Goal: Task Accomplishment & Management: Manage account settings

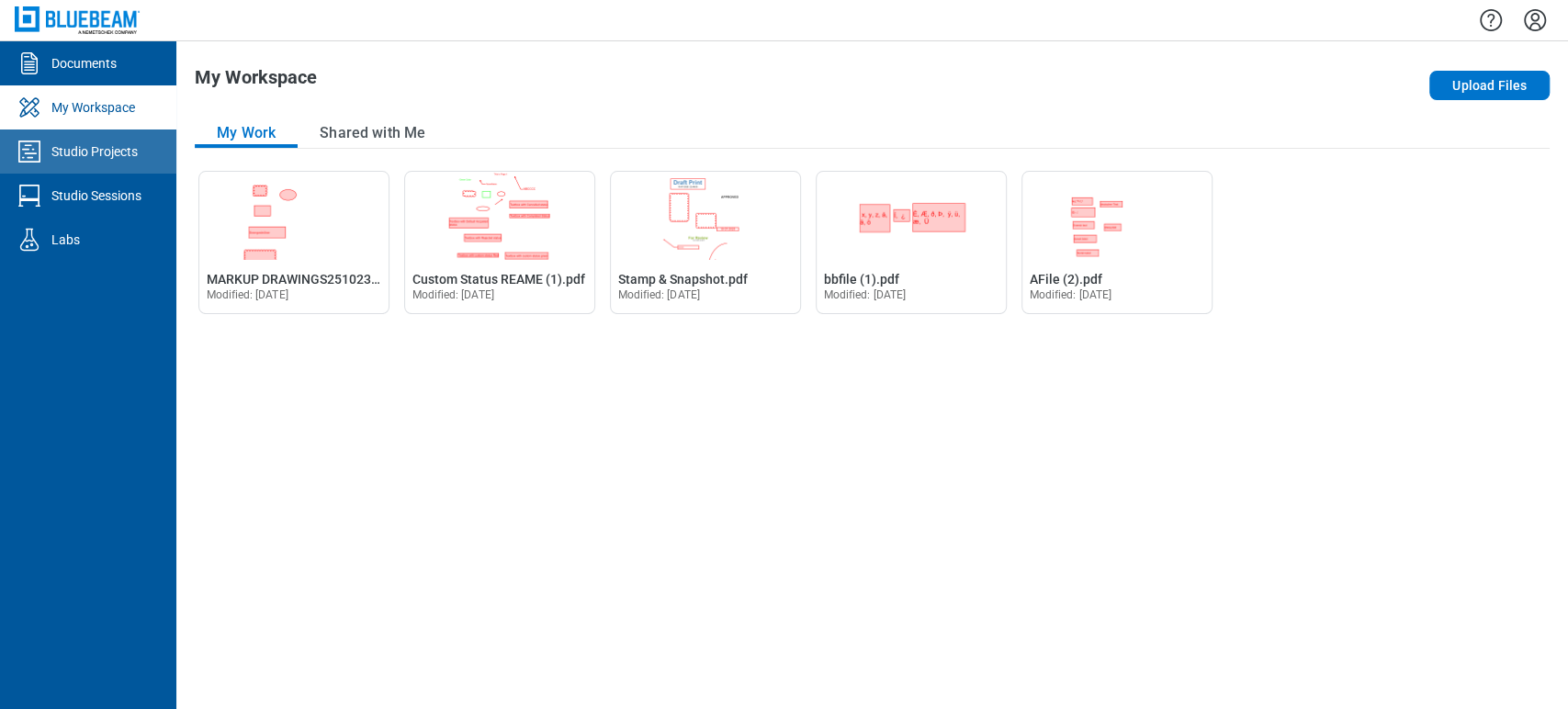
click at [96, 158] on div "Studio Projects" at bounding box center [94, 151] width 86 height 18
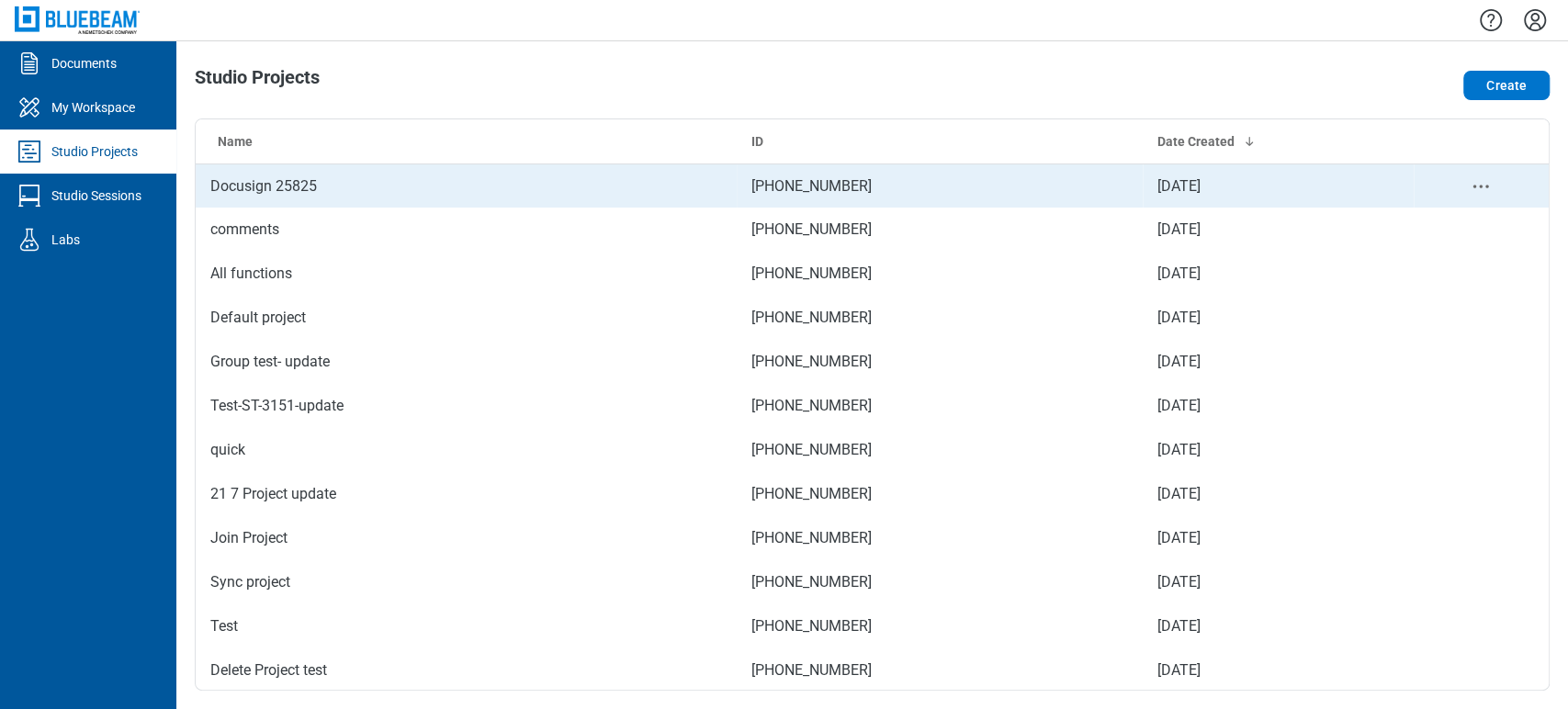
click at [423, 185] on td "Docusign 25825" at bounding box center [466, 185] width 541 height 44
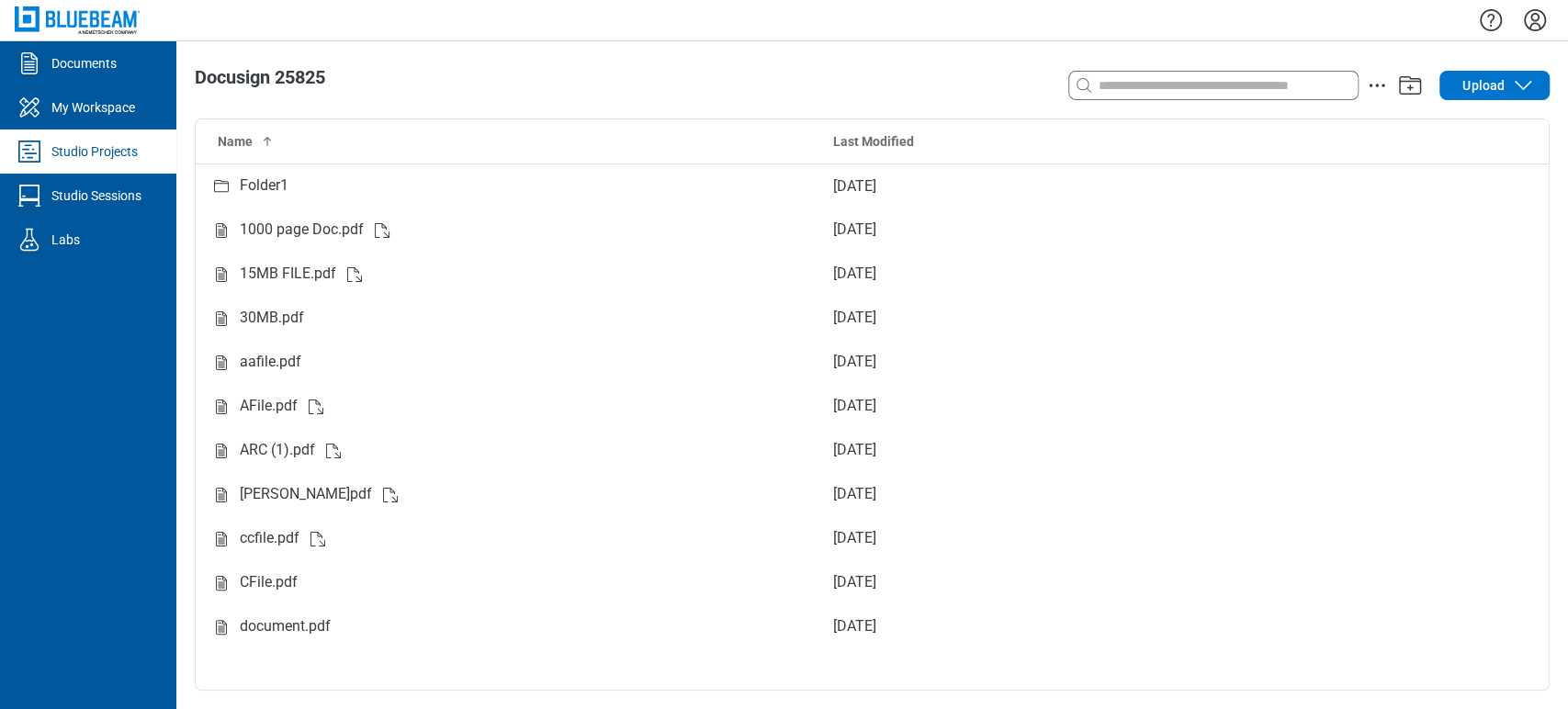
click at [143, 161] on link "Studio Projects" at bounding box center [88, 151] width 177 height 44
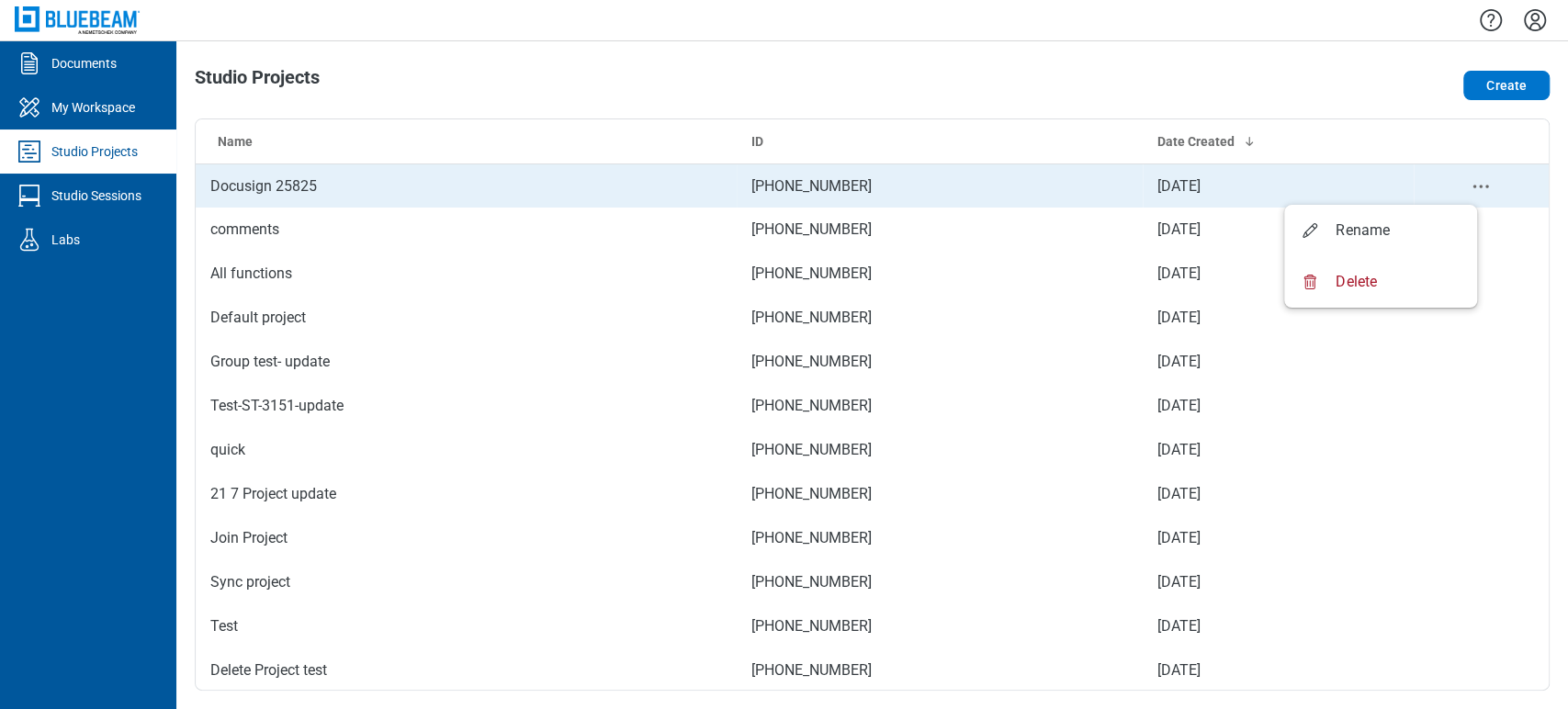
click at [1469, 185] on icon "project-actions-menu" at bounding box center [1480, 186] width 22 height 22
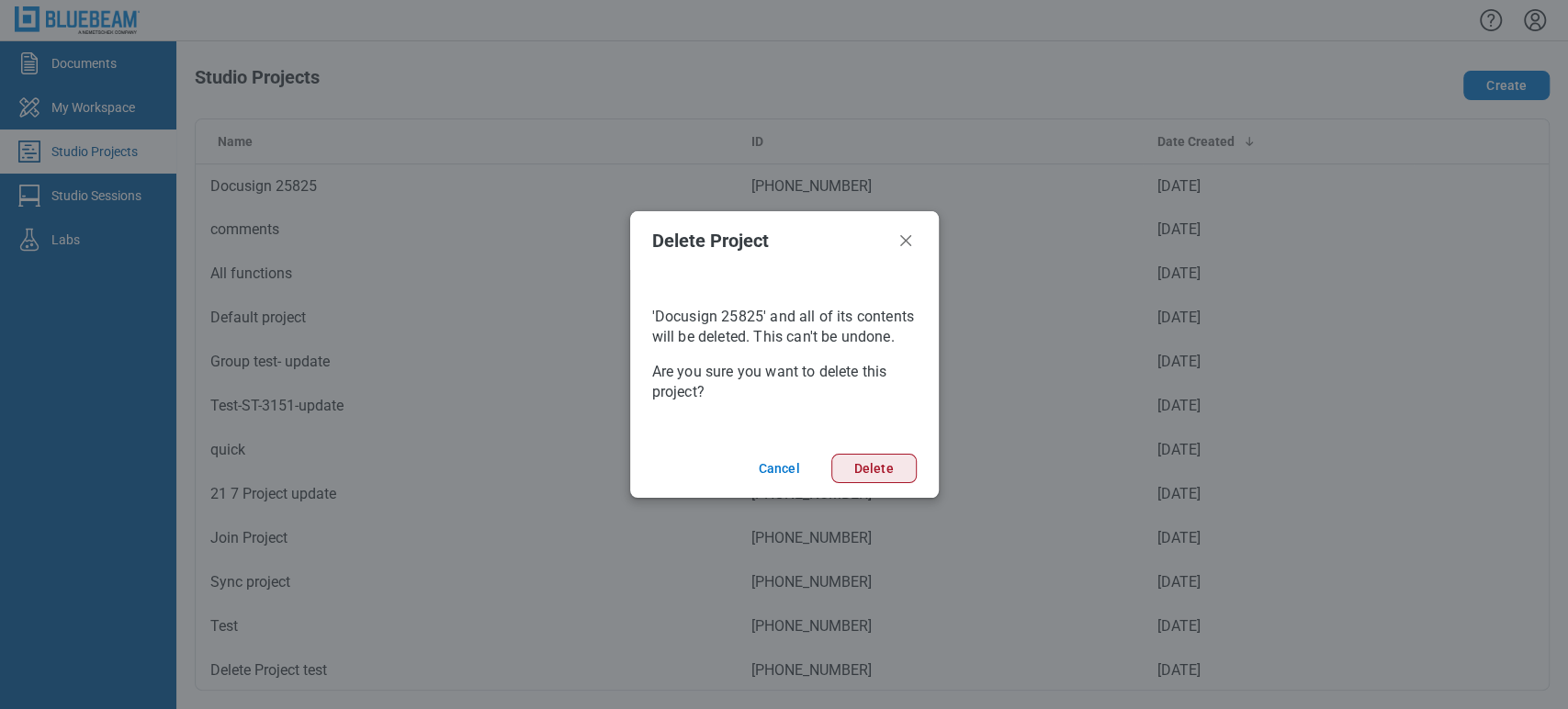
click at [859, 460] on button "Delete" at bounding box center [874, 468] width 85 height 29
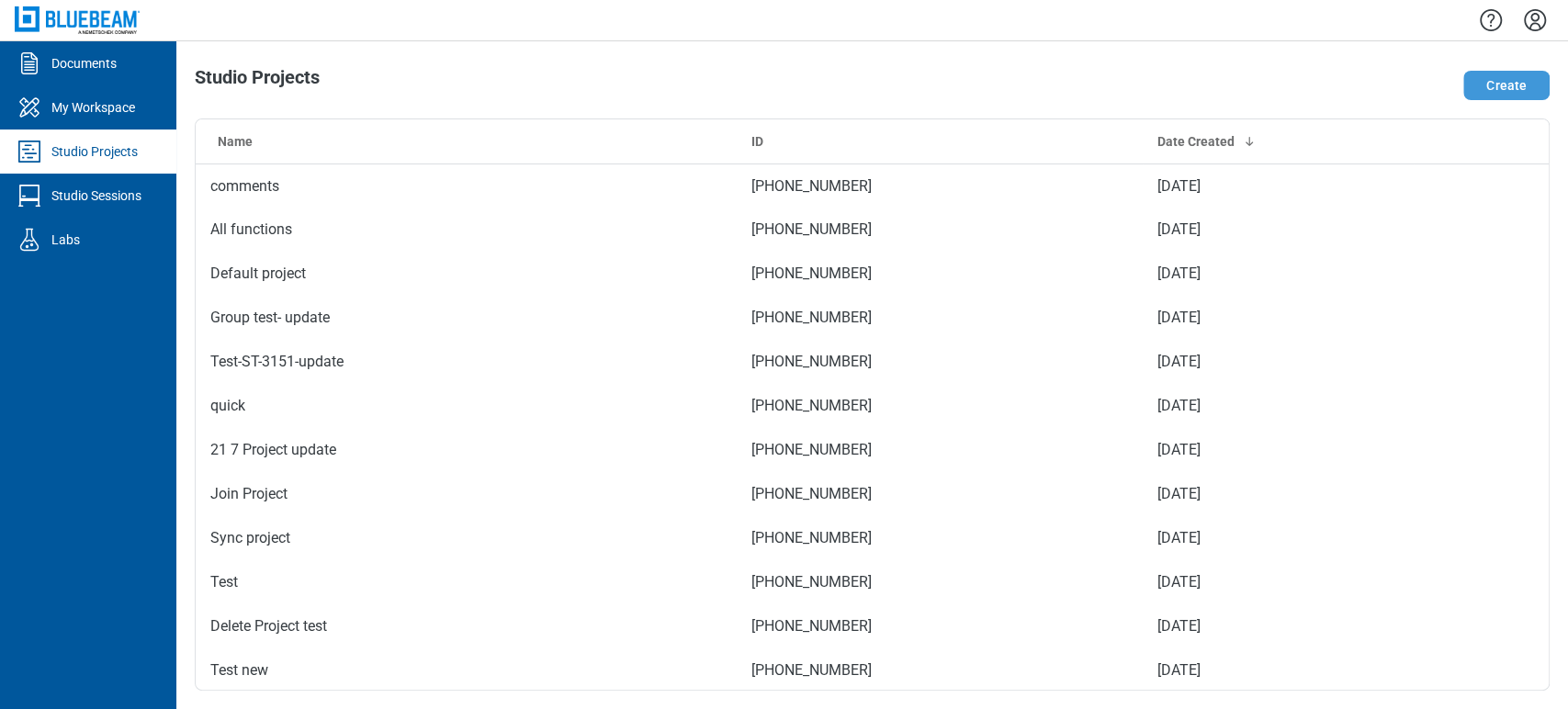
click at [1508, 86] on button "Create" at bounding box center [1506, 85] width 86 height 29
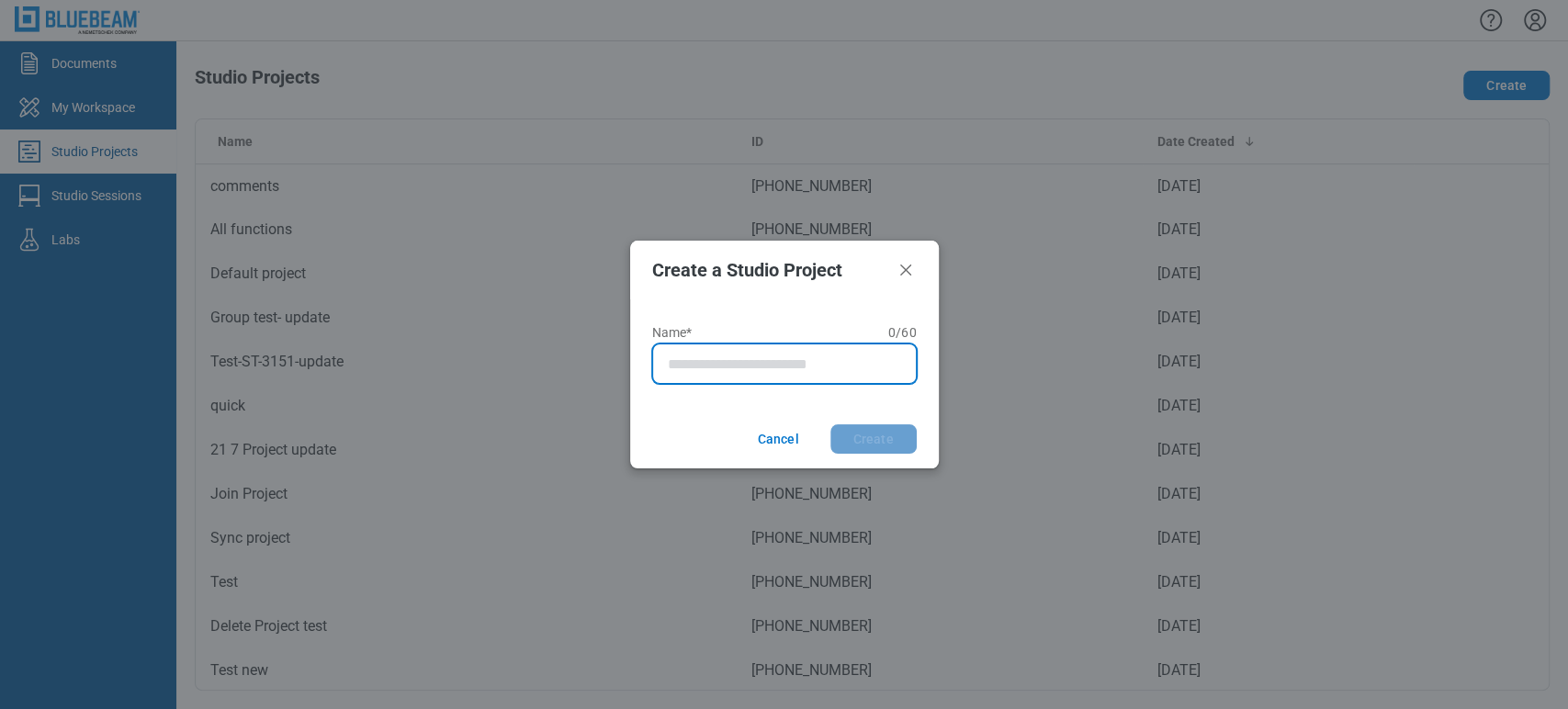
click at [829, 359] on input "Name* 0 of 60 characters 0 / 60" at bounding box center [789, 364] width 241 height 22
type input "**********"
click at [831, 424] on button "Create" at bounding box center [873, 438] width 86 height 29
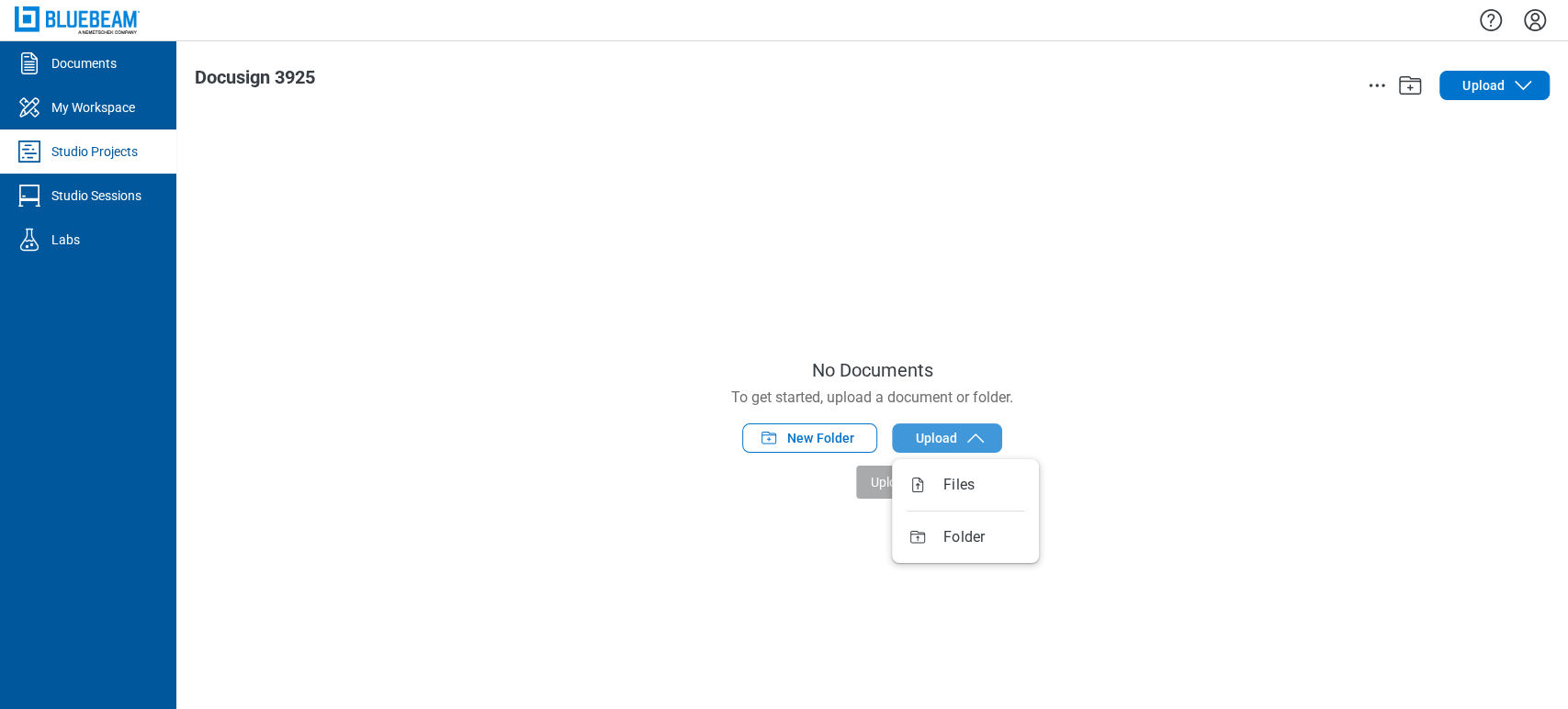
click at [949, 440] on span "Upload" at bounding box center [936, 438] width 43 height 18
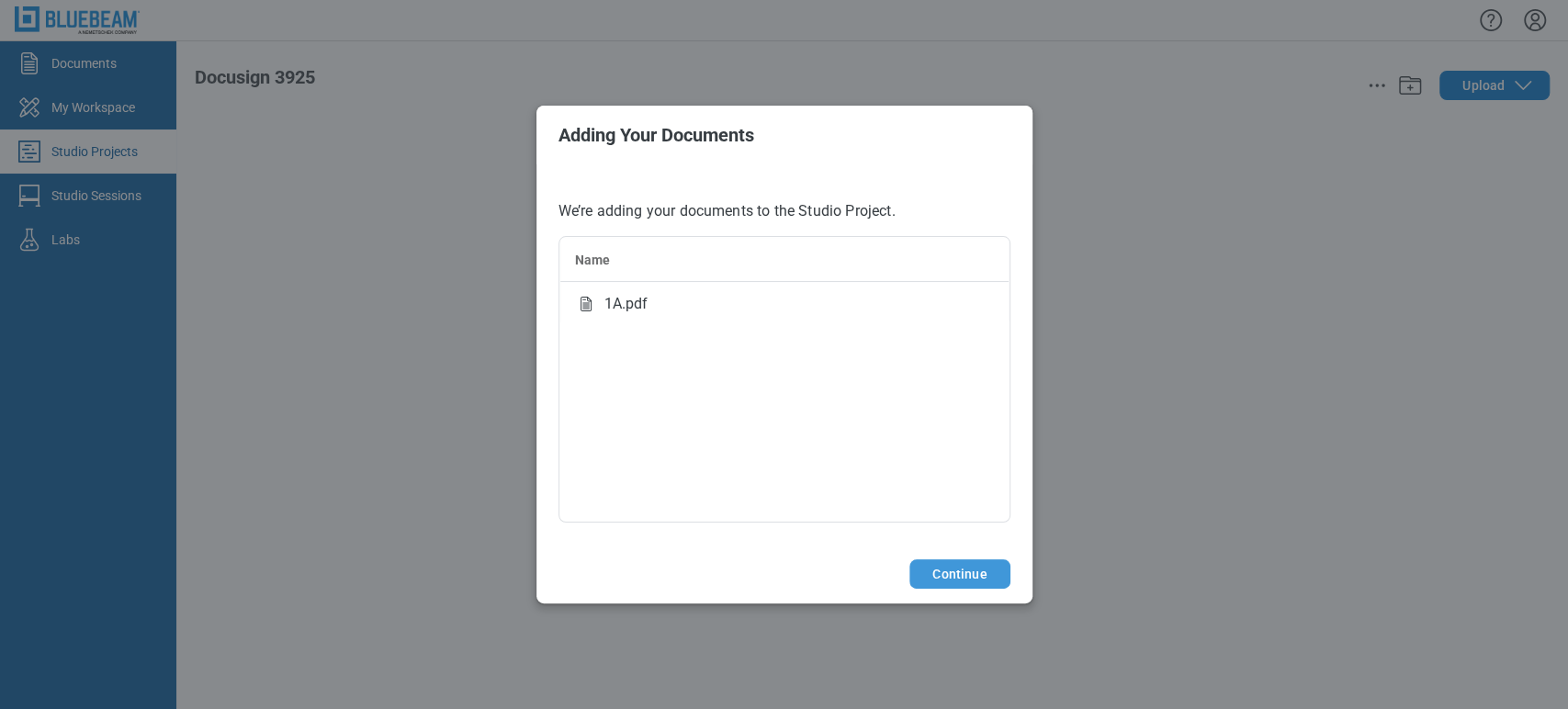
click at [969, 580] on button "Continue" at bounding box center [959, 573] width 100 height 29
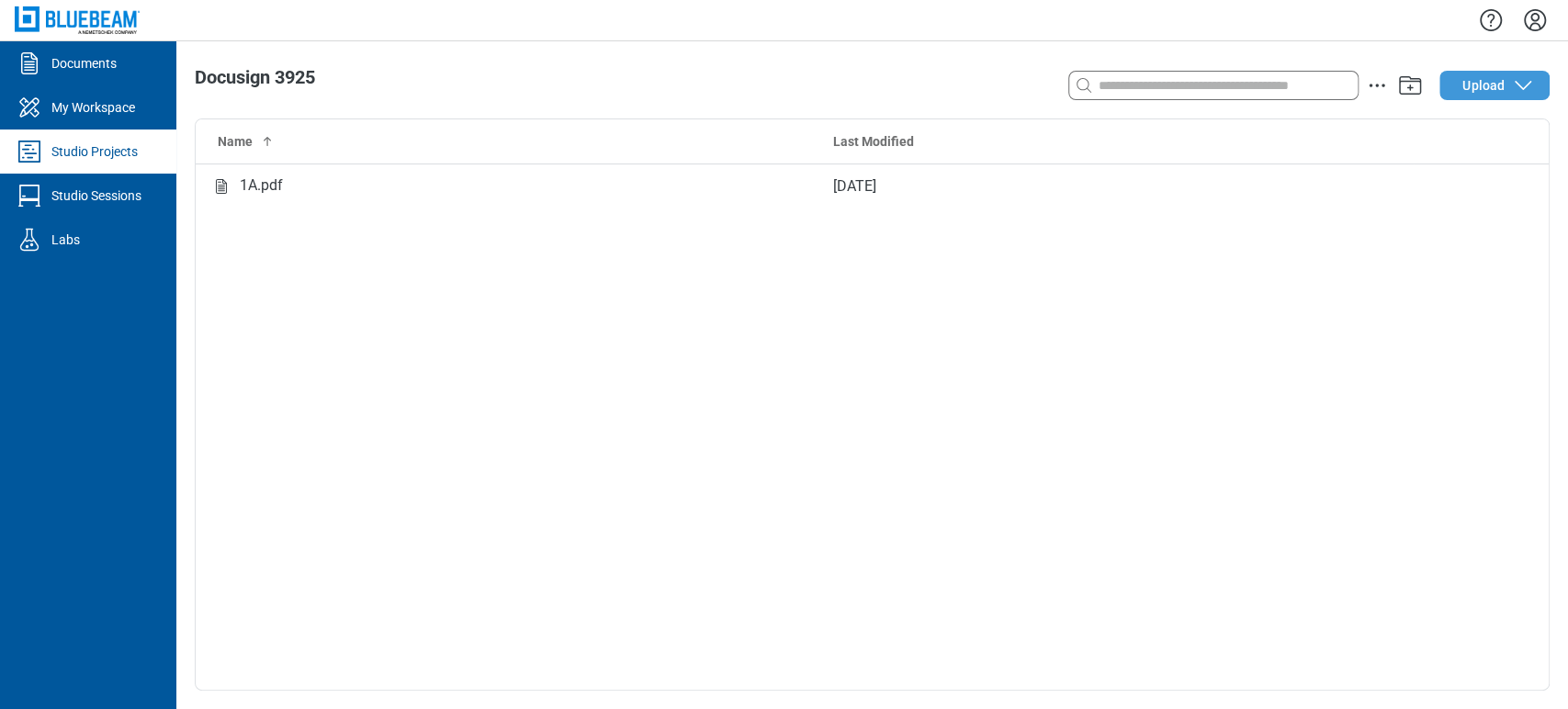
click at [1507, 86] on button "Upload" at bounding box center [1495, 85] width 110 height 29
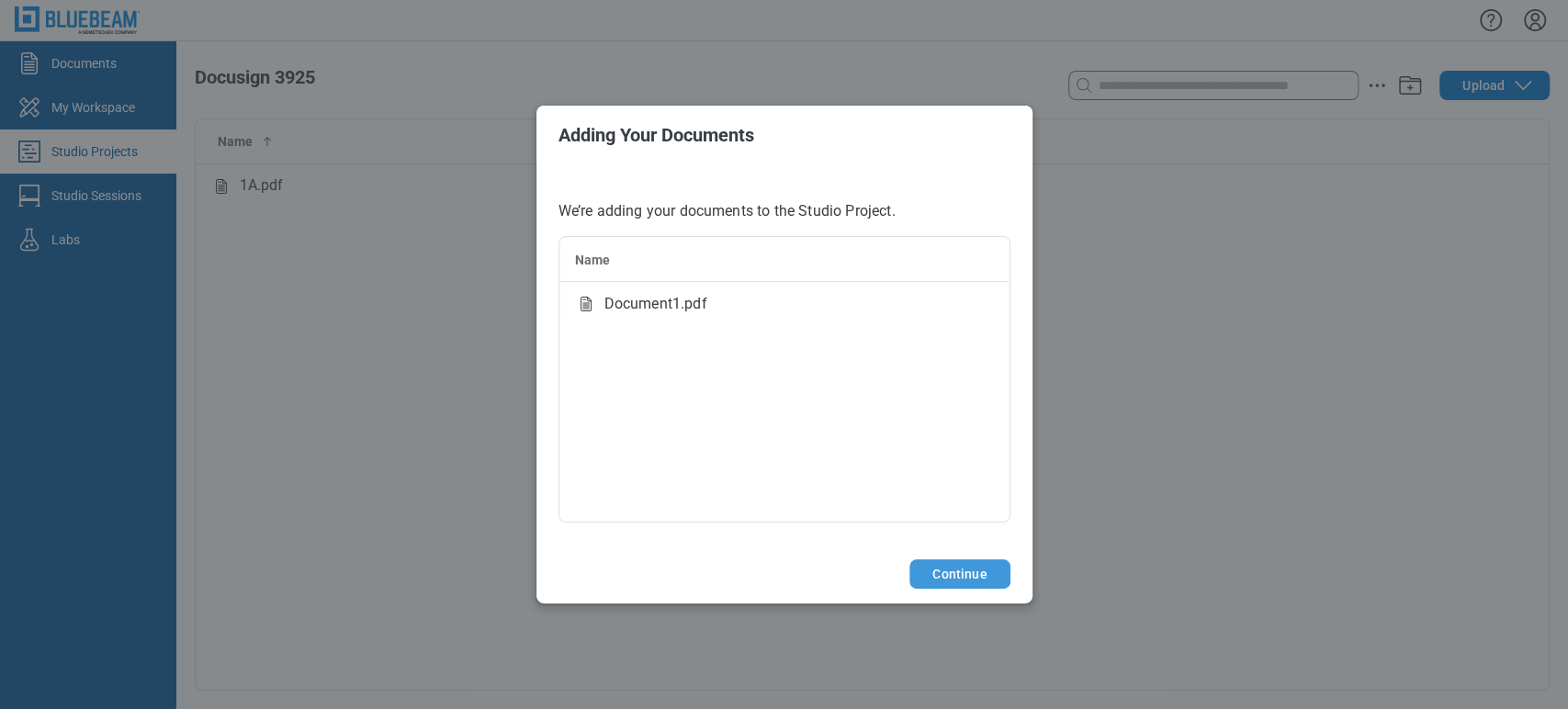
click at [977, 569] on button "Continue" at bounding box center [959, 573] width 100 height 29
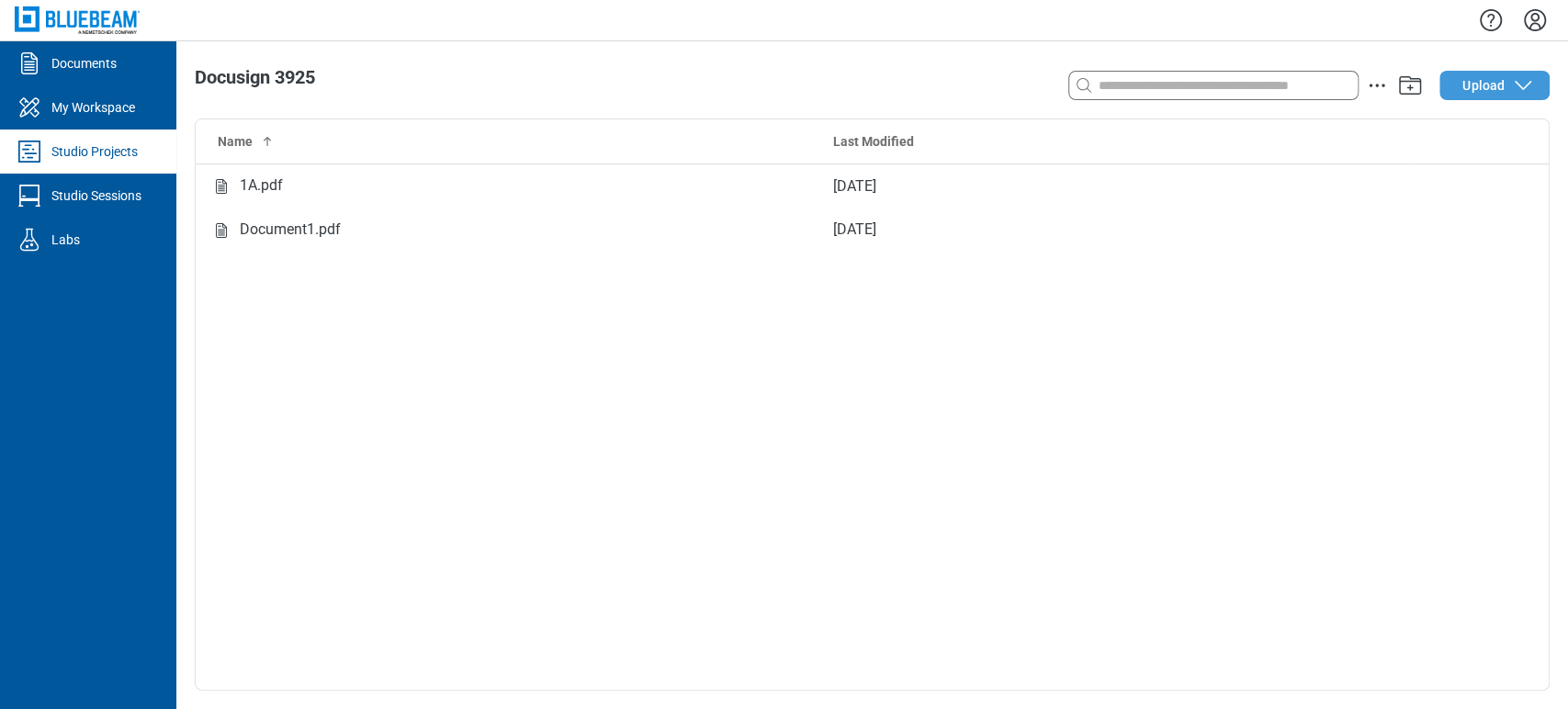
click at [1478, 79] on span "Upload" at bounding box center [1484, 84] width 43 height 18
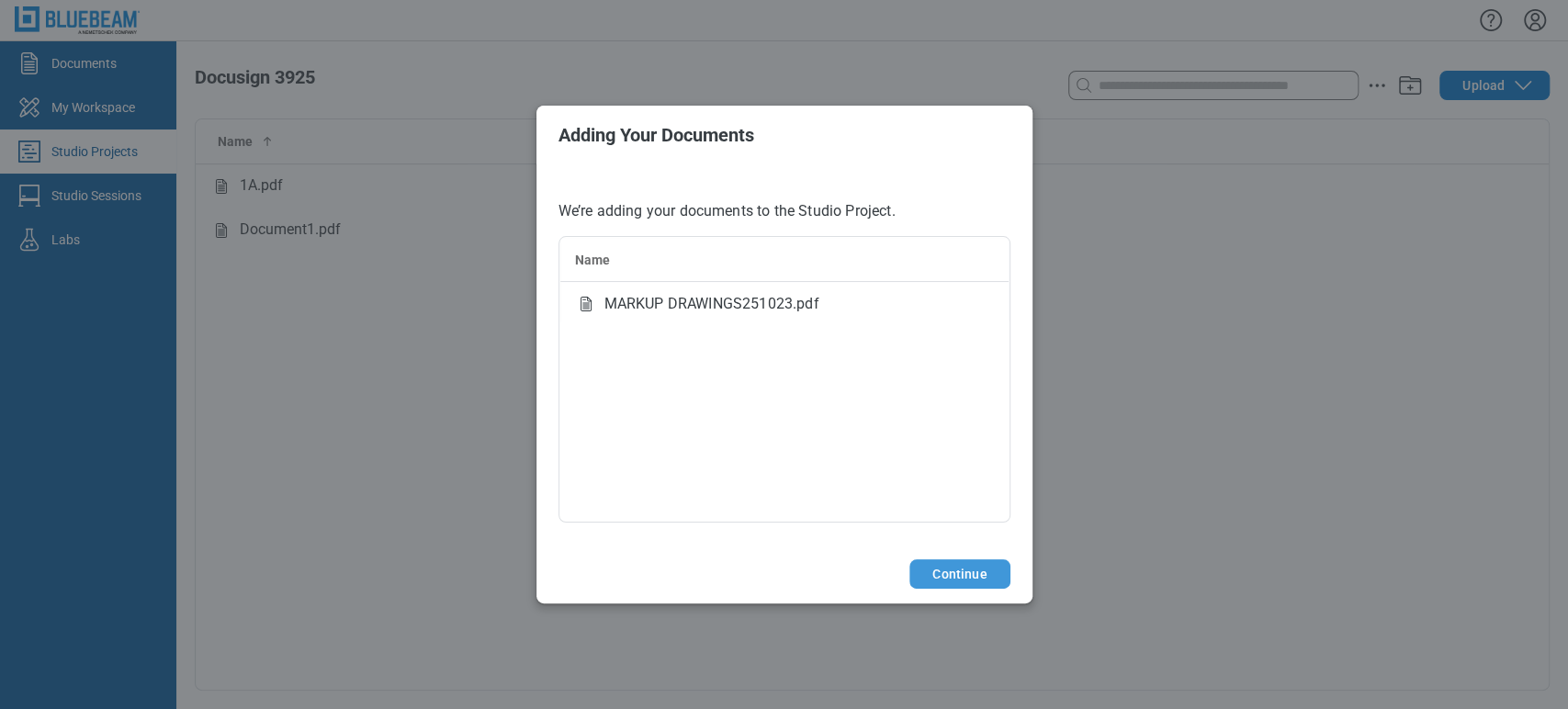
click at [926, 569] on button "Continue" at bounding box center [959, 573] width 100 height 29
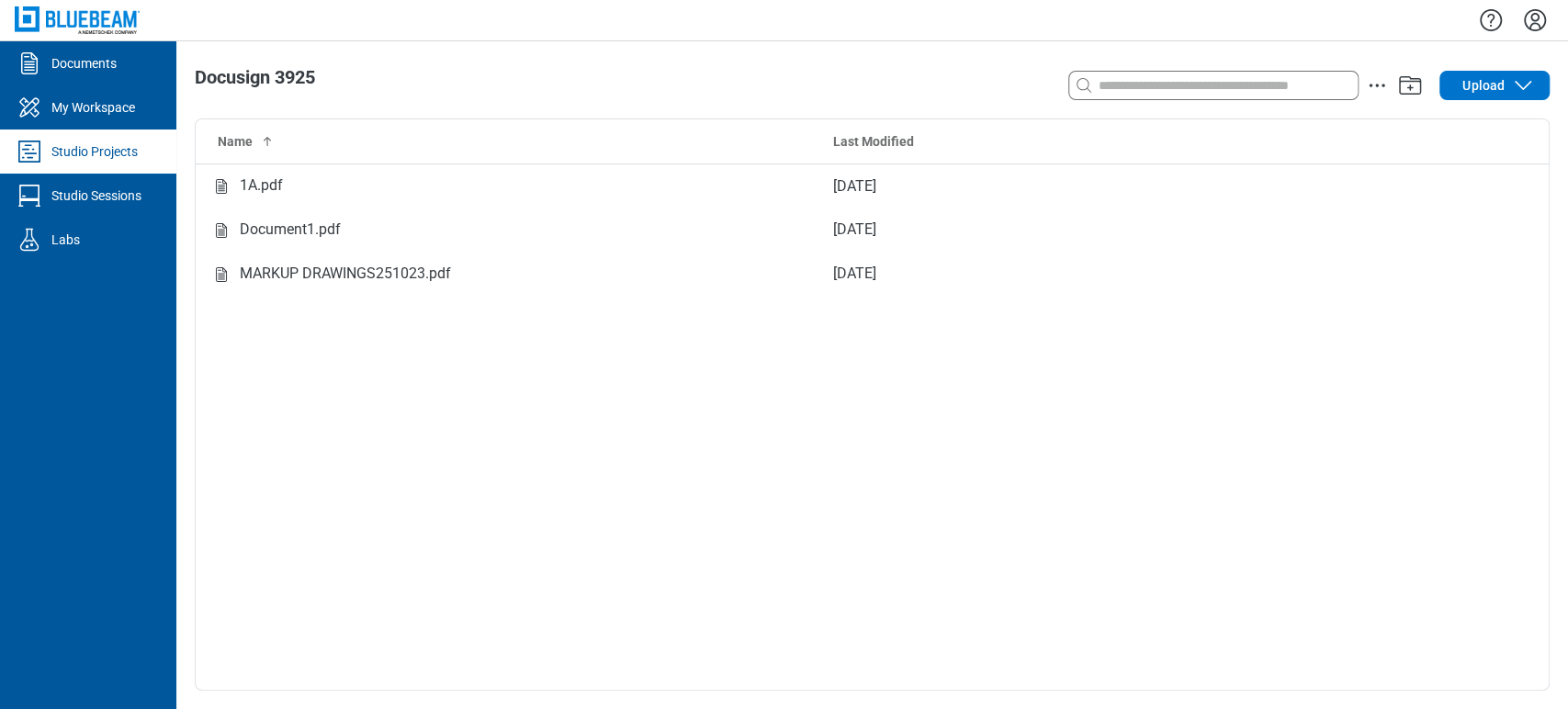
click at [961, 511] on div "Name Last Modified 1A.pdf Sep 3, 2025 Document1.pdf Sep 3, 2025 MARKUP DRAWINGS…" at bounding box center [872, 404] width 1353 height 570
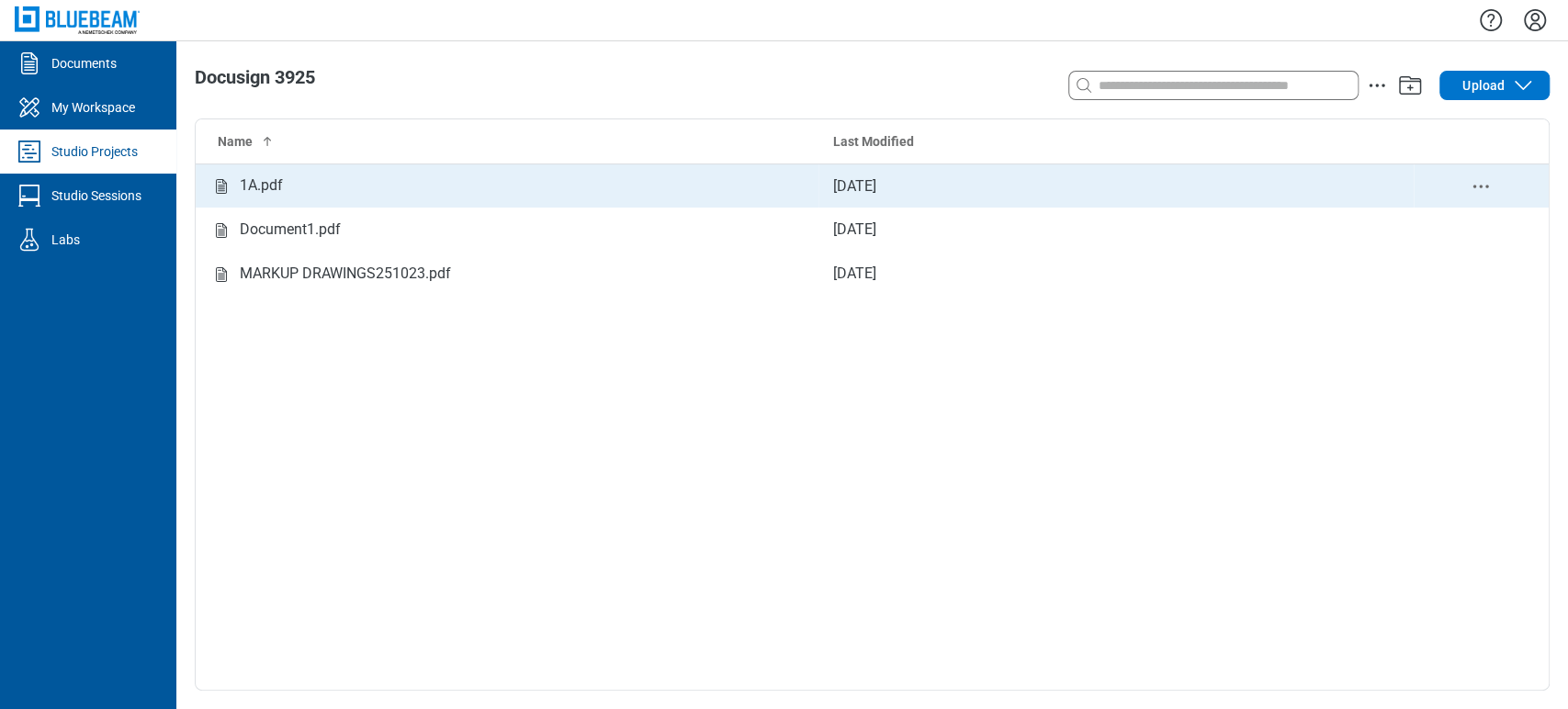
click at [352, 182] on div "1A.pdf" at bounding box center [507, 186] width 593 height 23
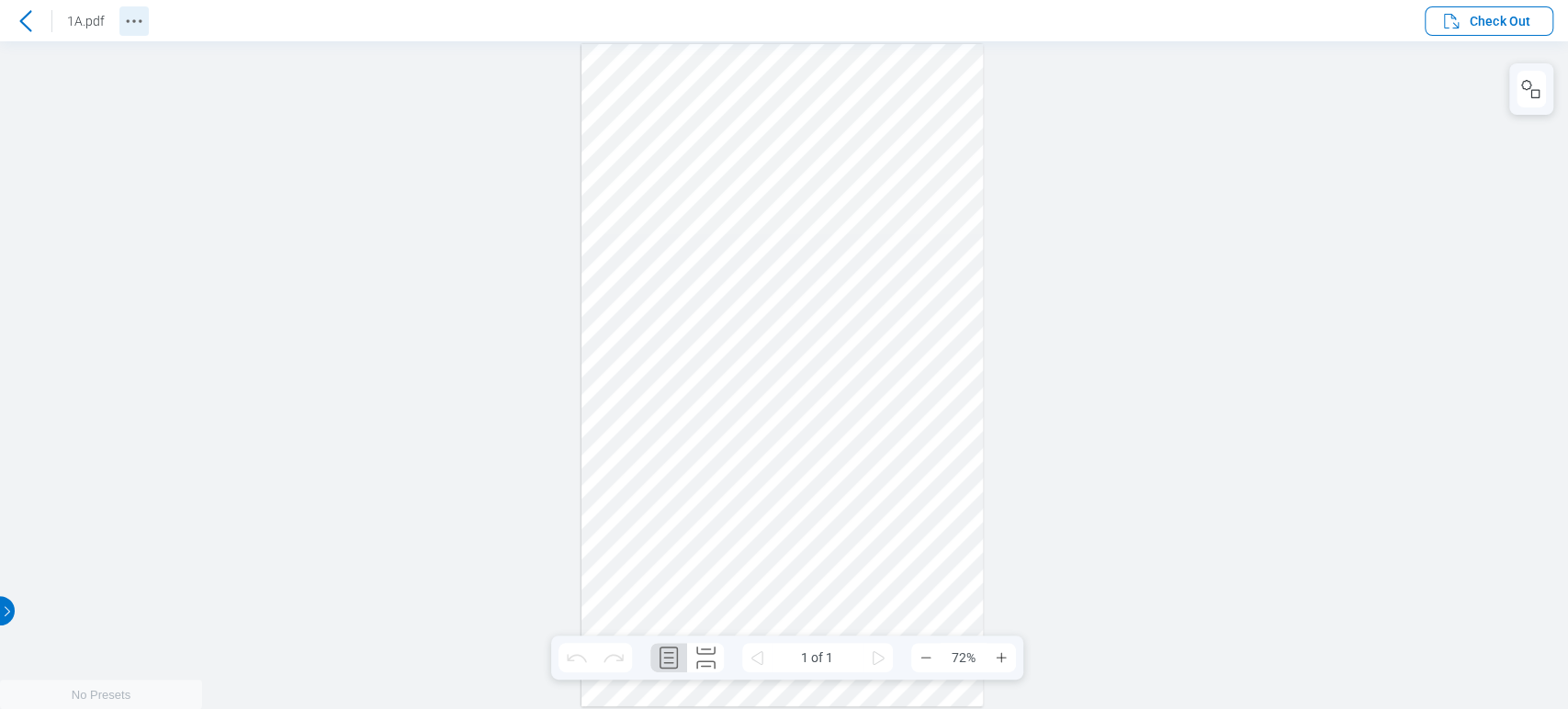
click at [134, 30] on icon "Revision History" at bounding box center [134, 21] width 22 height 22
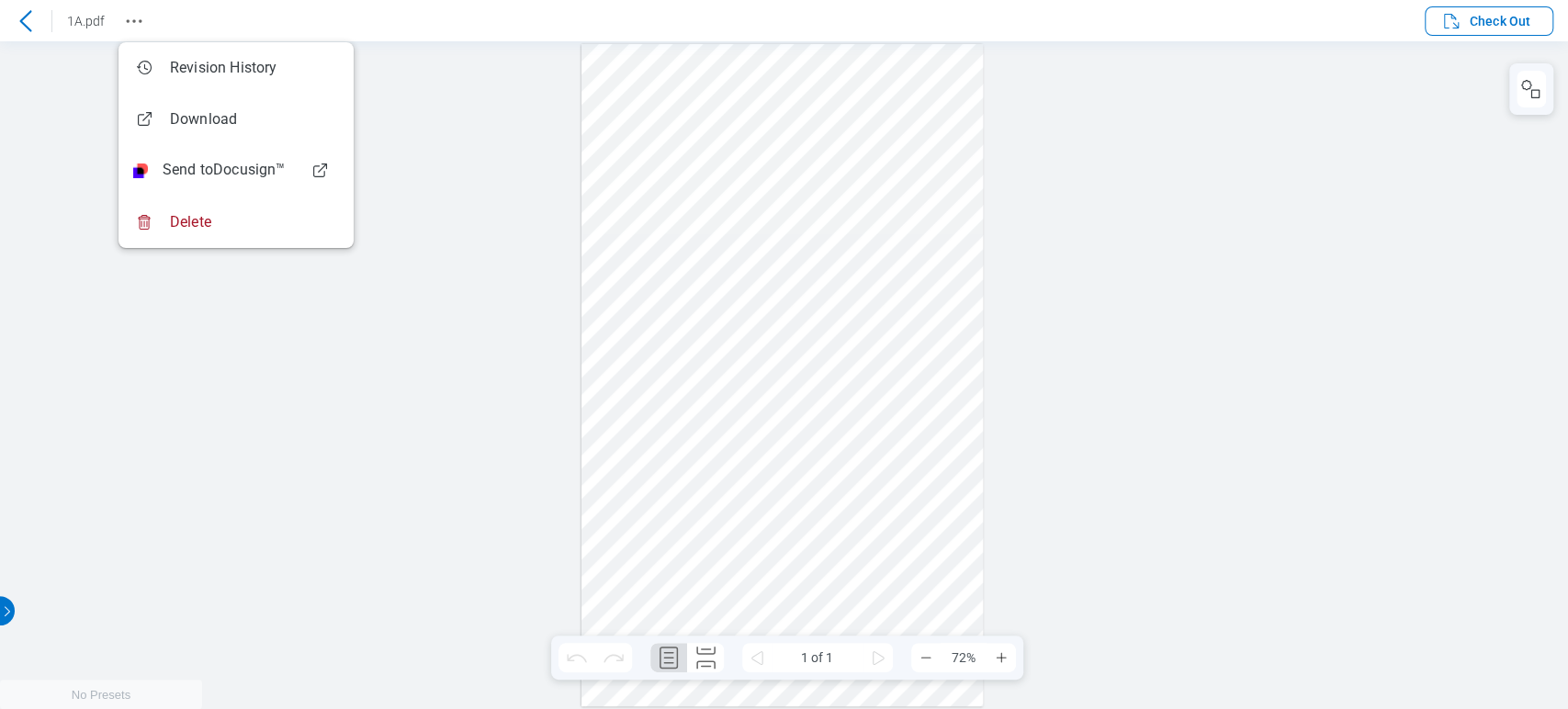
click at [25, 30] on icon at bounding box center [25, 21] width 22 height 22
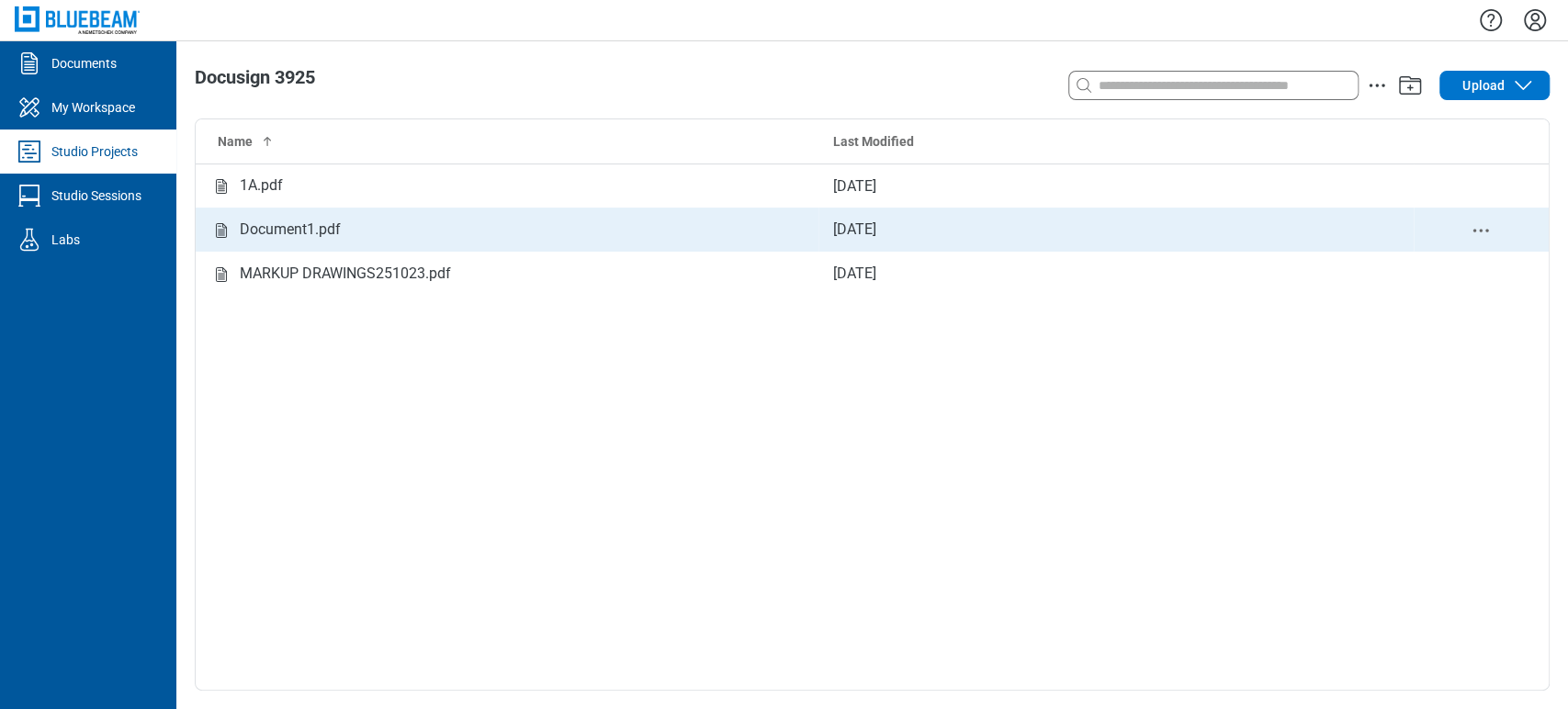
click at [342, 232] on div "Document1.pdf" at bounding box center [507, 230] width 593 height 23
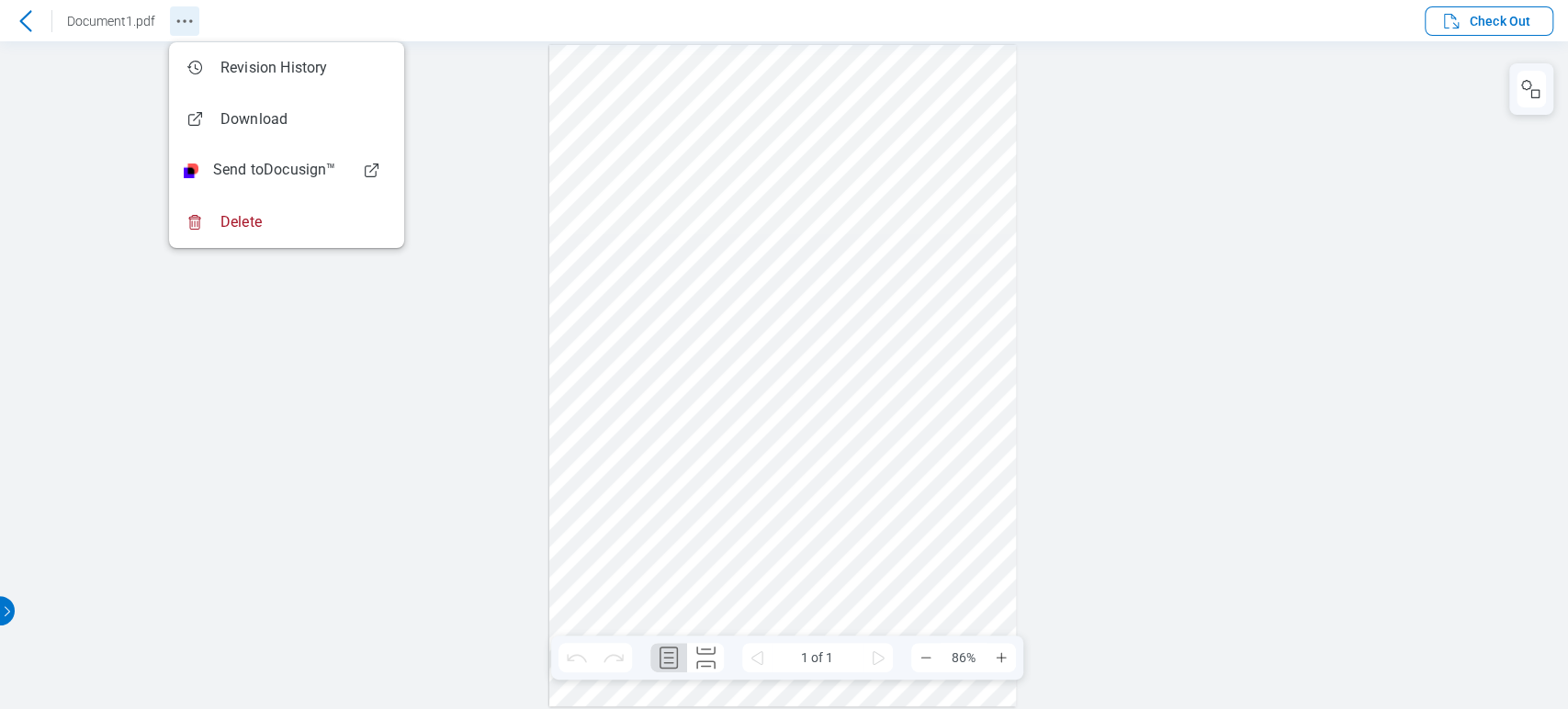
click at [180, 26] on icon "Revision History" at bounding box center [184, 21] width 22 height 22
click at [405, 473] on div at bounding box center [784, 376] width 1568 height 668
click at [19, 14] on icon at bounding box center [25, 21] width 22 height 22
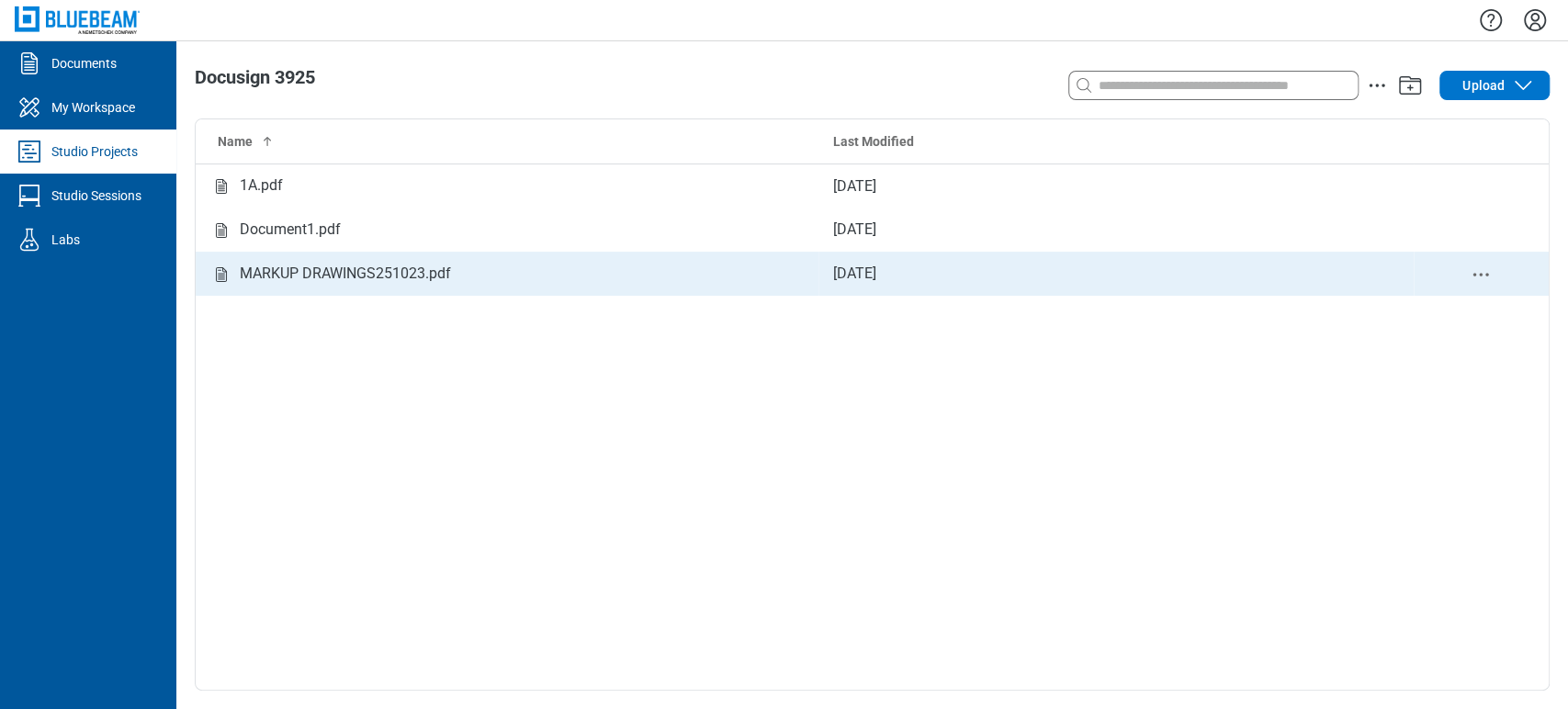
click at [308, 273] on div "MARKUP DRAWINGS251023.pdf" at bounding box center [345, 274] width 212 height 23
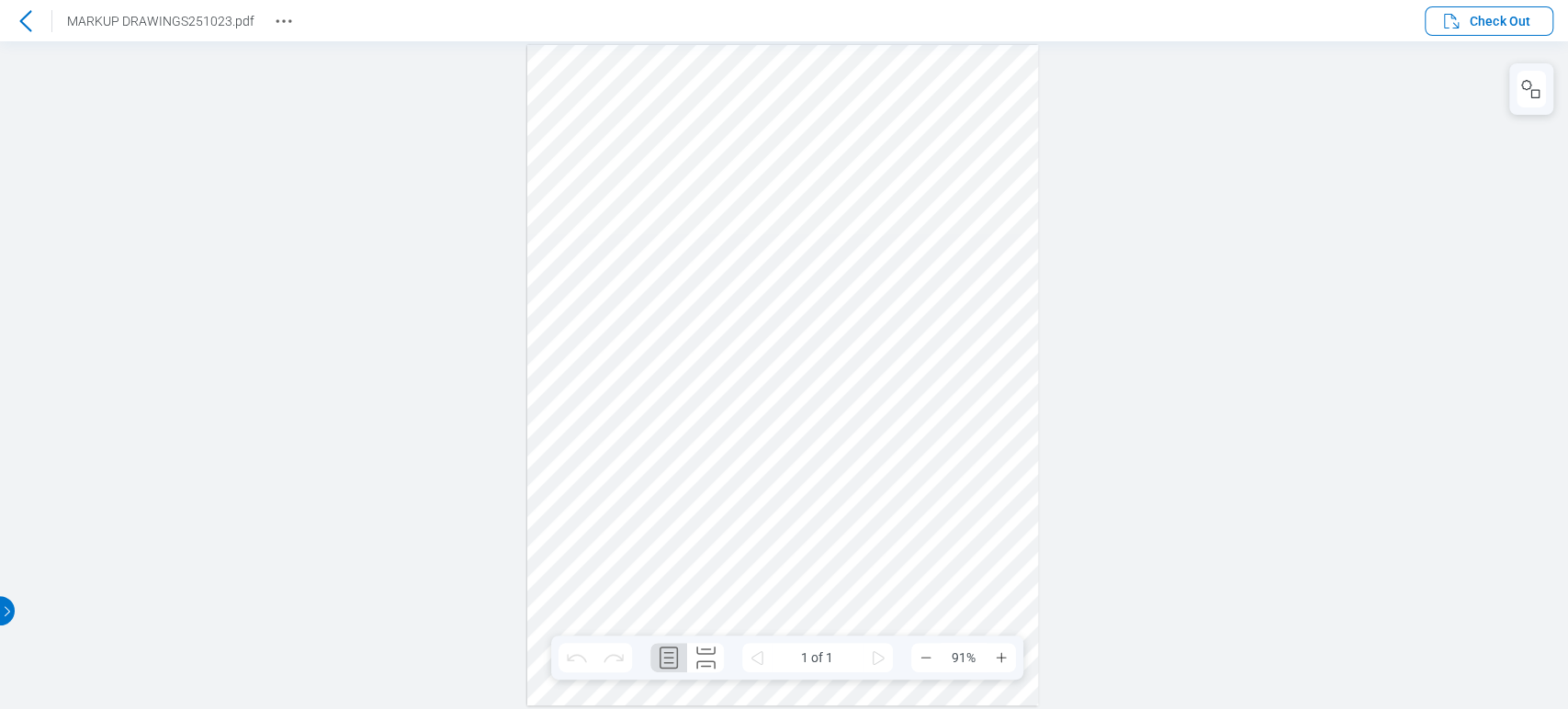
click at [24, 23] on icon at bounding box center [25, 21] width 12 height 21
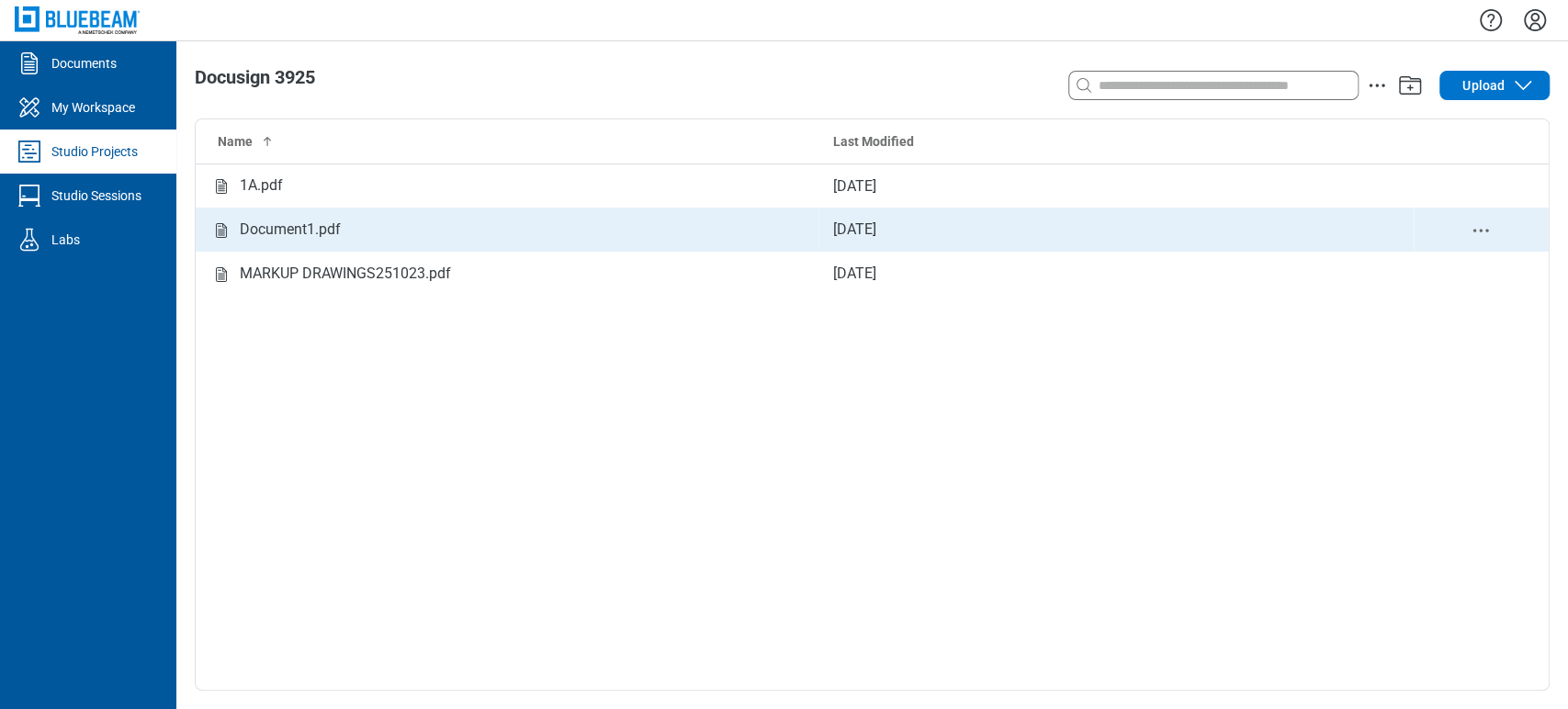
click at [304, 226] on div "Document1.pdf" at bounding box center [290, 230] width 101 height 23
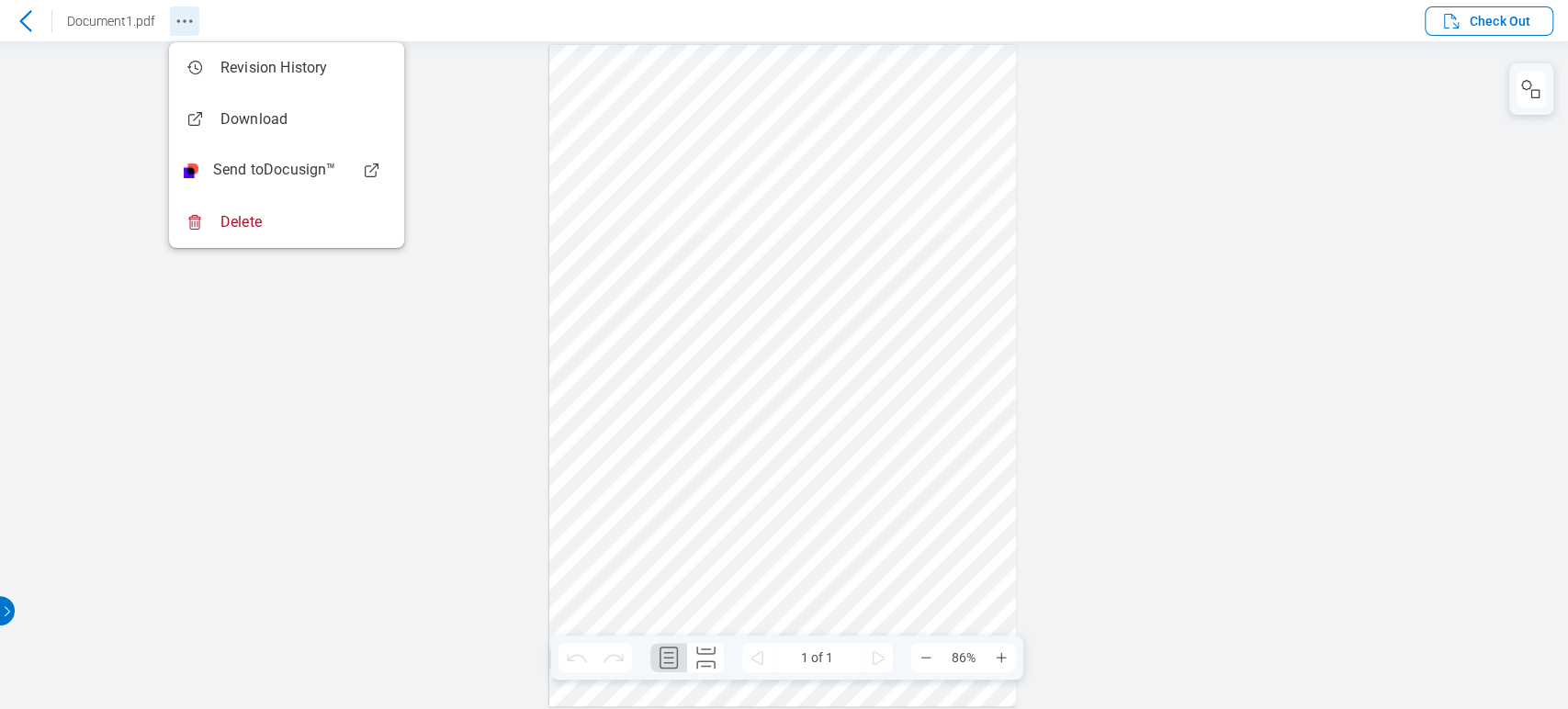
click at [188, 17] on icon "Revision History" at bounding box center [184, 21] width 22 height 22
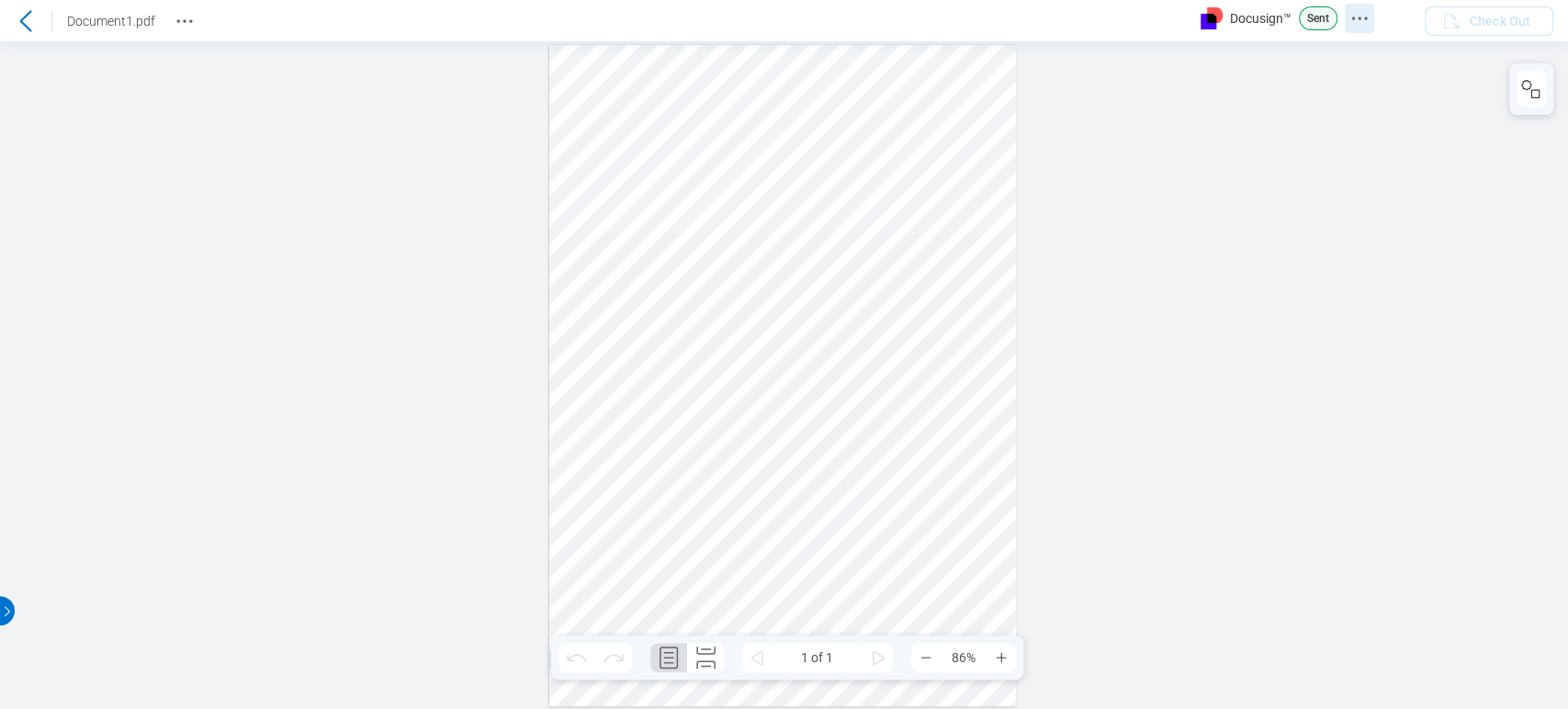
click at [1363, 16] on icon "Docusign Menu" at bounding box center [1359, 18] width 22 height 22
click at [187, 23] on icon "Revision History" at bounding box center [184, 21] width 22 height 22
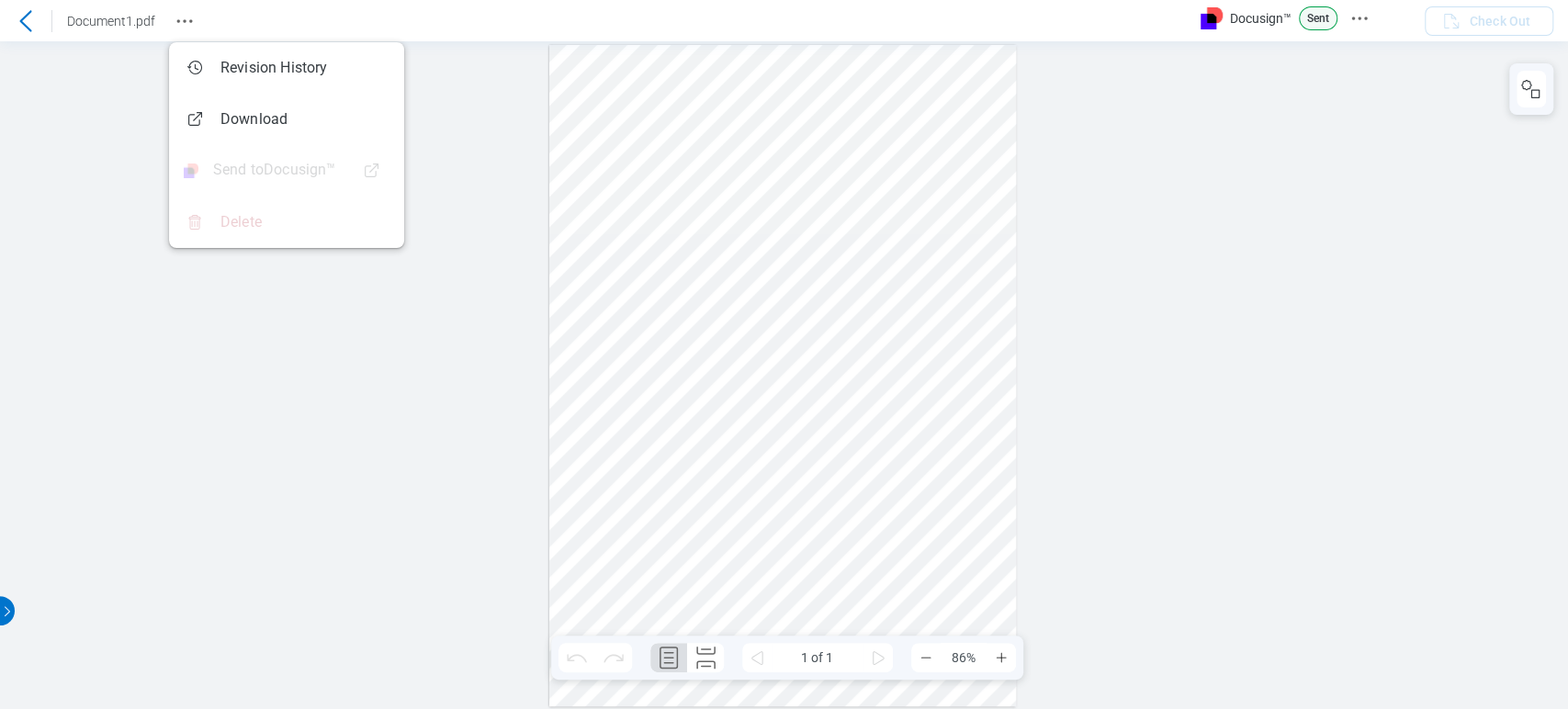
click at [1505, 225] on div at bounding box center [784, 376] width 1568 height 668
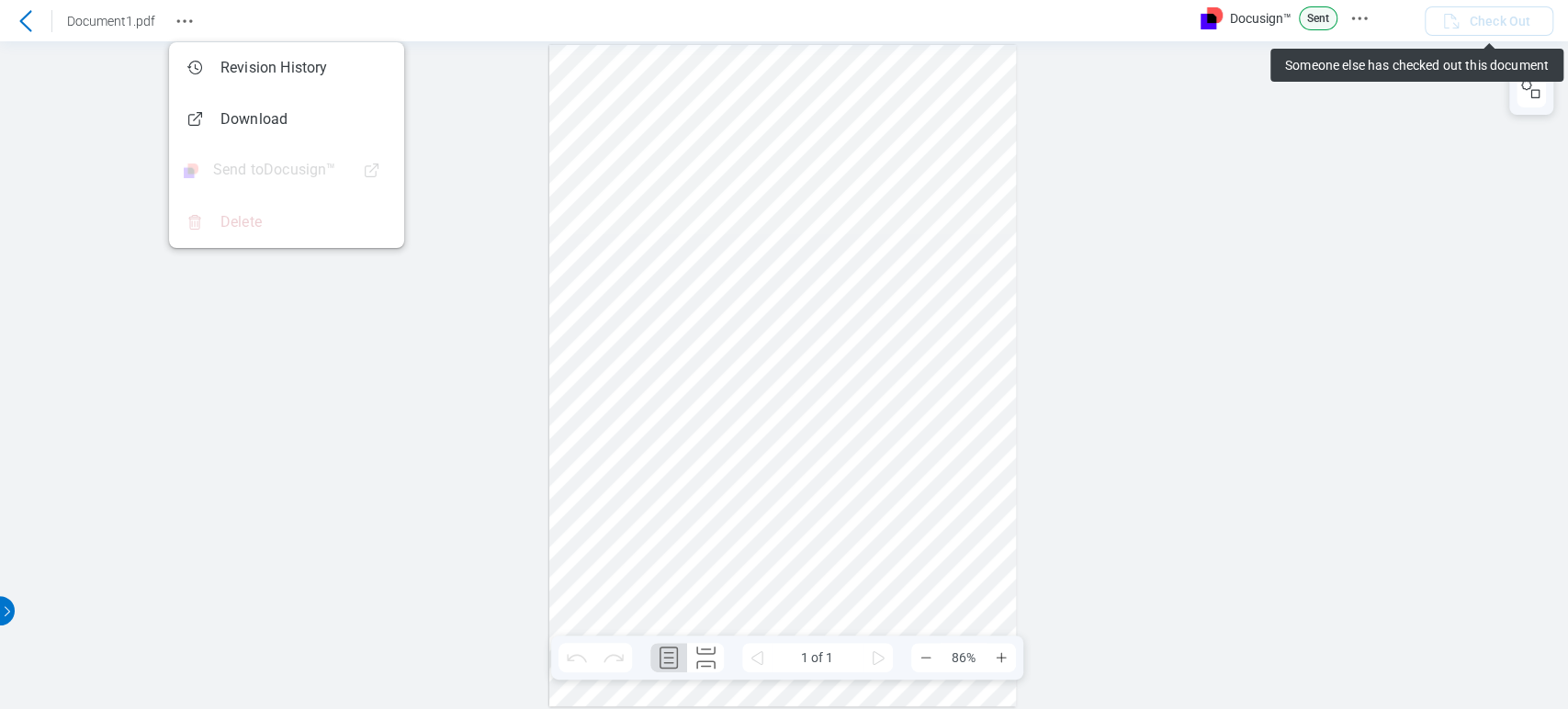
click at [1397, 267] on div at bounding box center [784, 376] width 1568 height 668
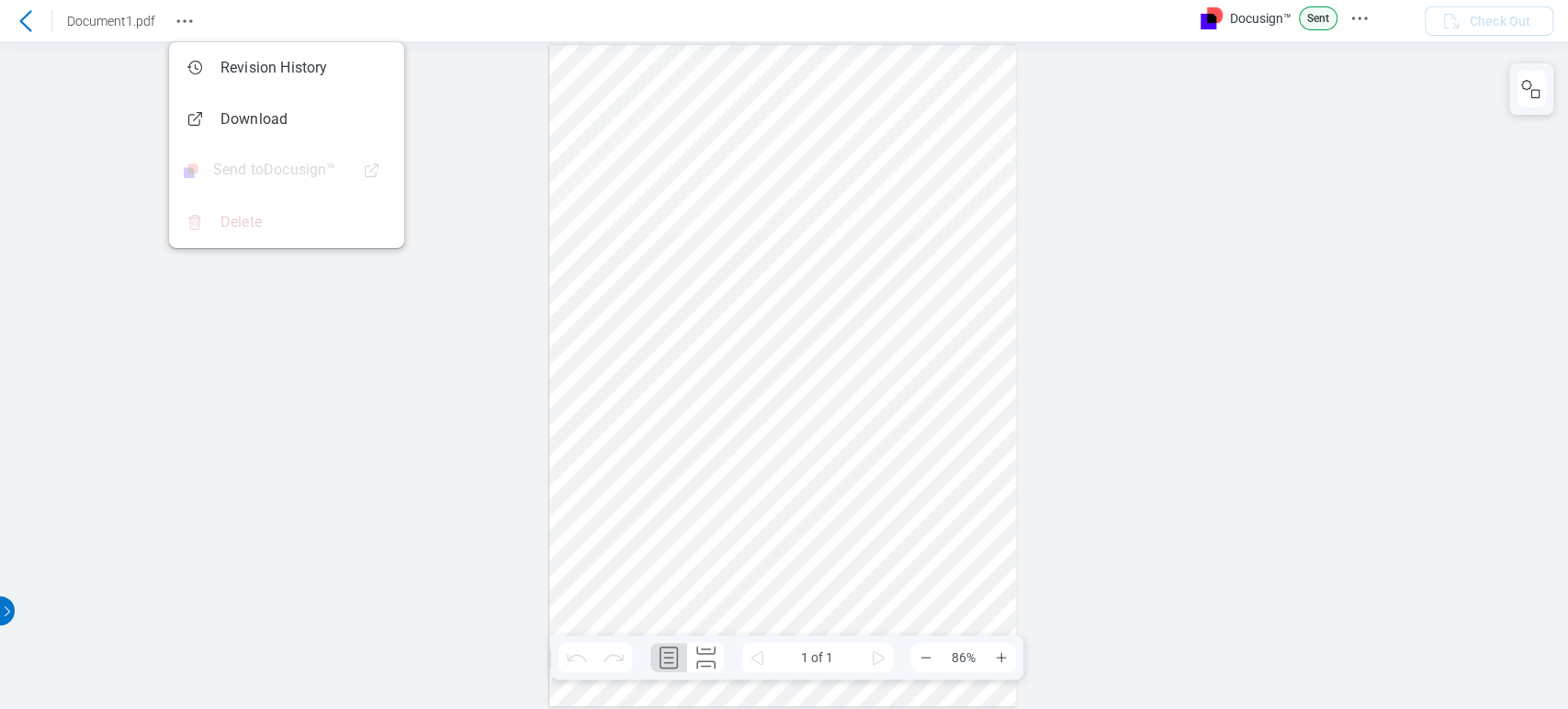
click at [411, 357] on div at bounding box center [784, 376] width 1568 height 668
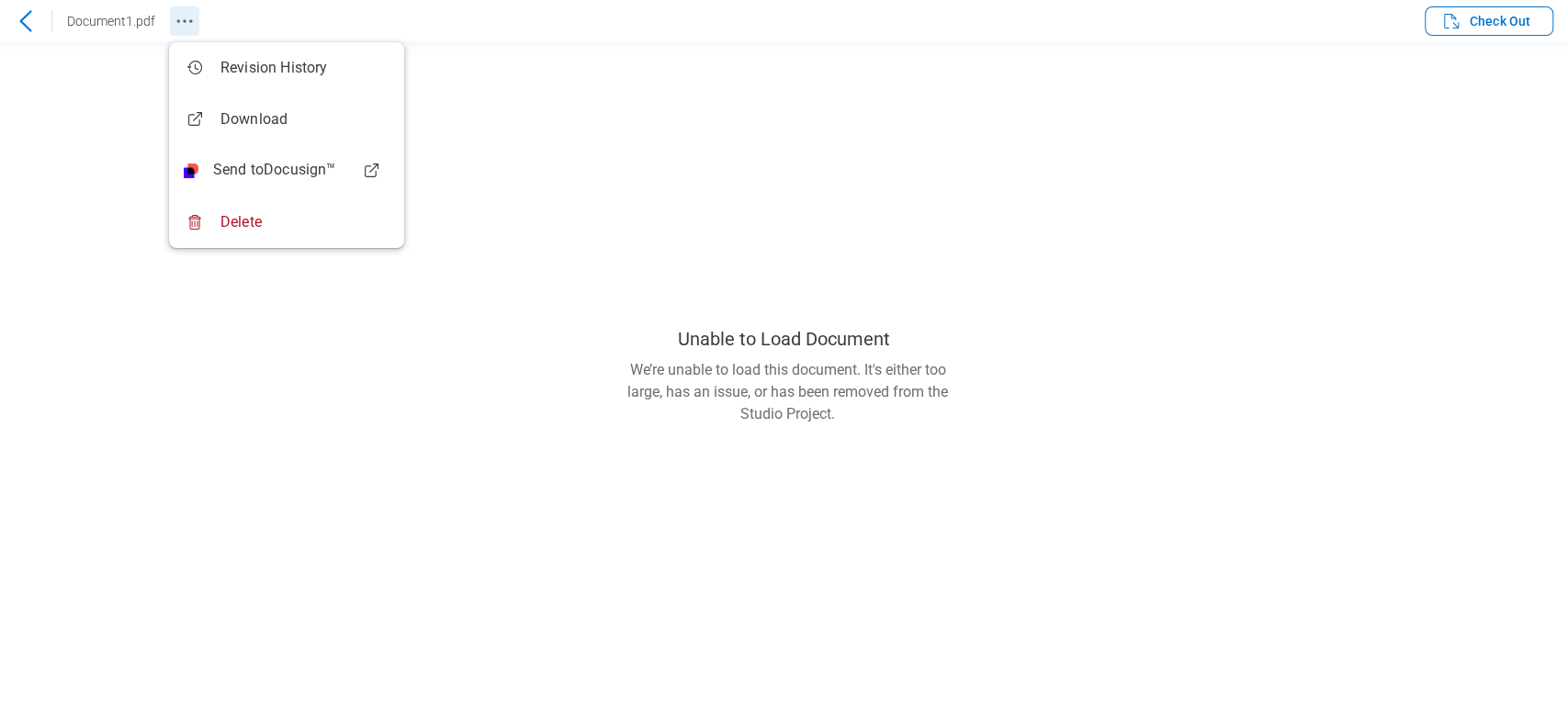
click at [193, 24] on icon "Revision History" at bounding box center [184, 21] width 22 height 22
click at [1334, 81] on main "Unable to Load Document We’re unable to load this document. It's either too lar…" at bounding box center [784, 376] width 1568 height 668
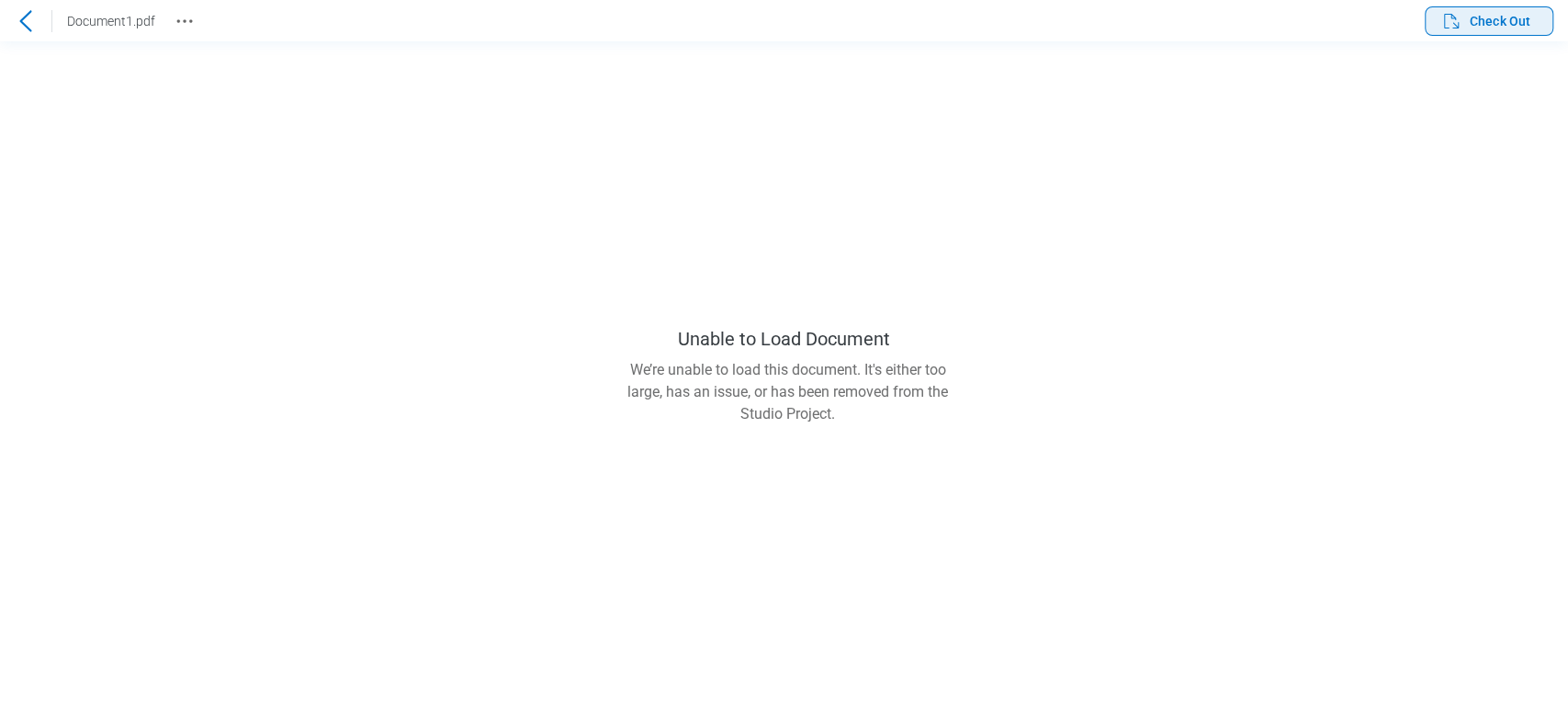
click at [1484, 26] on span "Check Out" at bounding box center [1500, 21] width 61 height 18
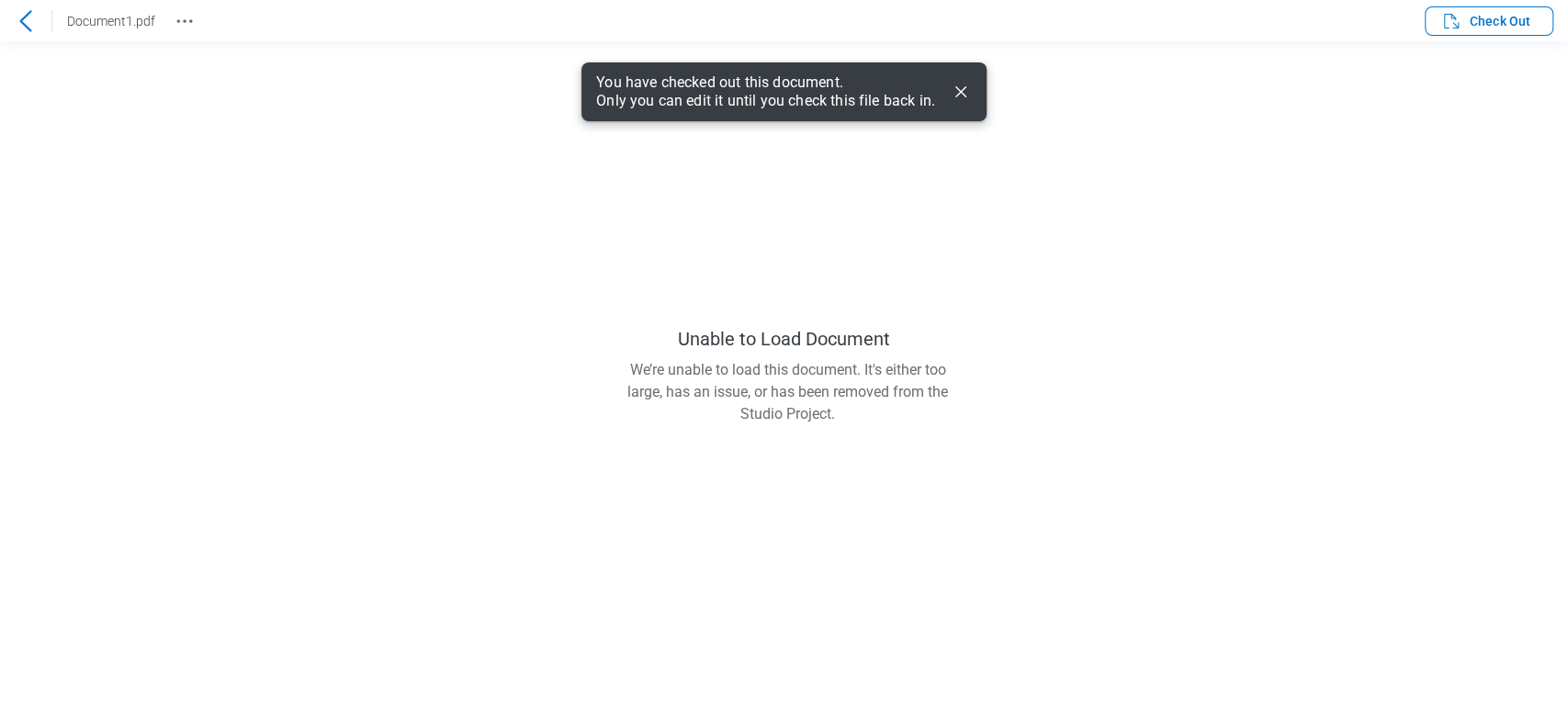
click at [955, 91] on icon "Dismiss" at bounding box center [961, 91] width 22 height 22
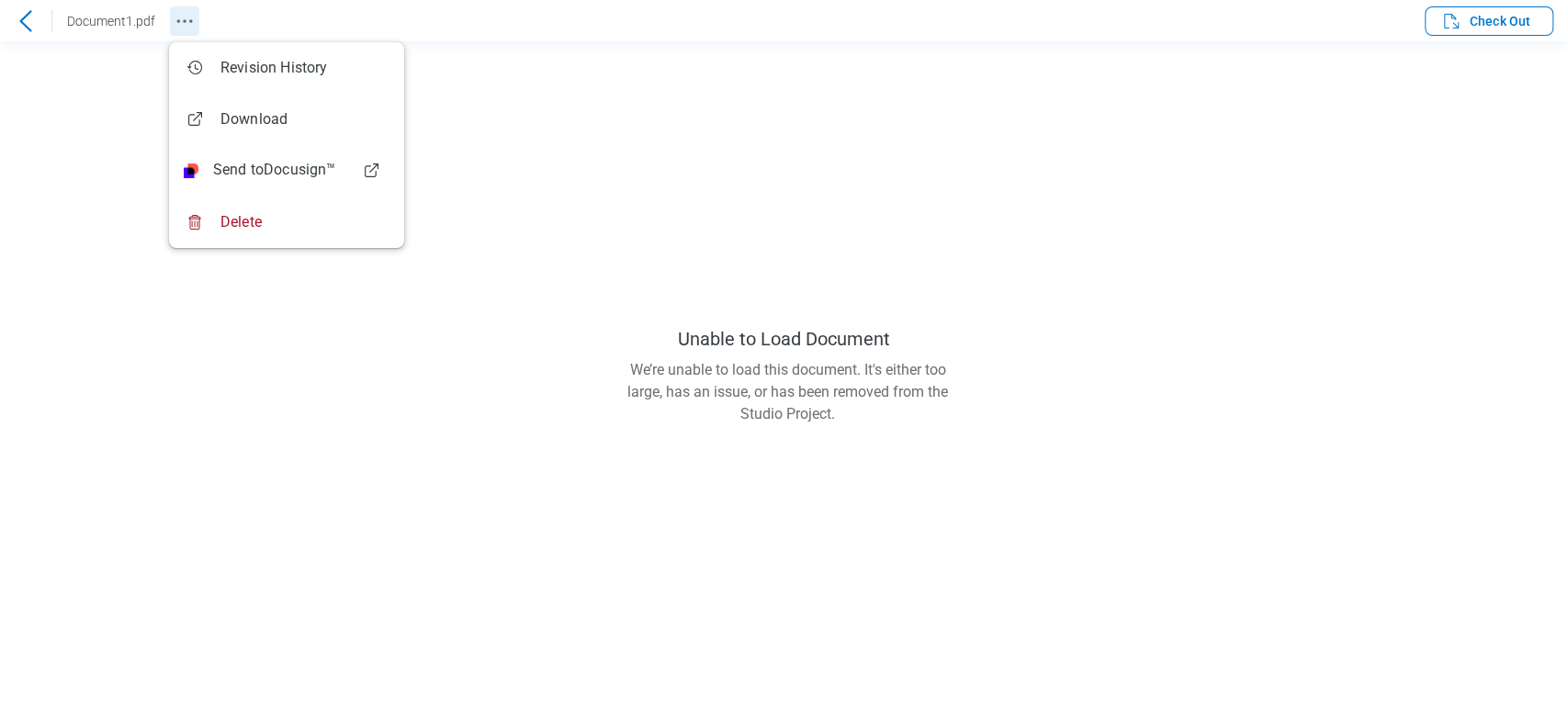
click at [189, 25] on icon "Revision History" at bounding box center [184, 21] width 22 height 22
click at [1462, 92] on main "Unable to Load Document We’re unable to load this document. It's either too lar…" at bounding box center [784, 376] width 1568 height 668
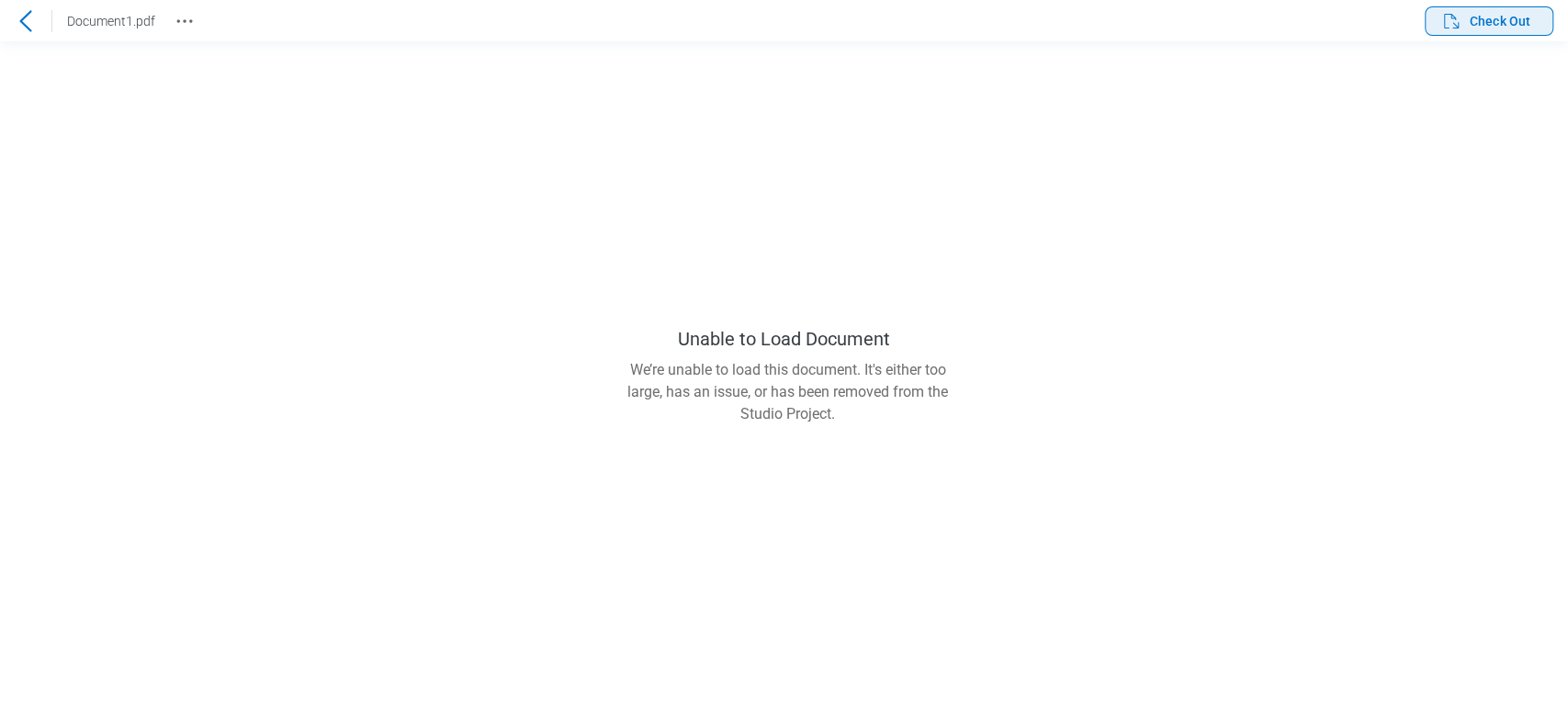
click at [1489, 18] on span "Check Out" at bounding box center [1500, 21] width 61 height 18
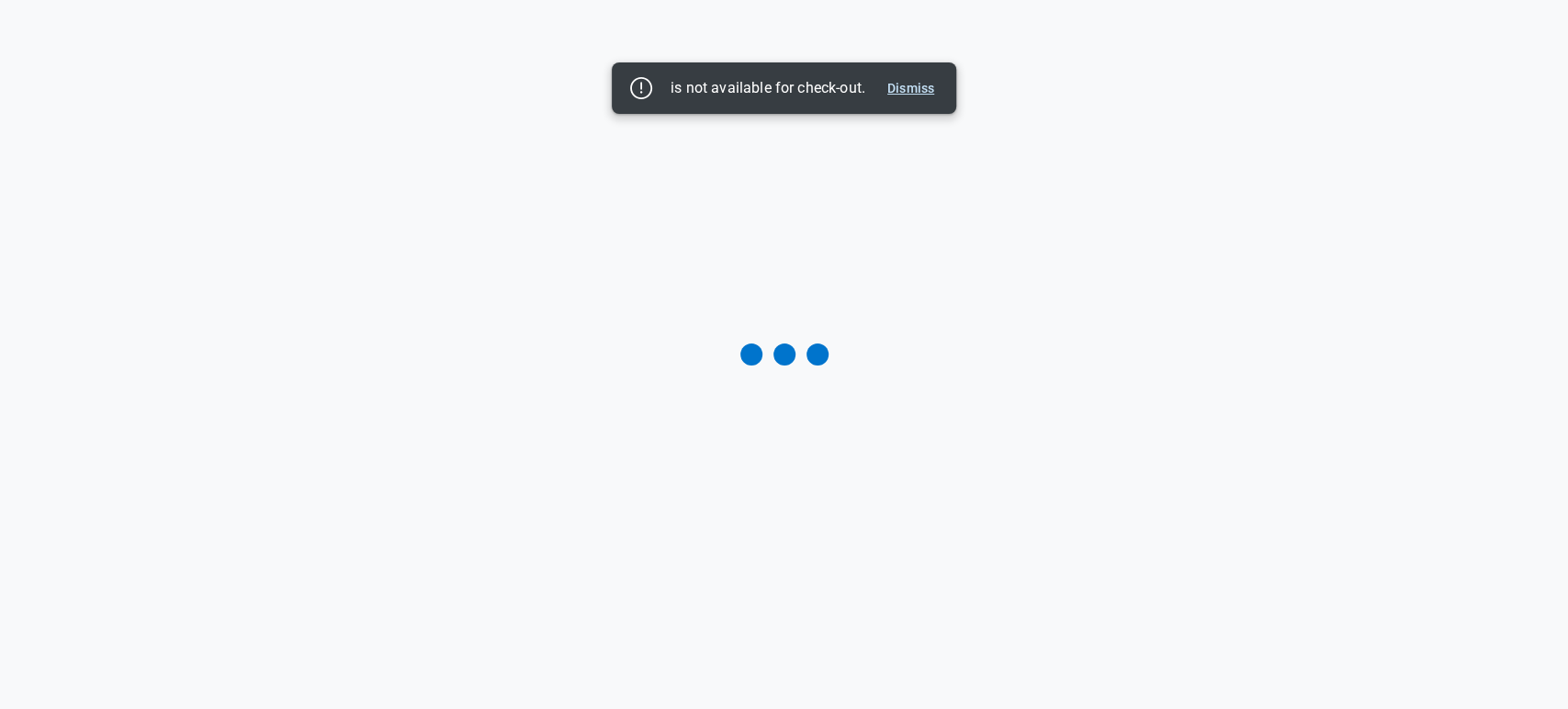
click at [911, 80] on button "Dismiss" at bounding box center [910, 87] width 62 height 22
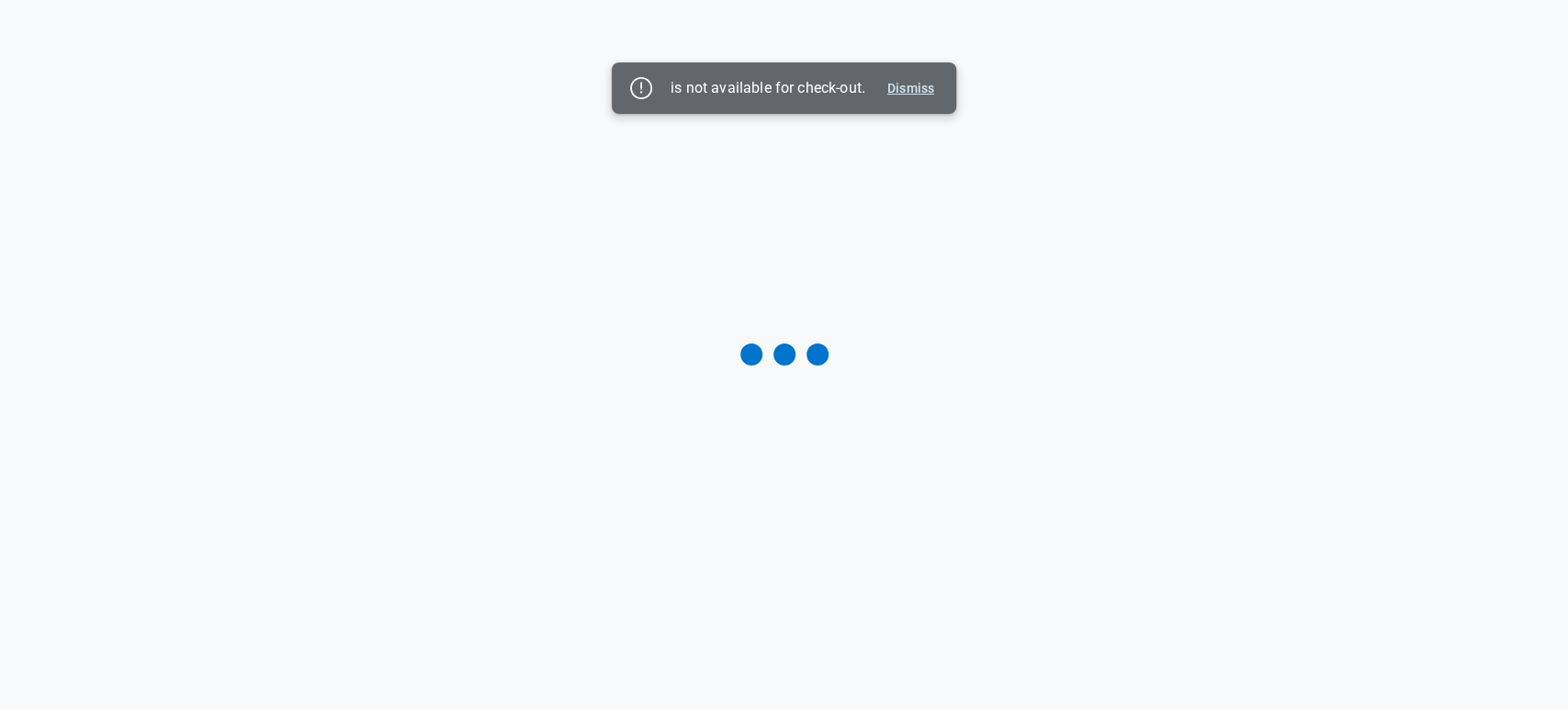
click at [911, 80] on button "Dismiss" at bounding box center [910, 87] width 62 height 22
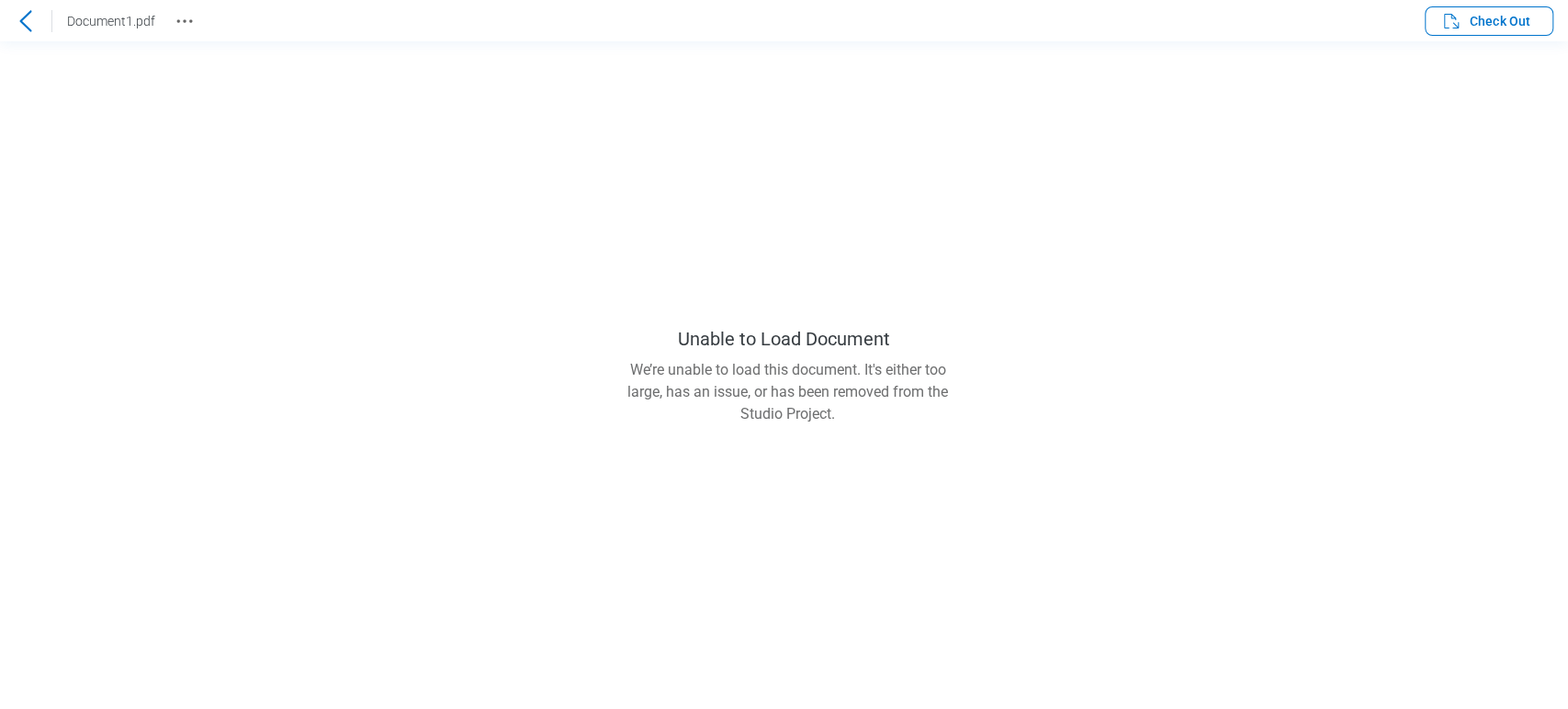
click at [34, 32] on div at bounding box center [26, 21] width 29 height 29
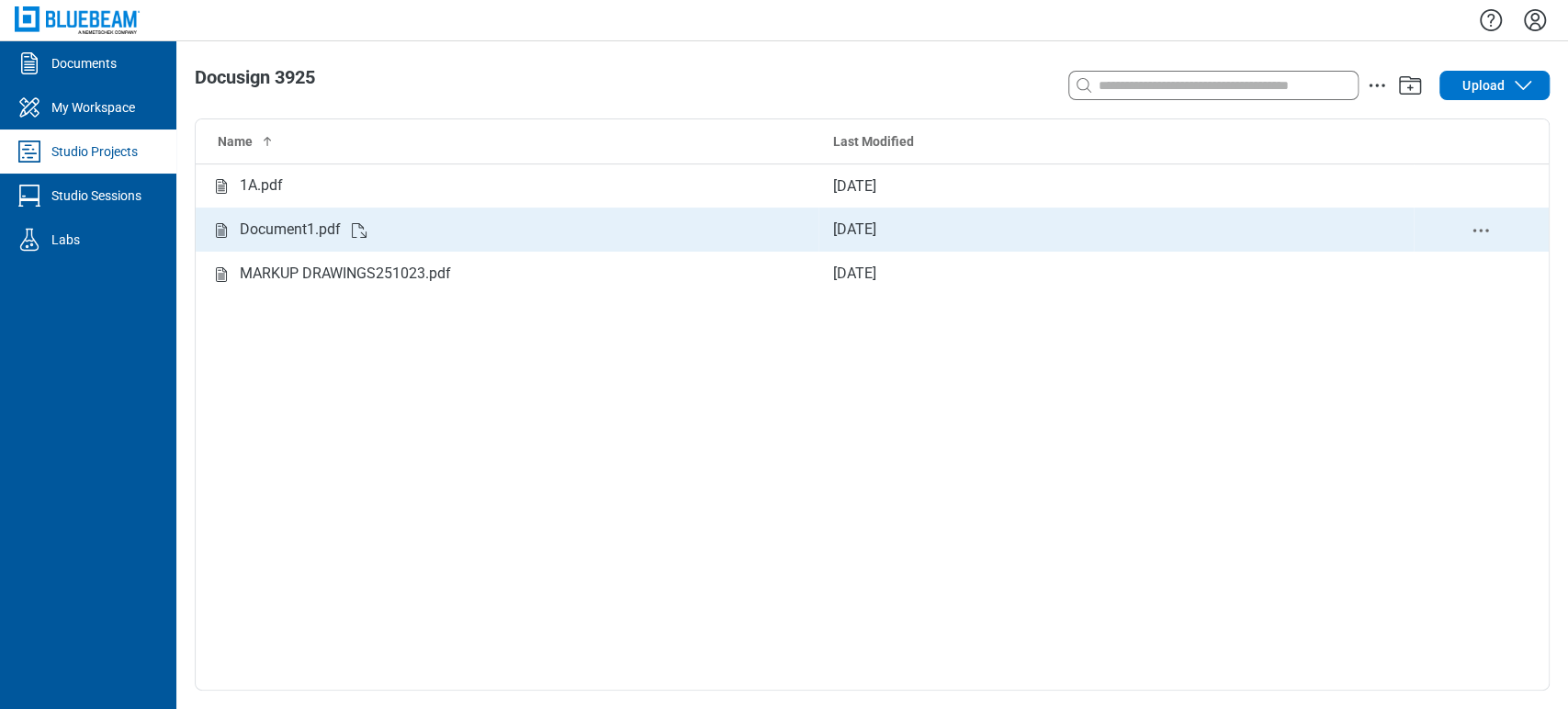
click at [1477, 232] on icon "delete-context-menu" at bounding box center [1480, 230] width 22 height 22
click at [1348, 231] on td "Sep 3, 2025" at bounding box center [1115, 230] width 595 height 44
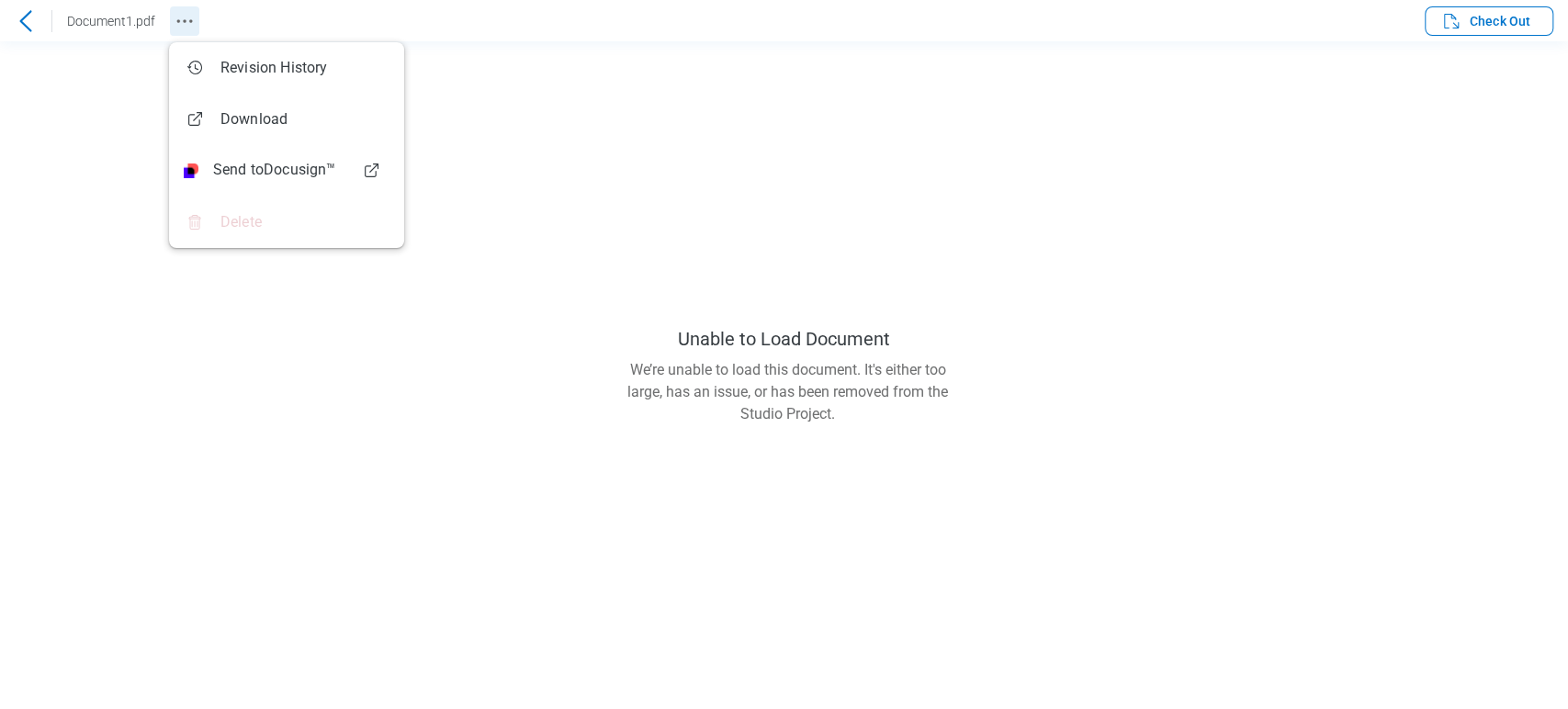
click at [177, 20] on circle "Revision History" at bounding box center [178, 20] width 3 height 3
click at [28, 26] on icon at bounding box center [25, 21] width 22 height 22
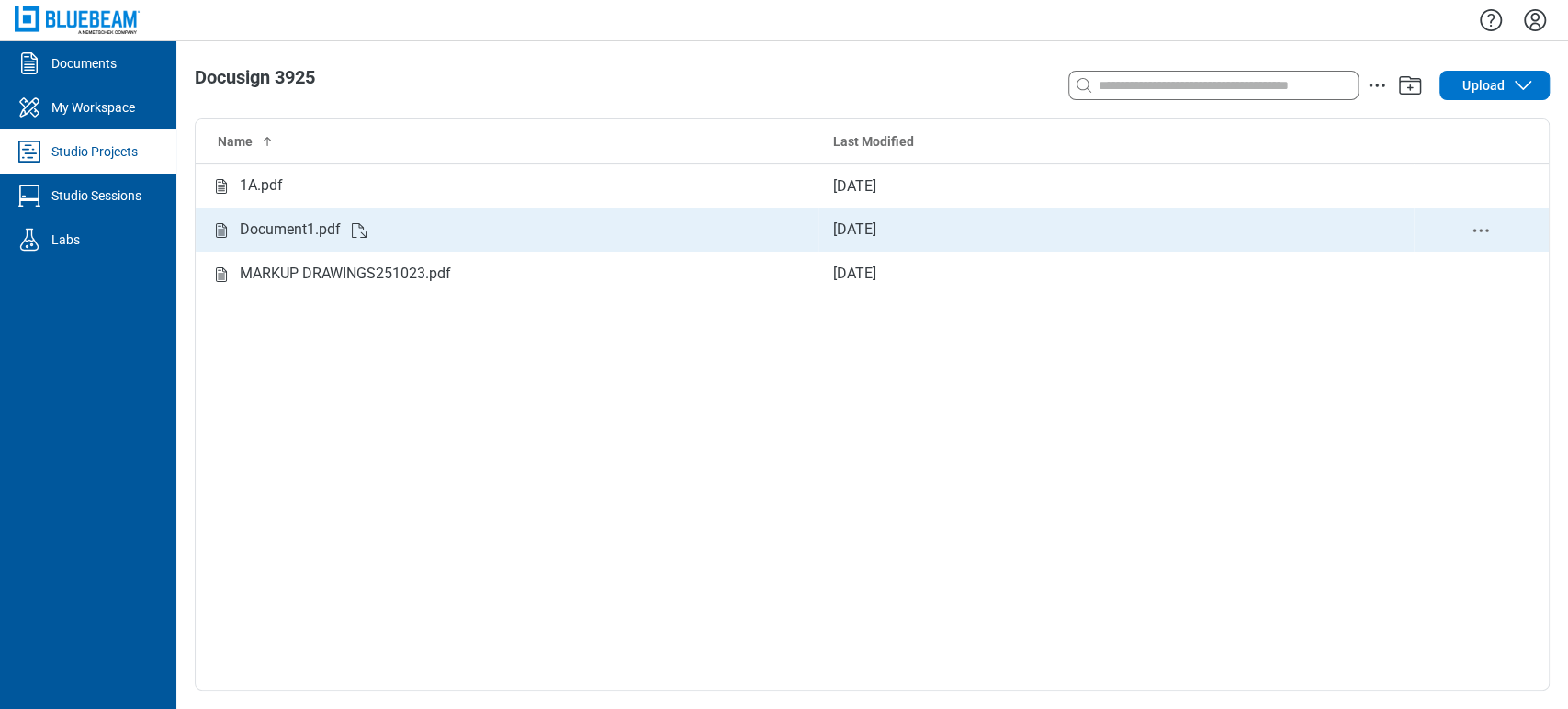
click at [1484, 226] on icon "delete-context-menu" at bounding box center [1480, 230] width 22 height 22
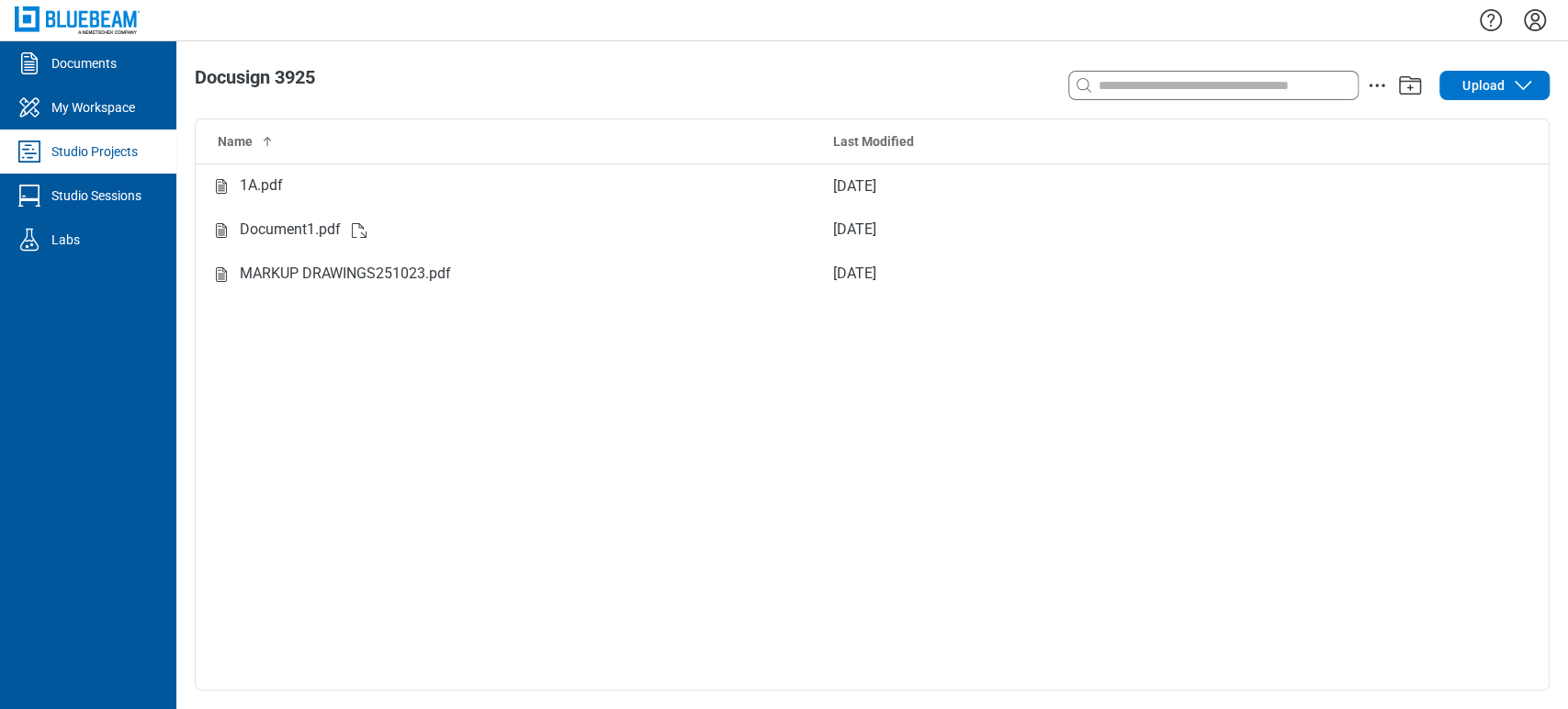
drag, startPoint x: 330, startPoint y: 228, endPoint x: 221, endPoint y: 344, distance: 159.2
click at [217, 346] on div "Name Last Modified 1A.pdf Sep 3, 2025 Document1.pdf Sep 3, 2025 MARKUP DRAWINGS…" at bounding box center [872, 404] width 1353 height 570
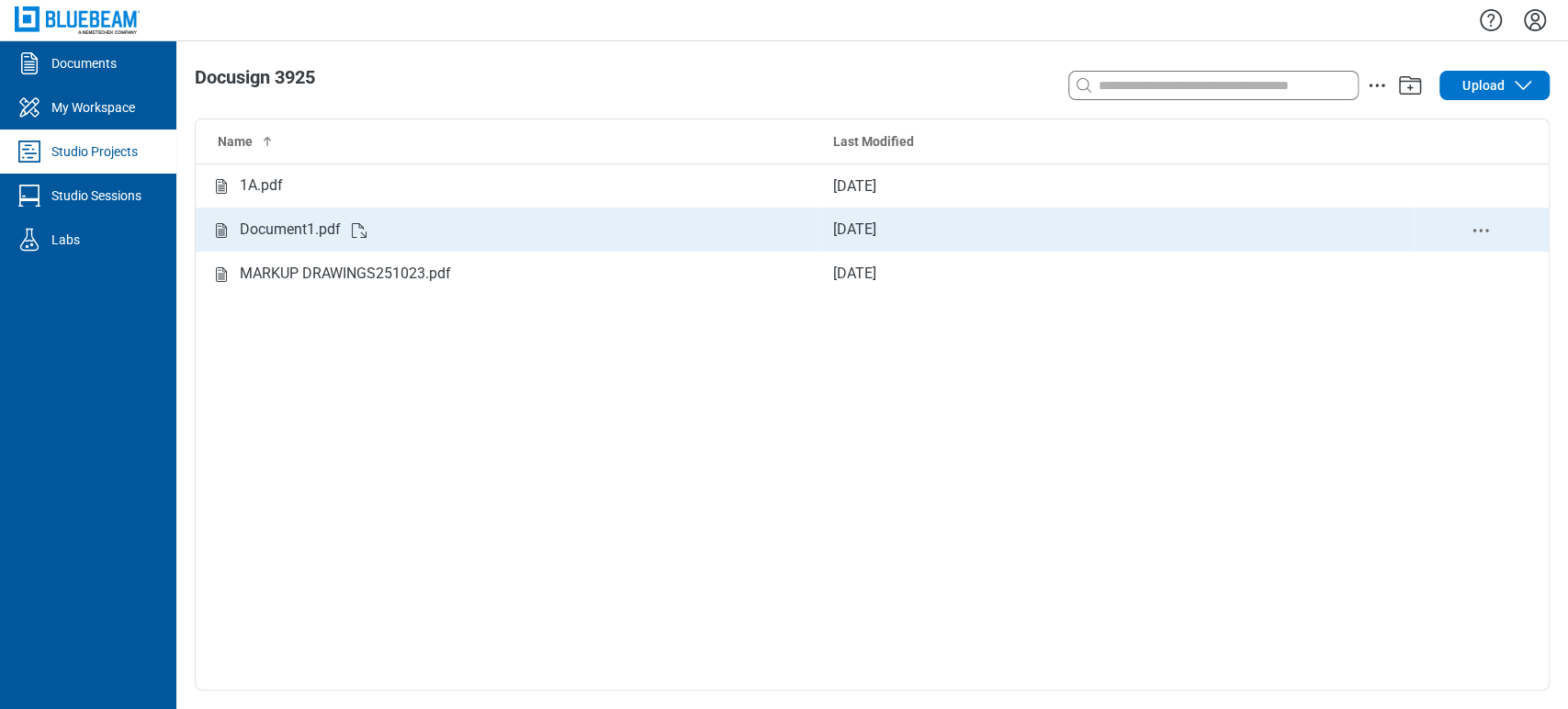
click at [268, 236] on div "Document1.pdf" at bounding box center [290, 230] width 101 height 23
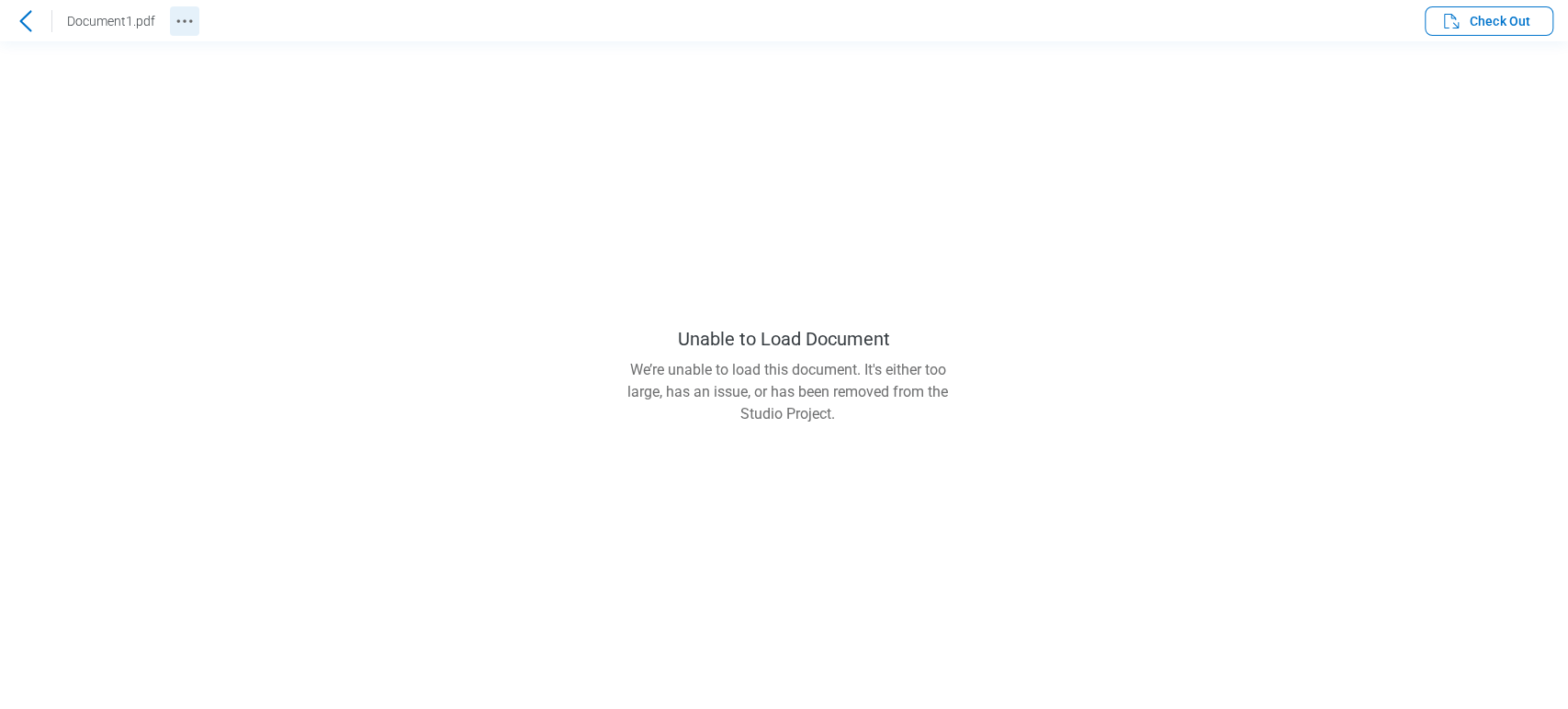
click at [189, 25] on icon "Revision History" at bounding box center [184, 21] width 22 height 22
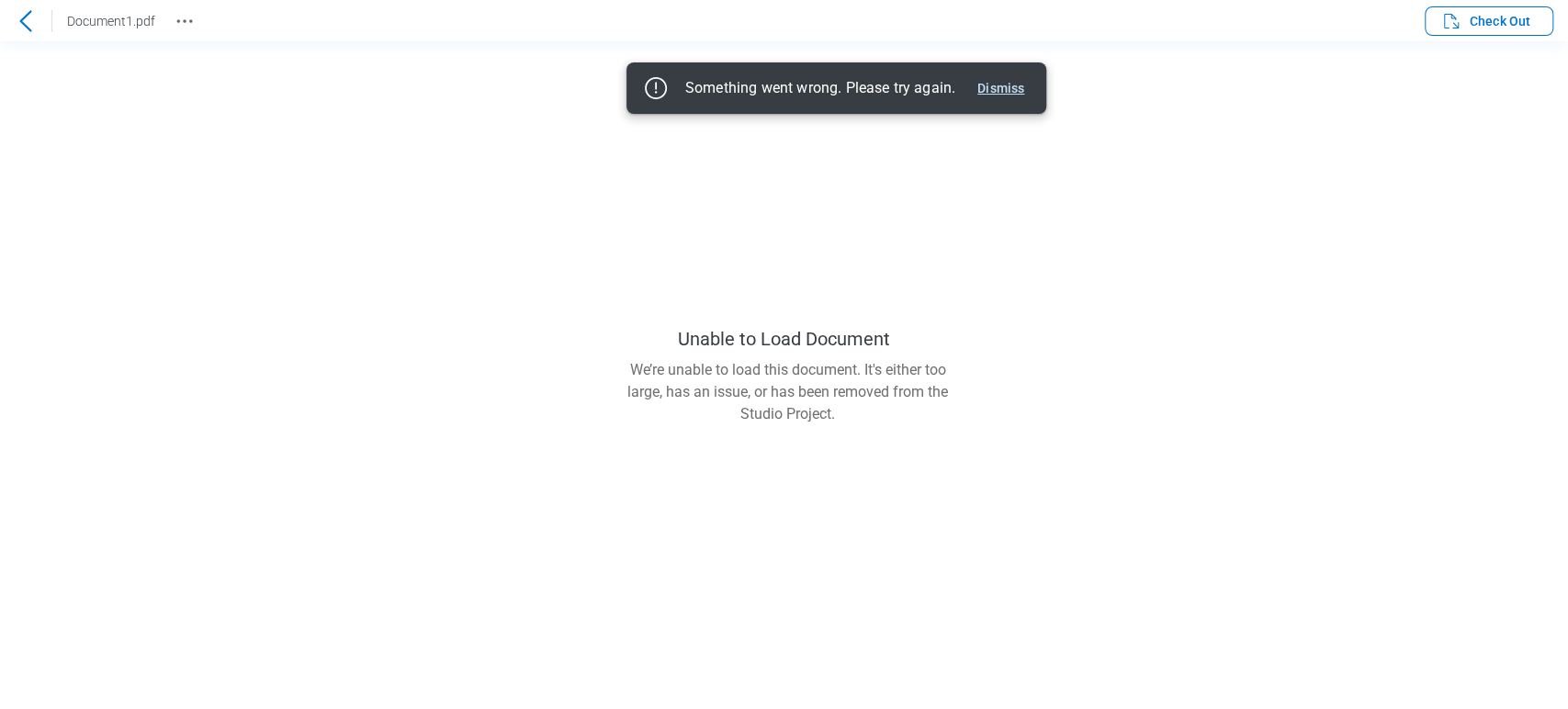
click at [1021, 87] on button "Dismiss" at bounding box center [1000, 87] width 62 height 22
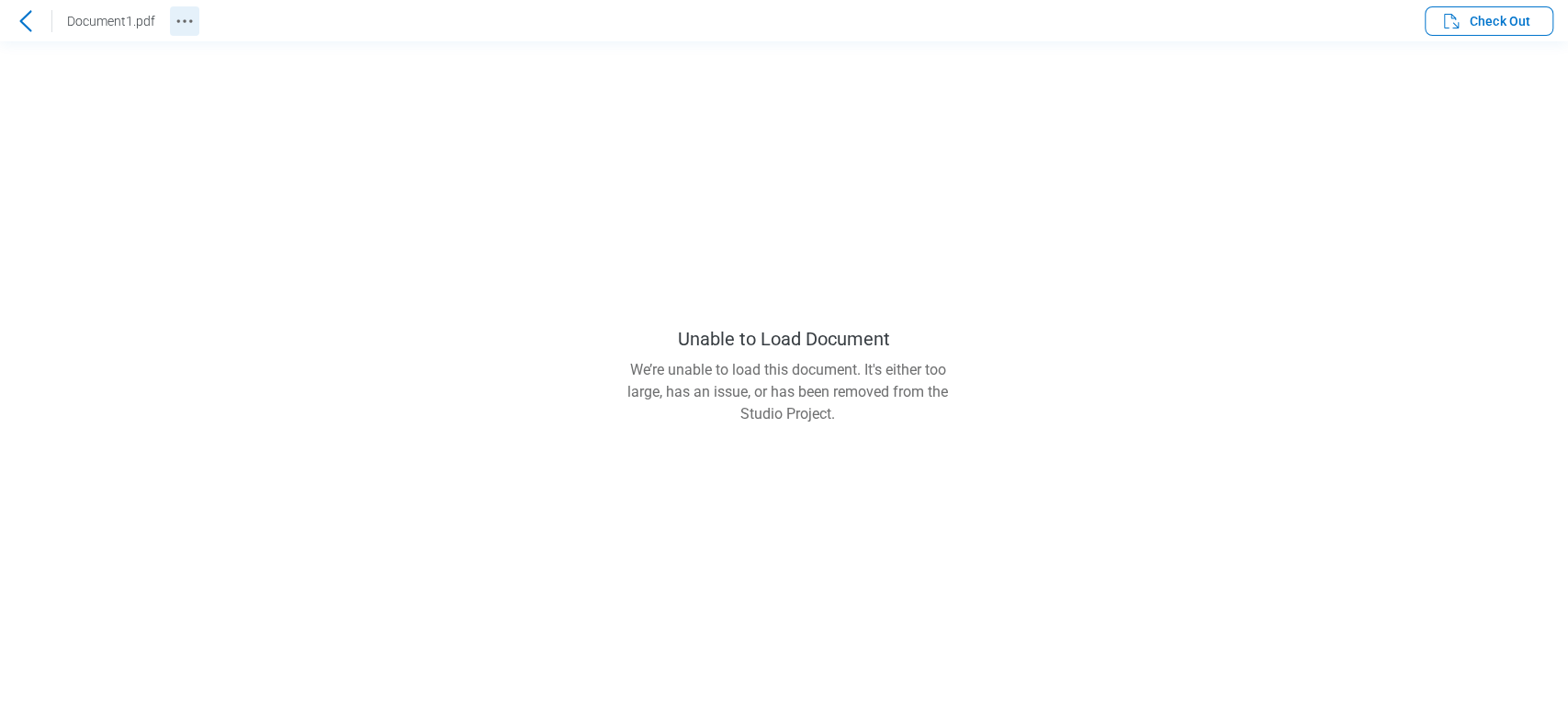
click at [186, 28] on icon "Revision History" at bounding box center [184, 21] width 22 height 22
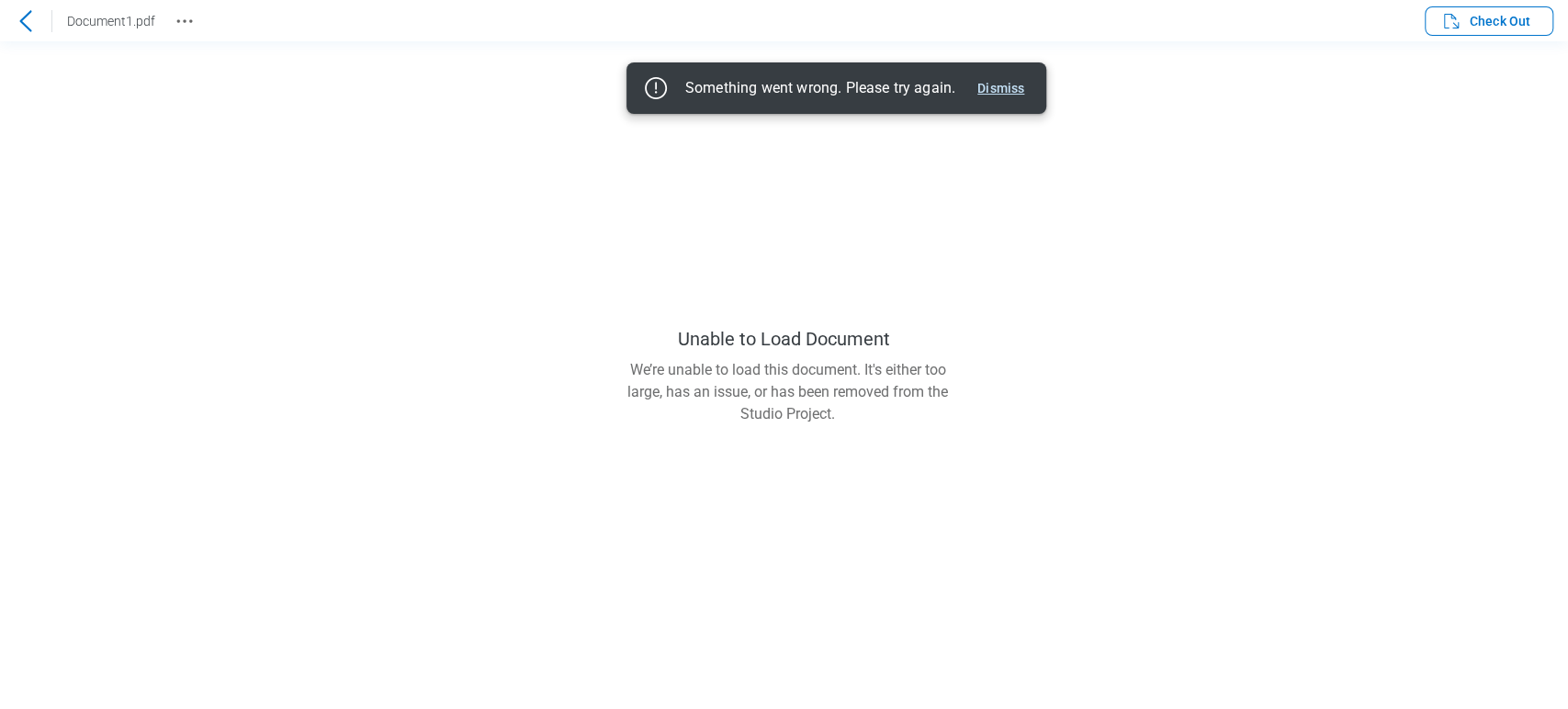
click at [1007, 83] on button "Dismiss" at bounding box center [1000, 87] width 62 height 22
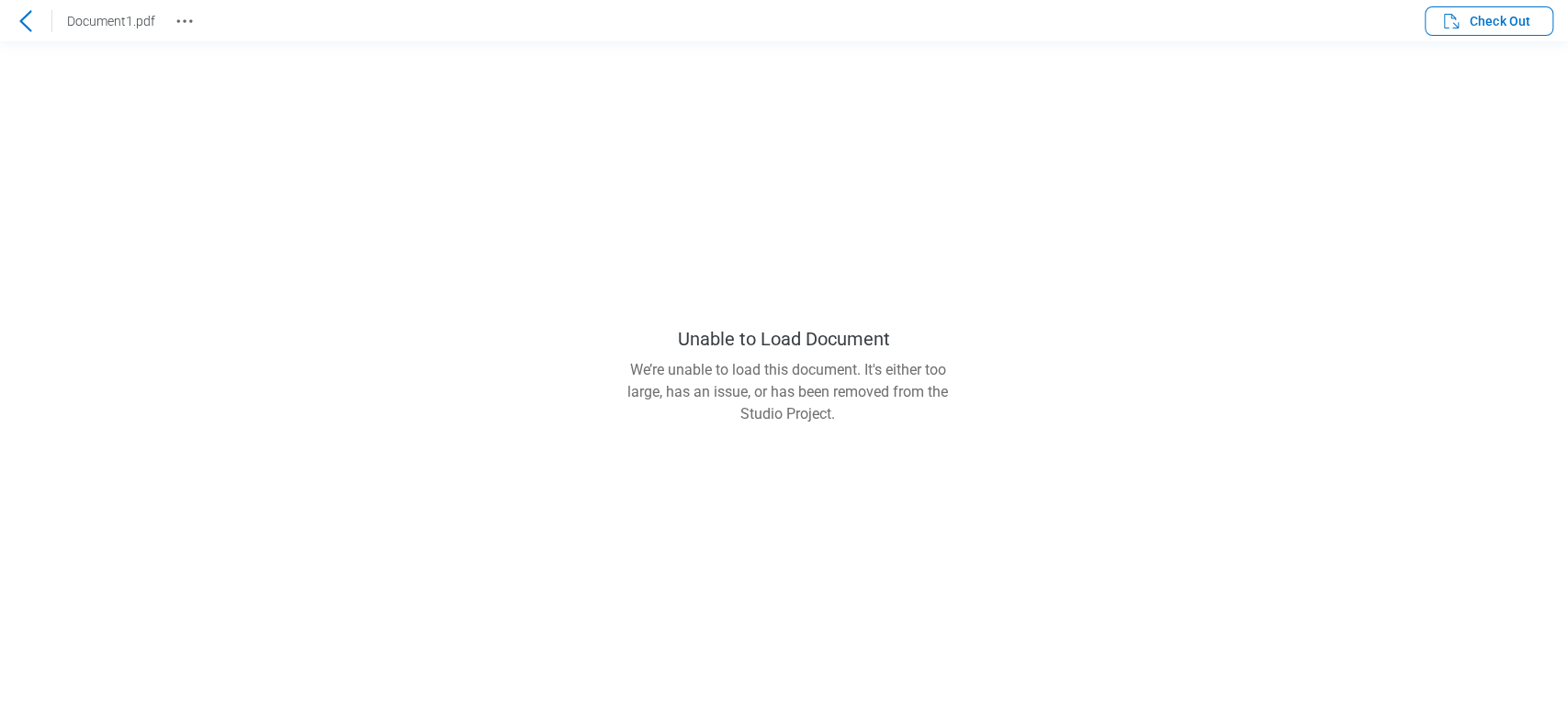
click at [30, 26] on icon at bounding box center [25, 21] width 22 height 22
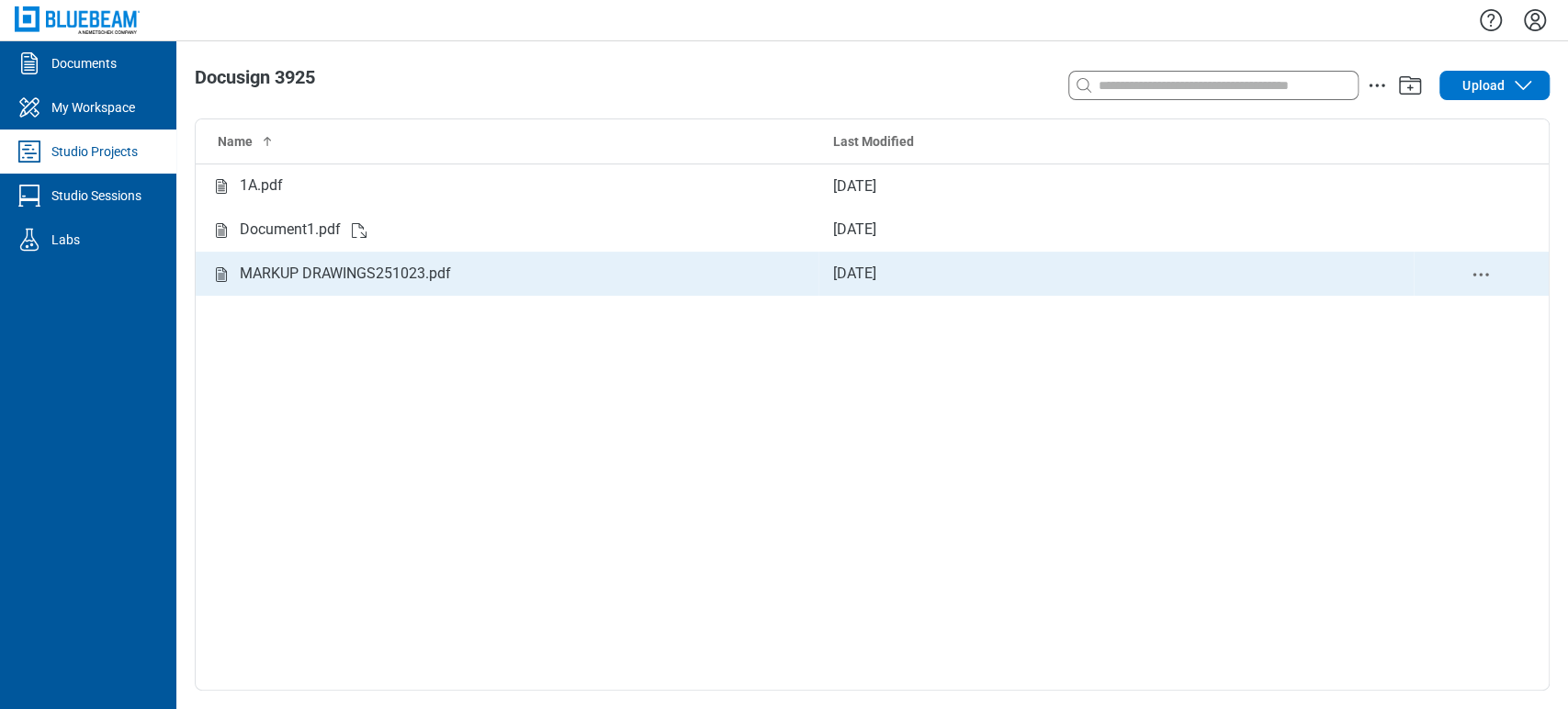
click at [474, 271] on div "MARKUP DRAWINGS251023.pdf" at bounding box center [507, 274] width 593 height 23
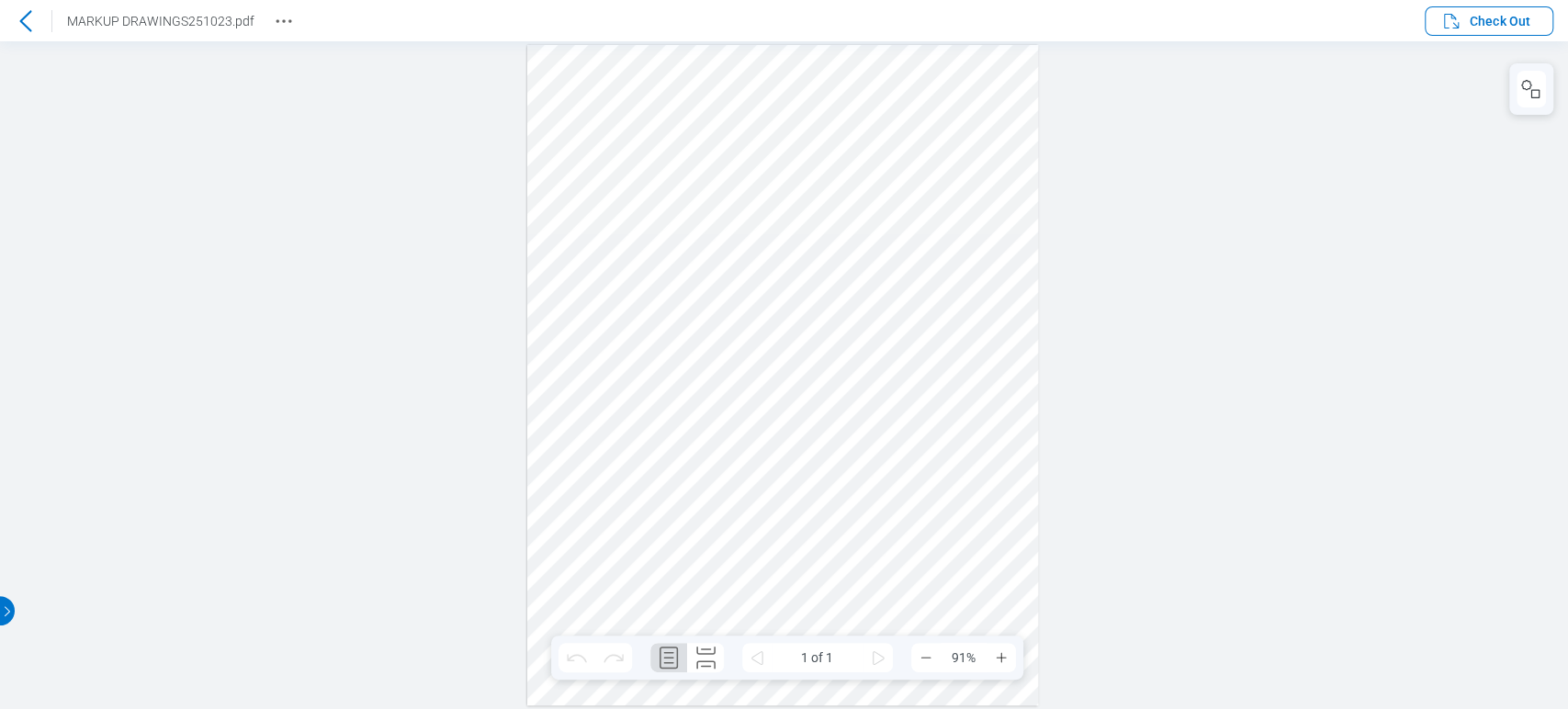
click at [23, 15] on icon at bounding box center [25, 21] width 22 height 22
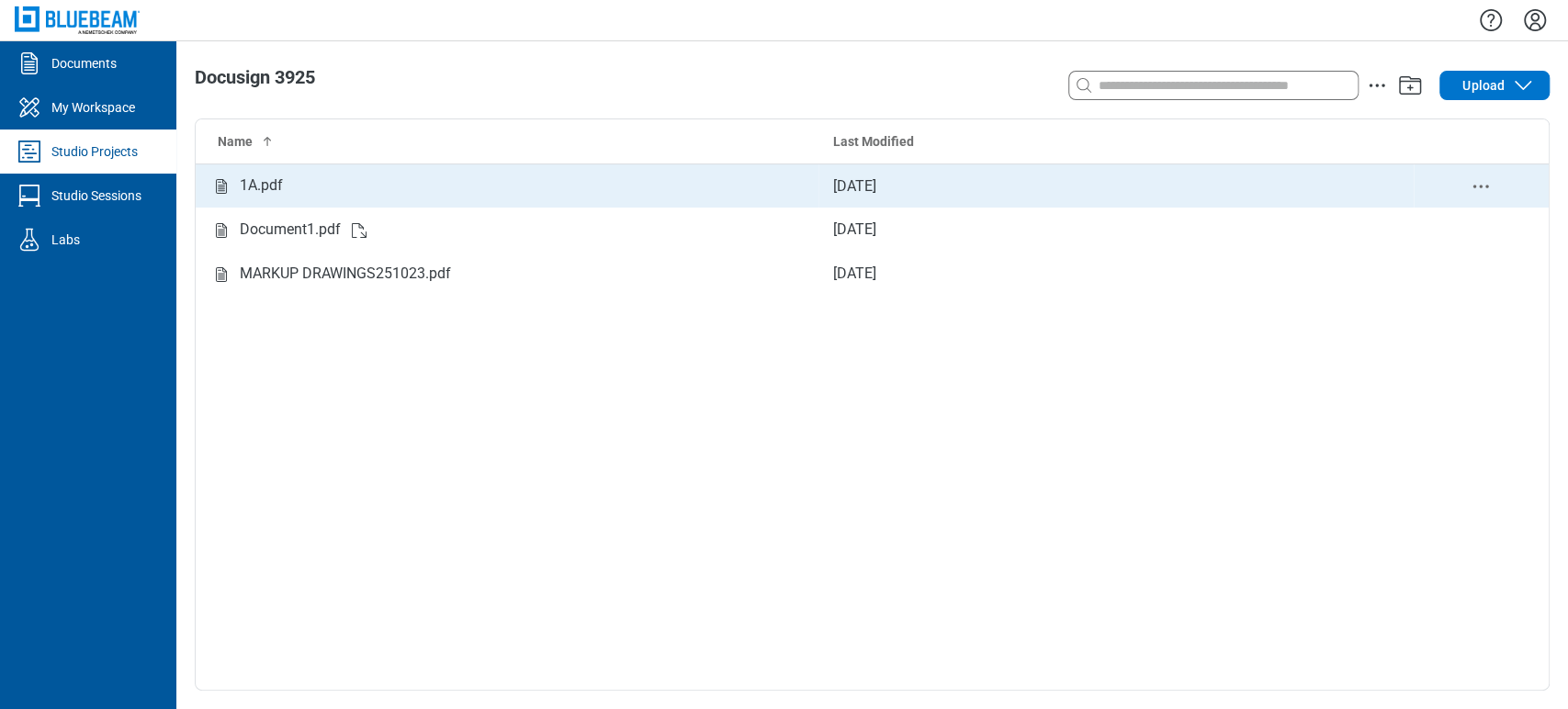
click at [1477, 184] on icon "delete-context-menu" at bounding box center [1480, 186] width 22 height 22
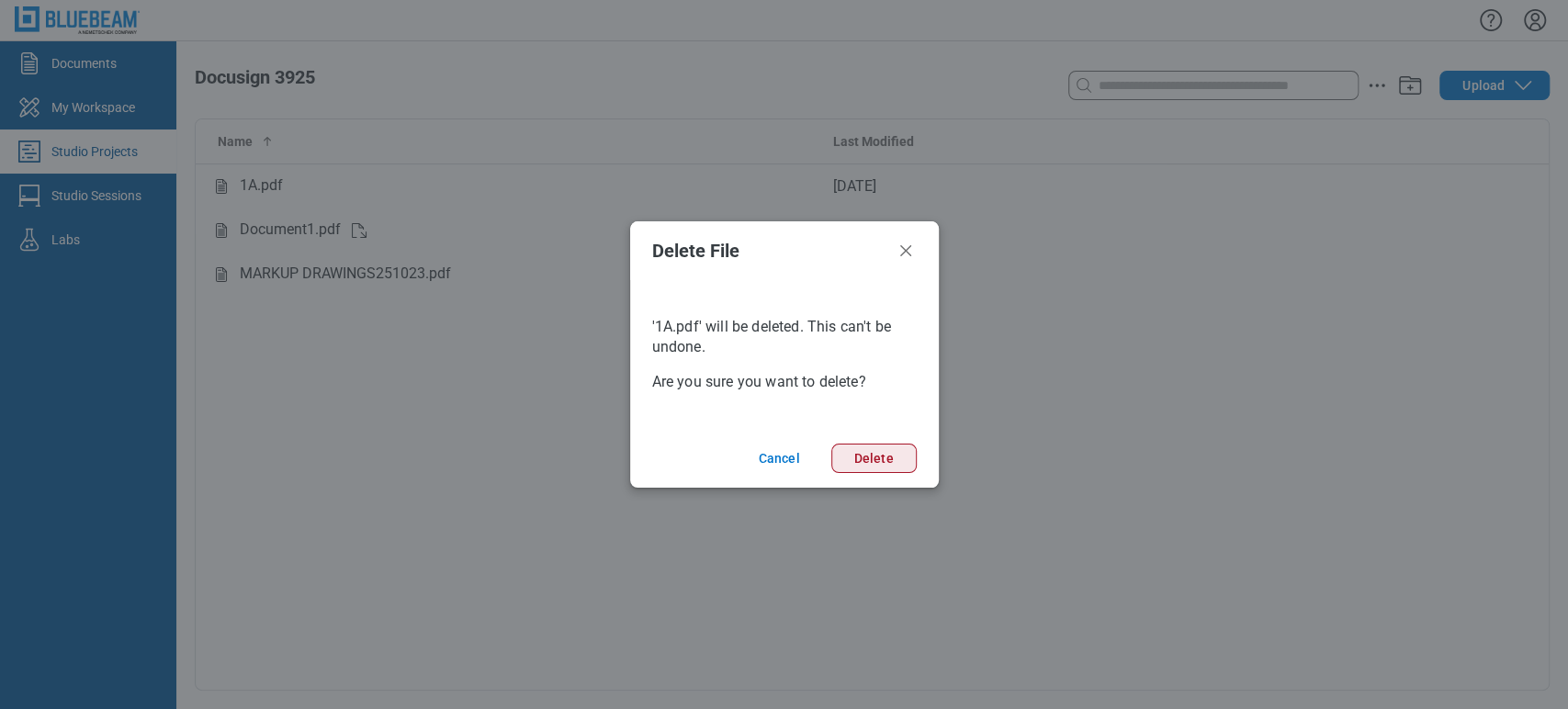
click at [874, 458] on button "Delete" at bounding box center [874, 457] width 85 height 29
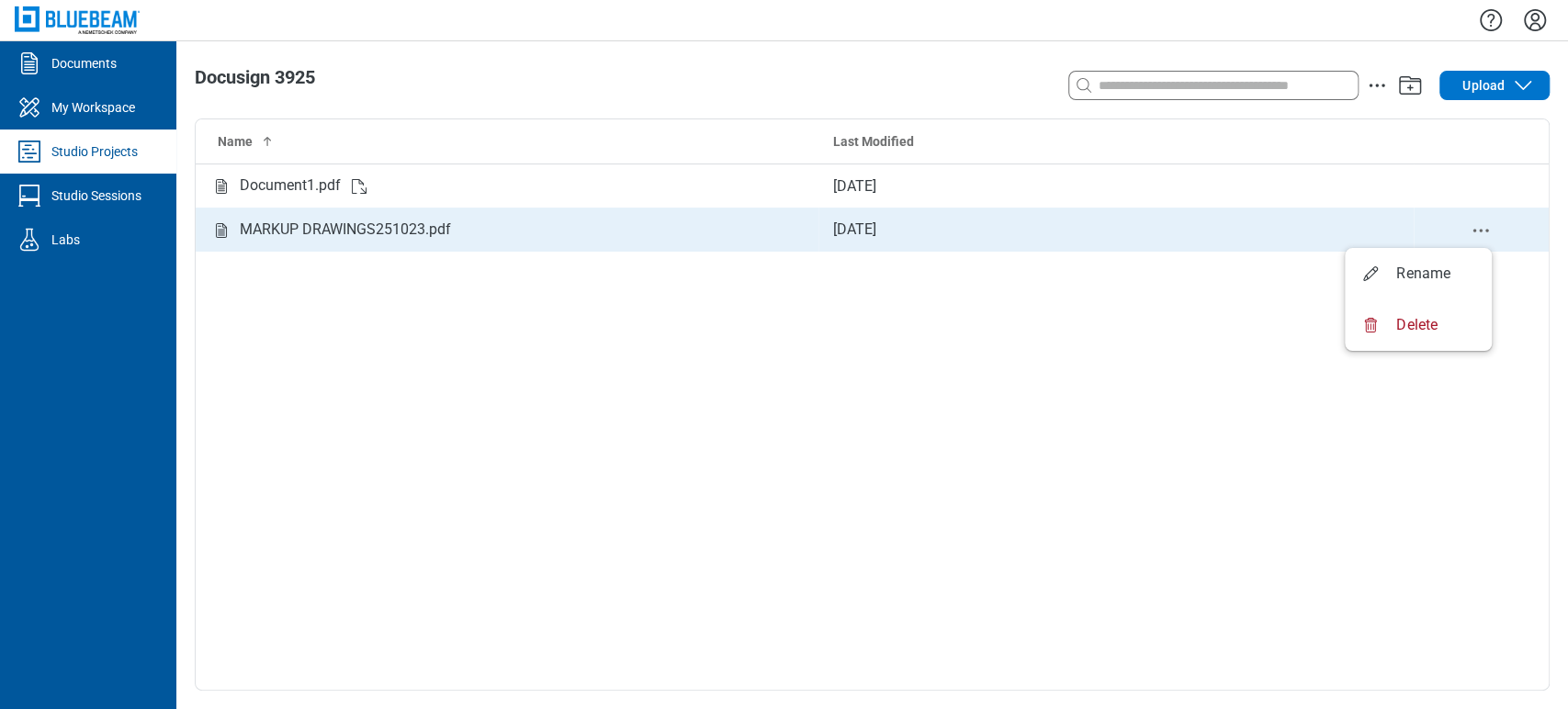
click at [1474, 231] on circle "delete-context-menu" at bounding box center [1474, 230] width 3 height 3
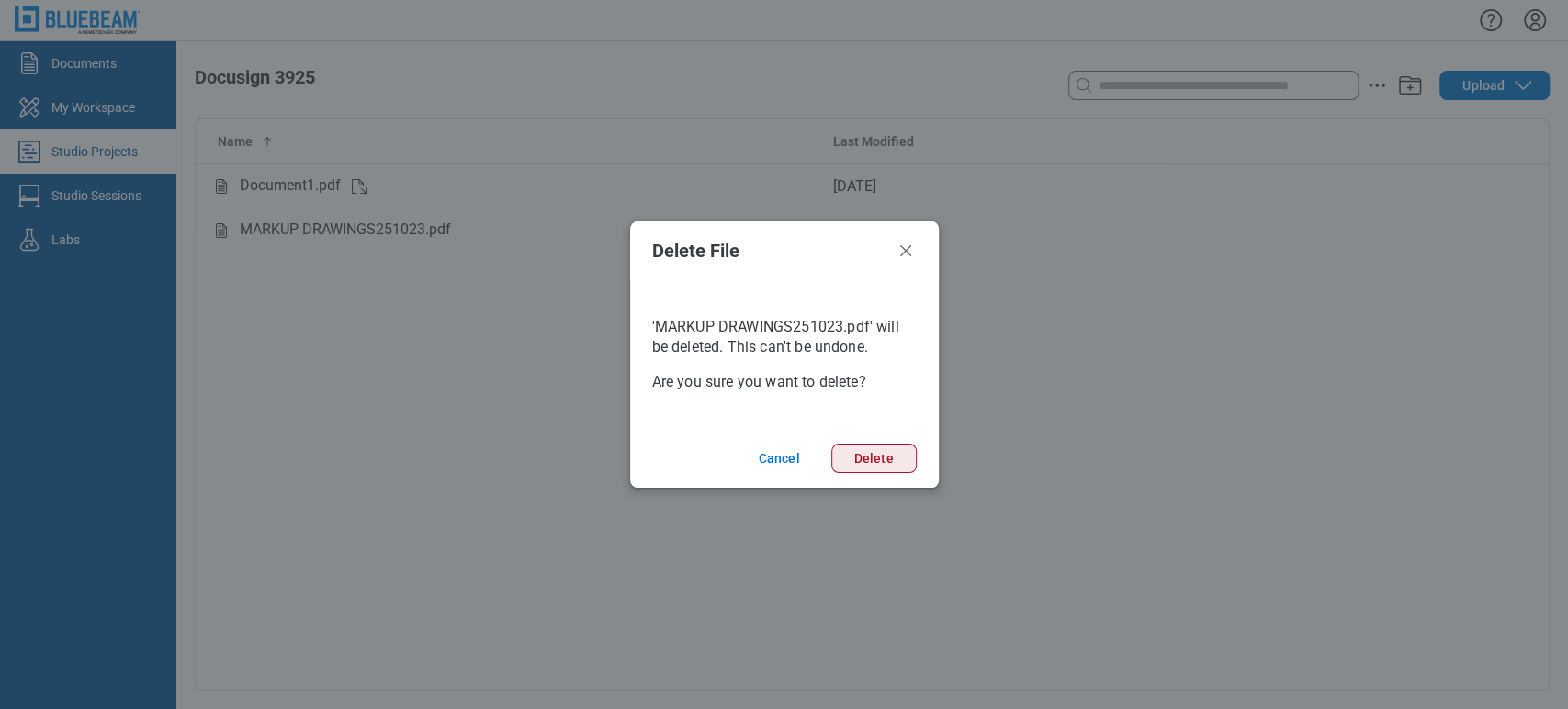
click at [887, 457] on button "Delete" at bounding box center [874, 457] width 85 height 29
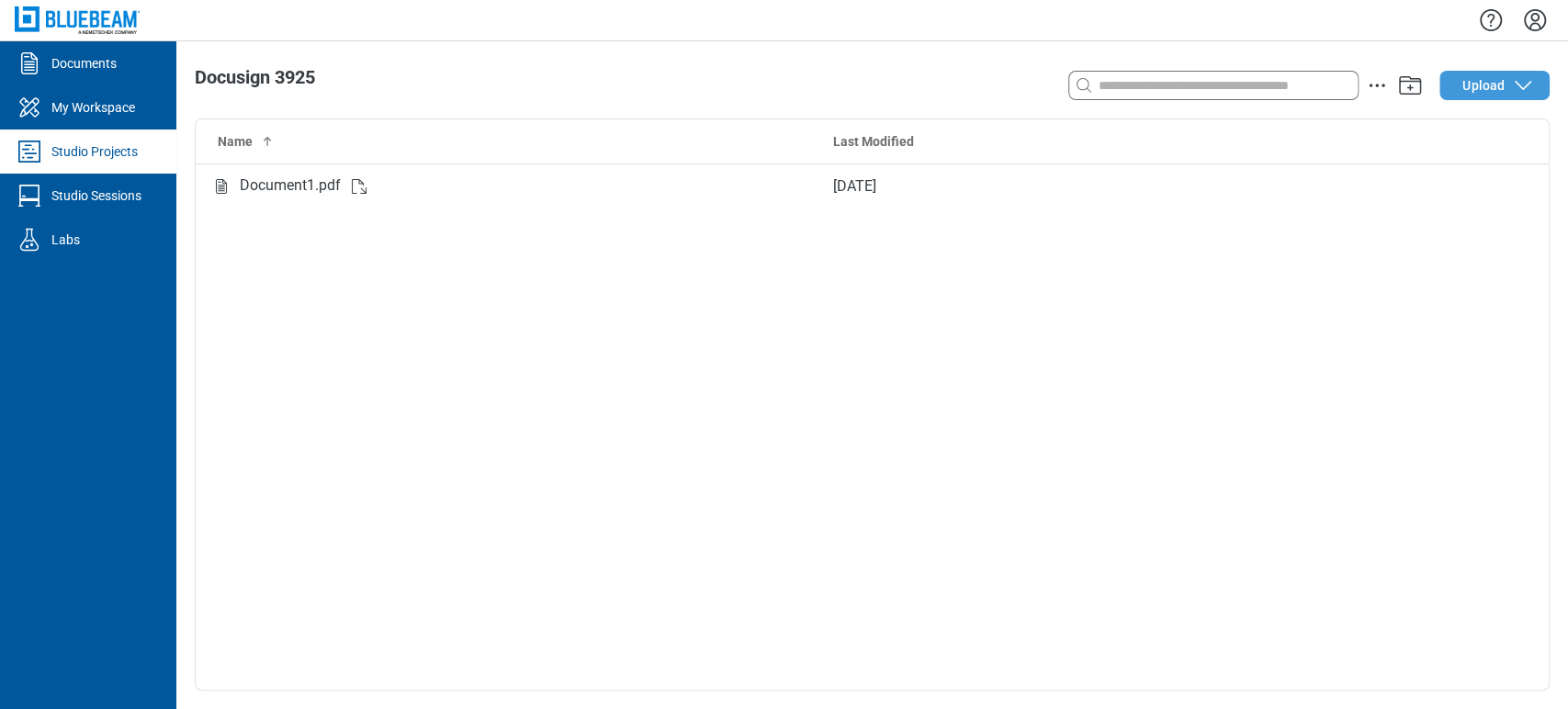
click at [1506, 76] on button "Upload" at bounding box center [1495, 85] width 110 height 29
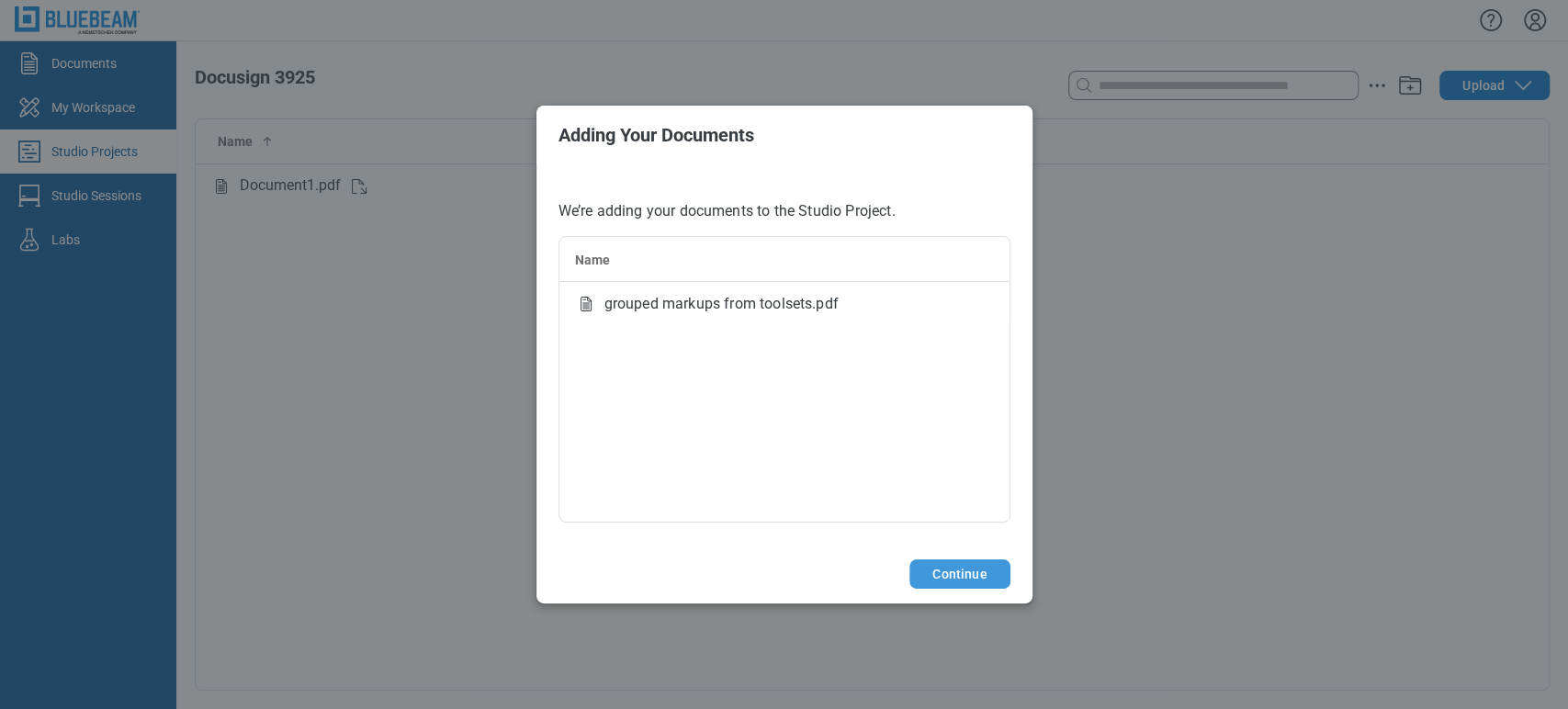
click at [943, 583] on button "Continue" at bounding box center [959, 573] width 100 height 29
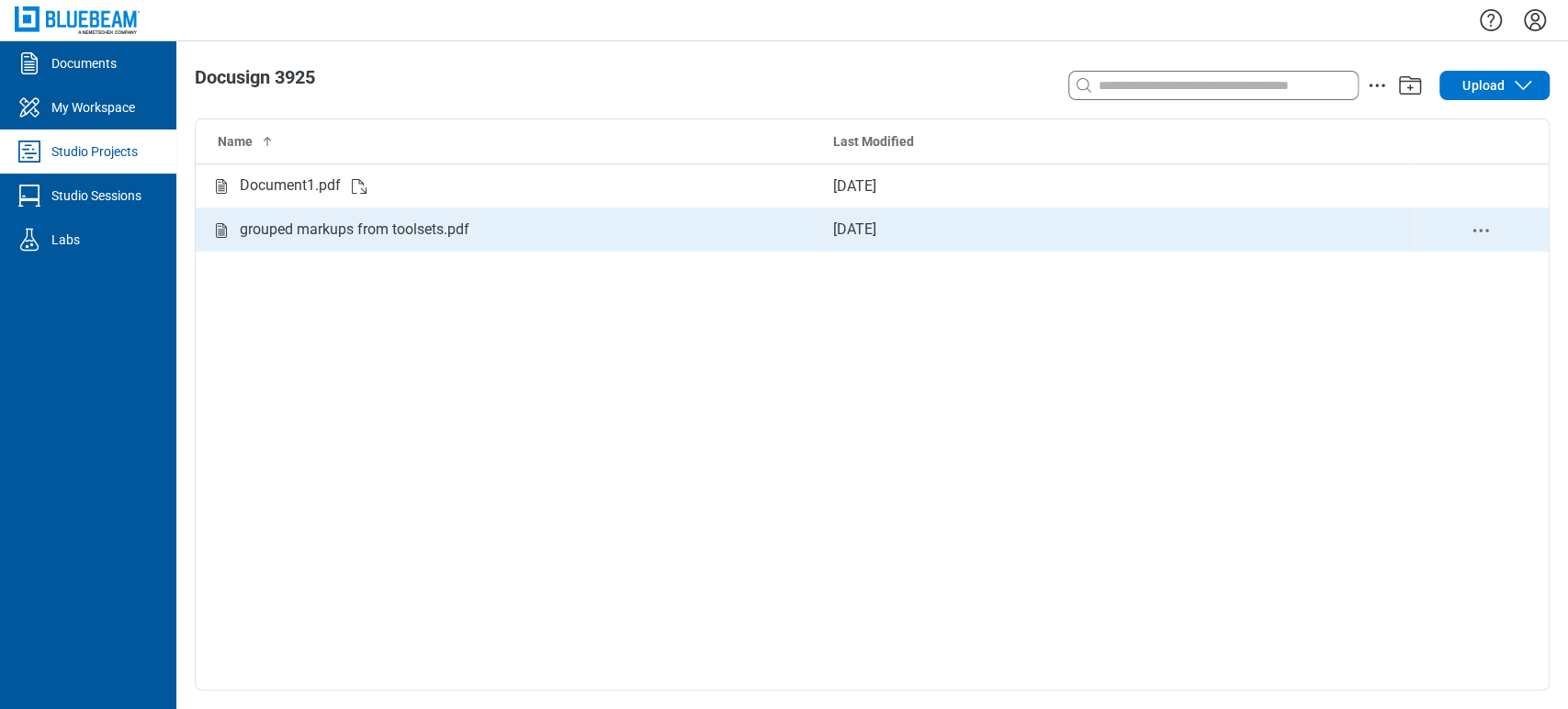
click at [863, 230] on td "[DATE]" at bounding box center [1115, 230] width 595 height 44
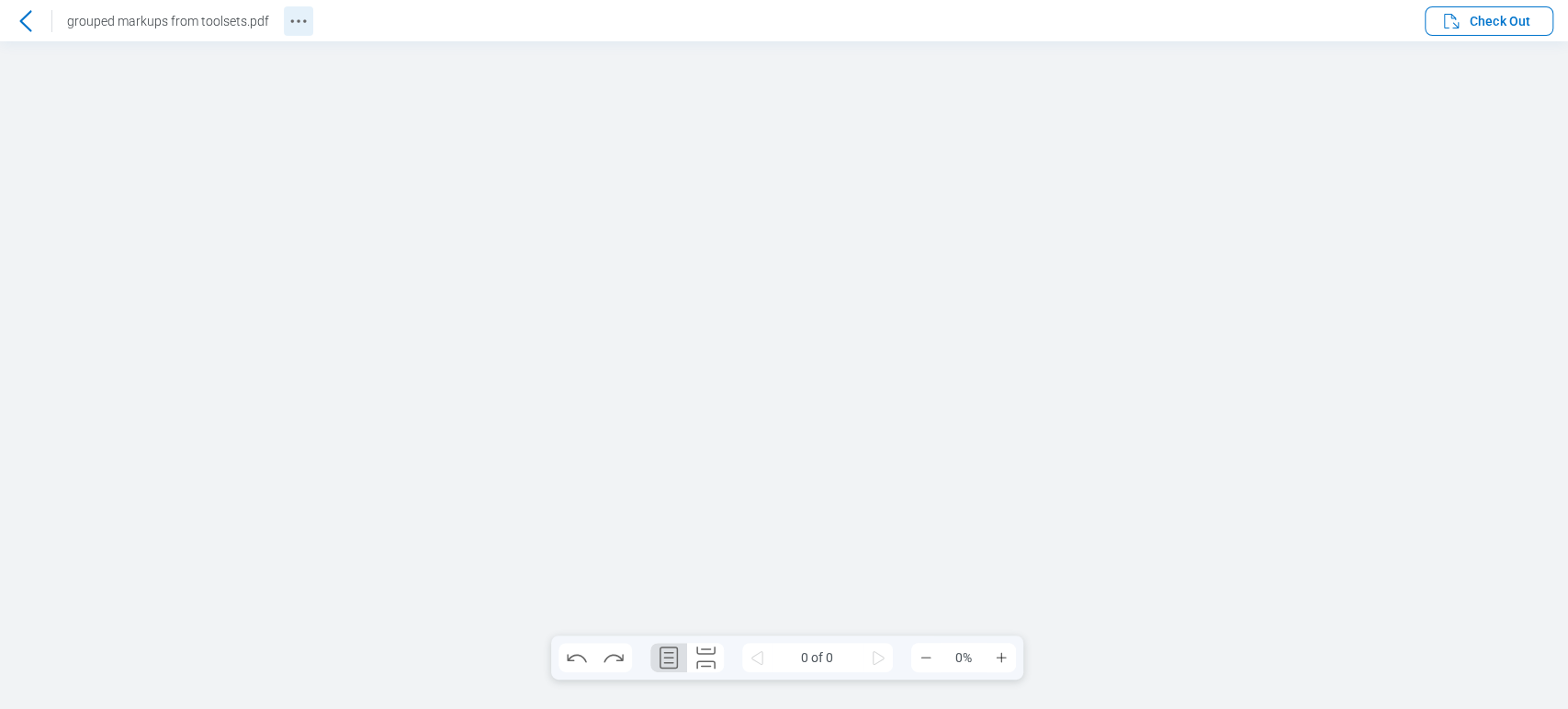
click at [294, 17] on icon "Revision History" at bounding box center [298, 21] width 22 height 22
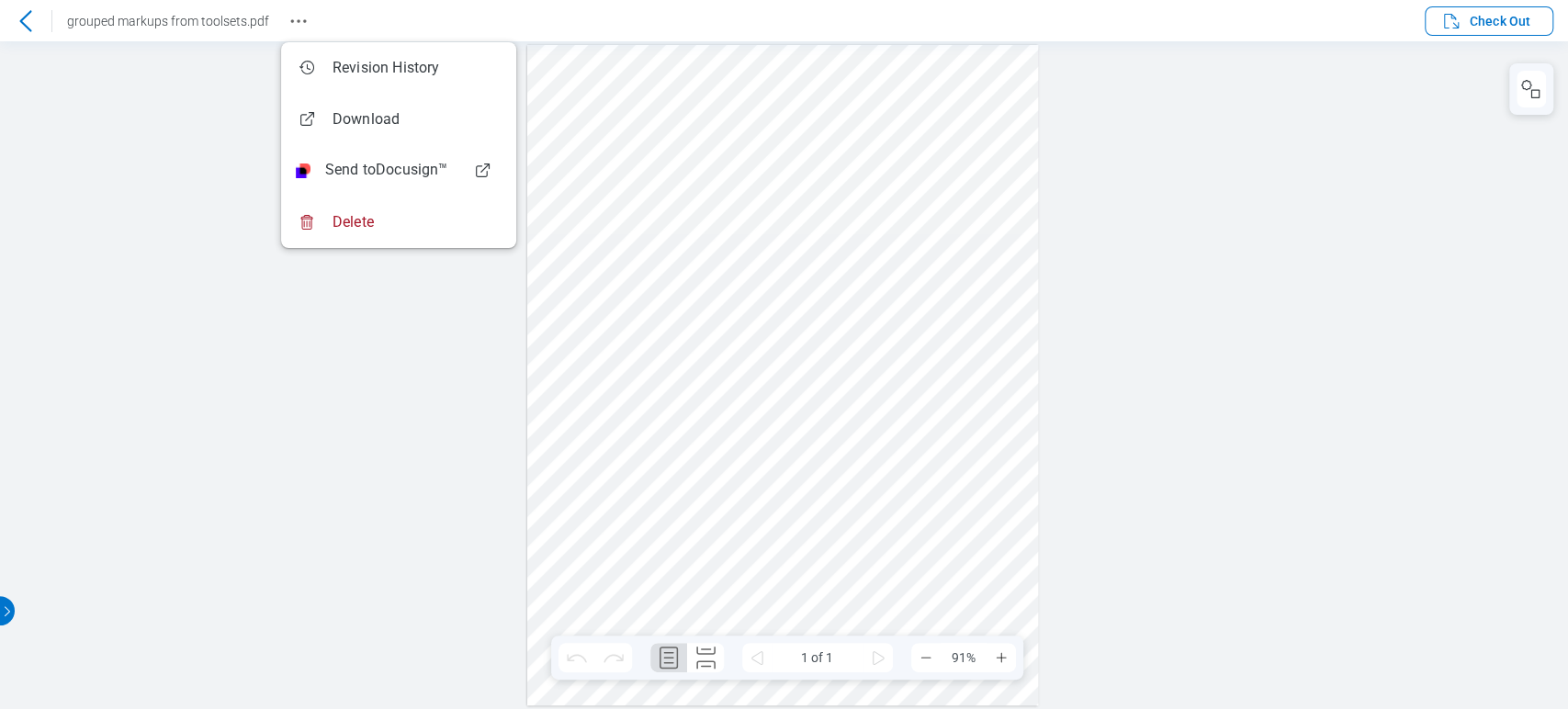
click at [1396, 122] on div at bounding box center [784, 376] width 1568 height 668
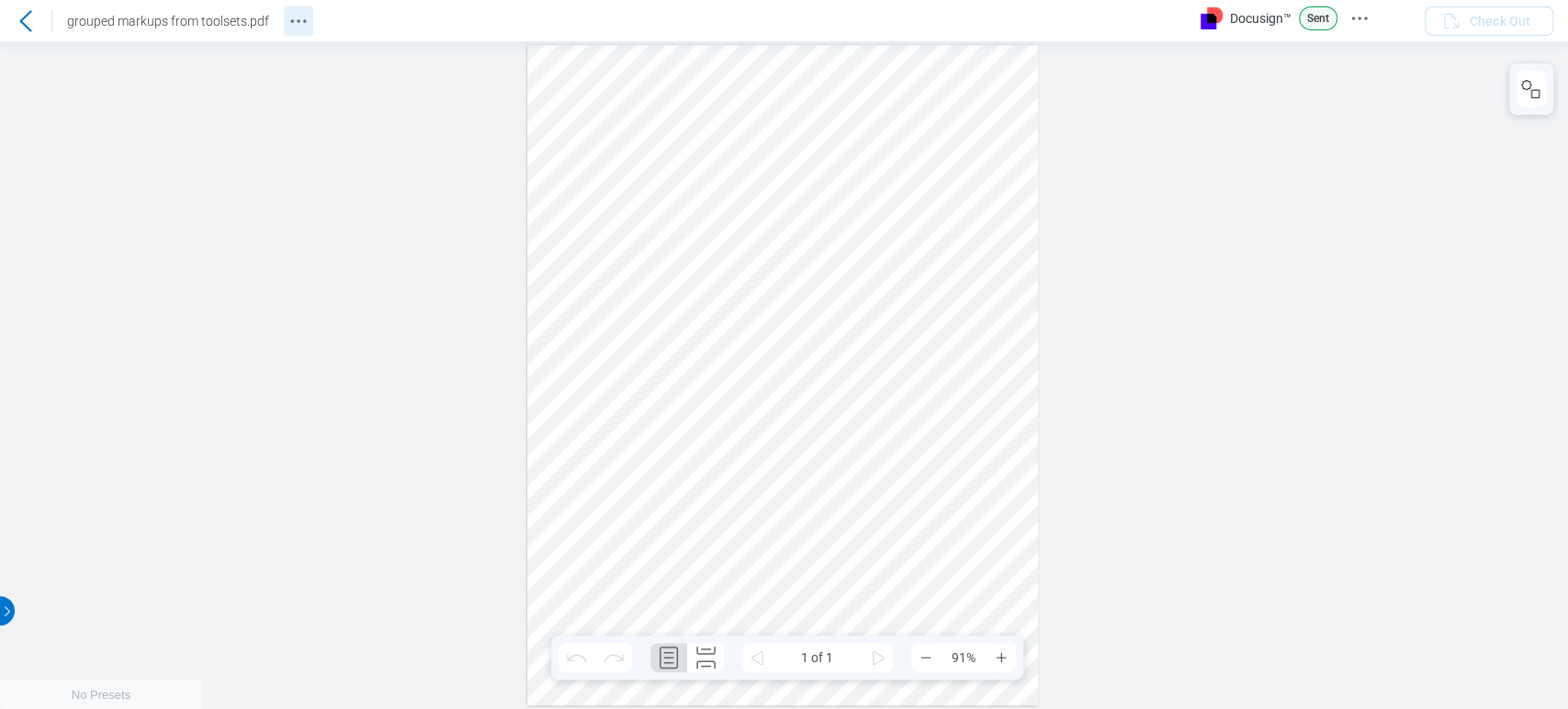
click at [292, 27] on icon "Revision History" at bounding box center [298, 21] width 22 height 22
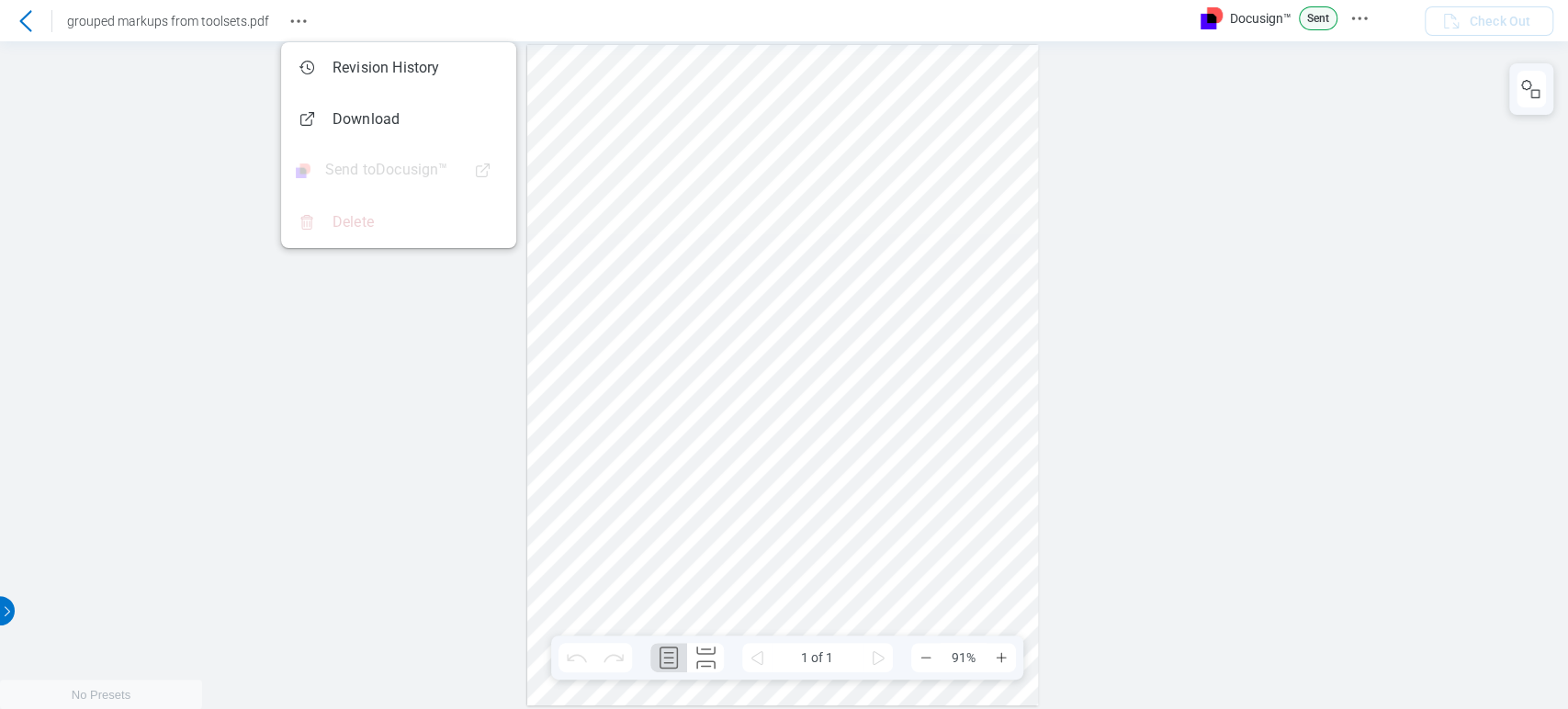
drag, startPoint x: 245, startPoint y: 320, endPoint x: 289, endPoint y: 259, distance: 75.2
click at [244, 320] on div at bounding box center [784, 376] width 1568 height 668
click at [288, 19] on icon "Revision History" at bounding box center [298, 21] width 22 height 22
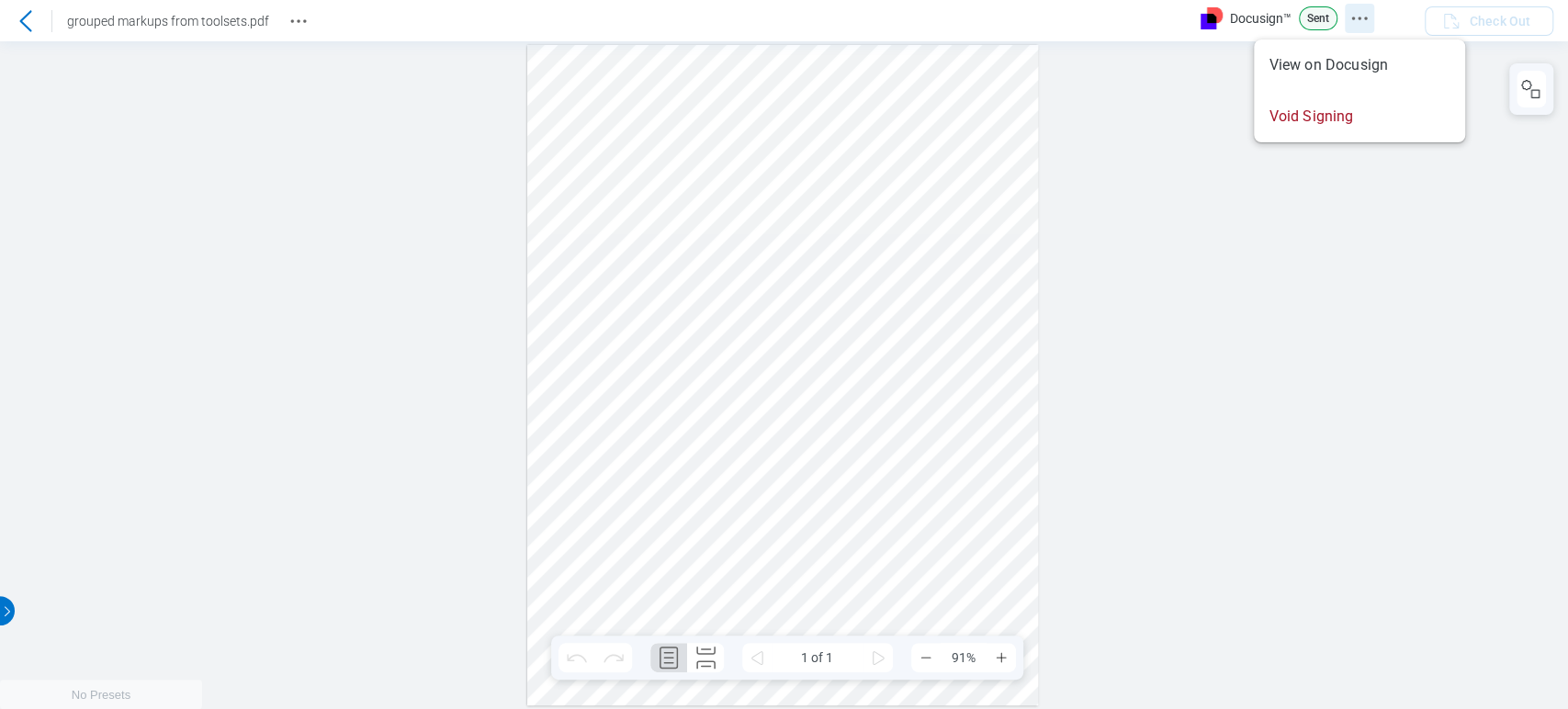
click at [1358, 19] on icon "Docusign Menu" at bounding box center [1359, 18] width 22 height 22
click at [1205, 377] on div at bounding box center [784, 376] width 1568 height 668
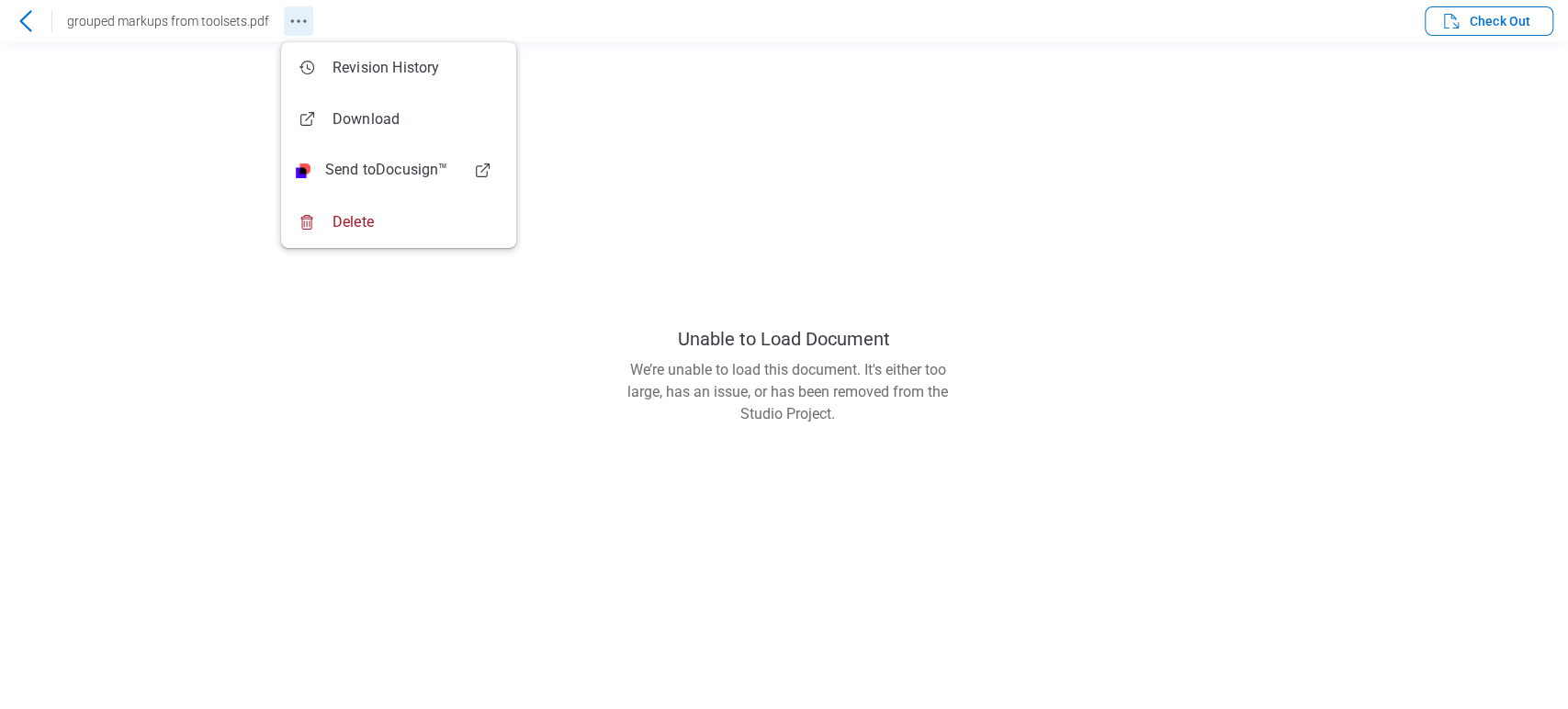
click at [303, 18] on icon "Revision History" at bounding box center [298, 21] width 22 height 22
click at [189, 155] on main "Unable to Load Document We’re unable to load this document. It's either too lar…" at bounding box center [784, 376] width 1568 height 668
click at [26, 23] on icon at bounding box center [25, 21] width 22 height 22
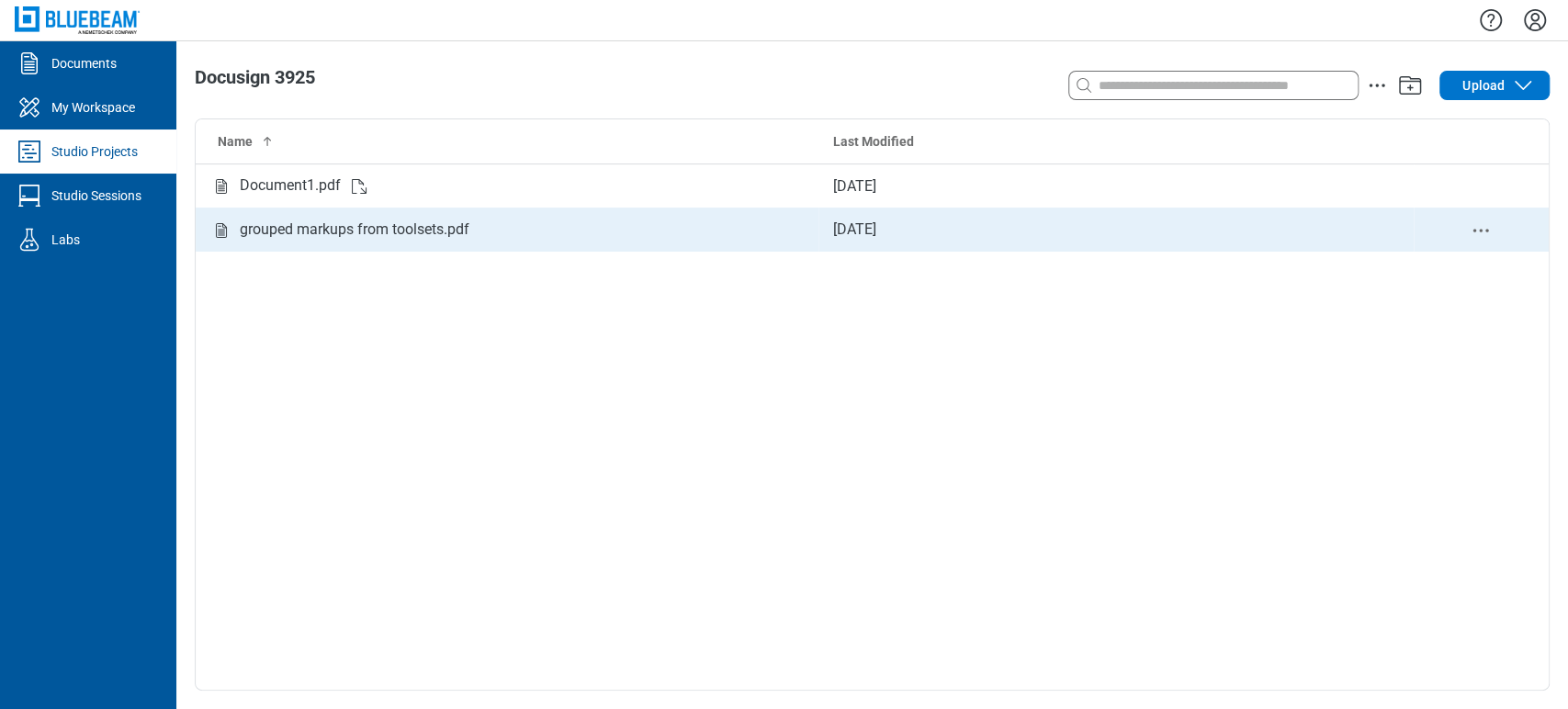
click at [467, 224] on div "grouped markups from toolsets.pdf" at bounding box center [355, 230] width 230 height 23
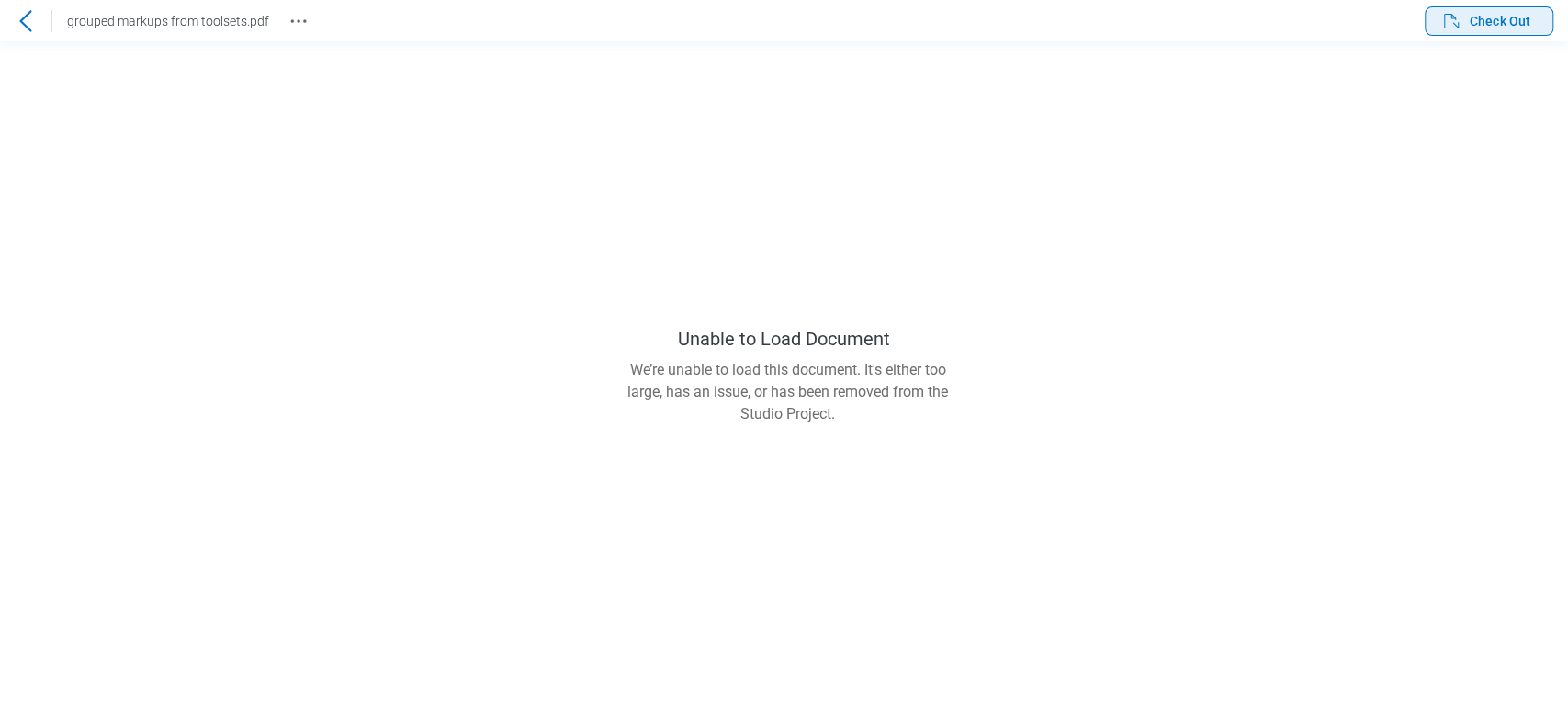
click at [1486, 20] on span "Check Out" at bounding box center [1500, 21] width 61 height 18
click at [1459, 14] on icon "button" at bounding box center [1450, 21] width 22 height 22
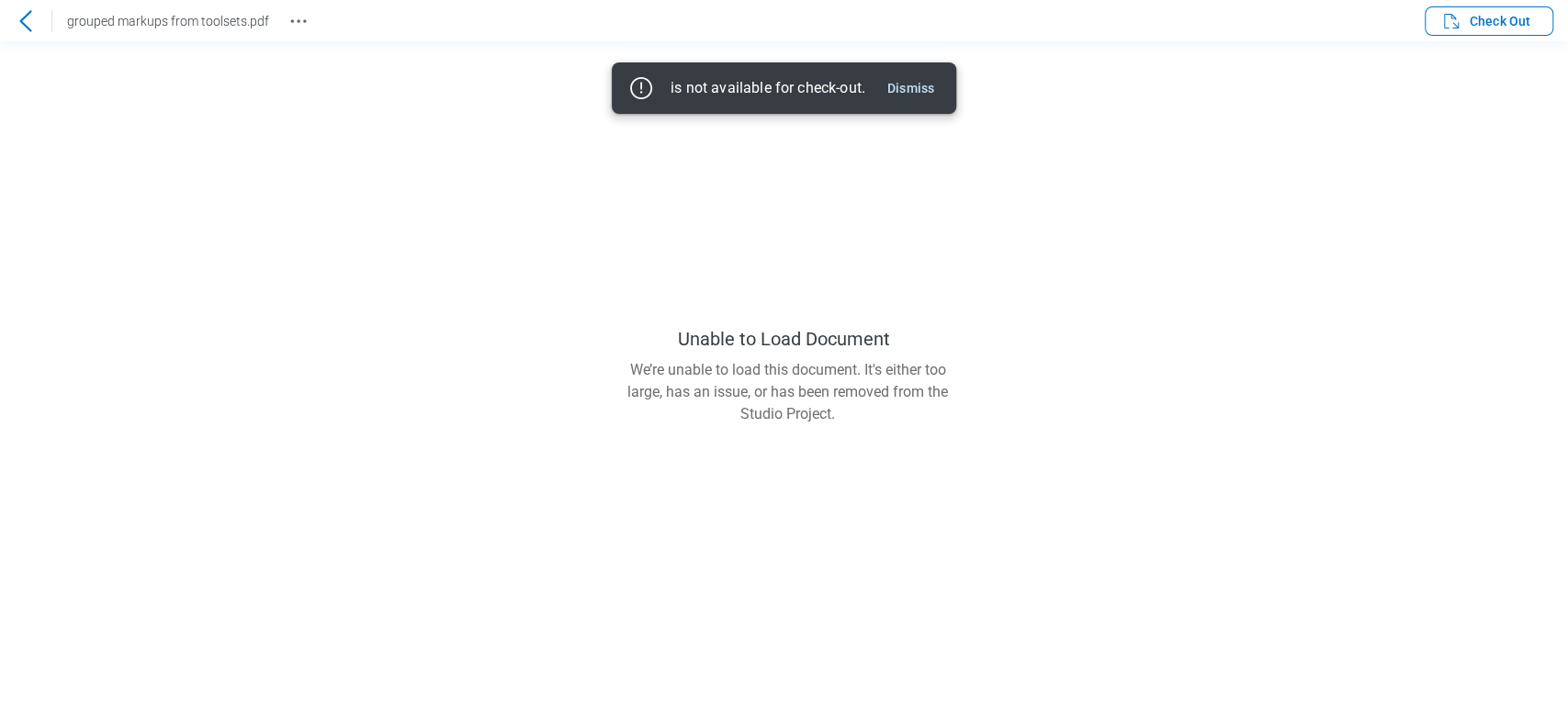
click at [29, 7] on div at bounding box center [26, 21] width 29 height 29
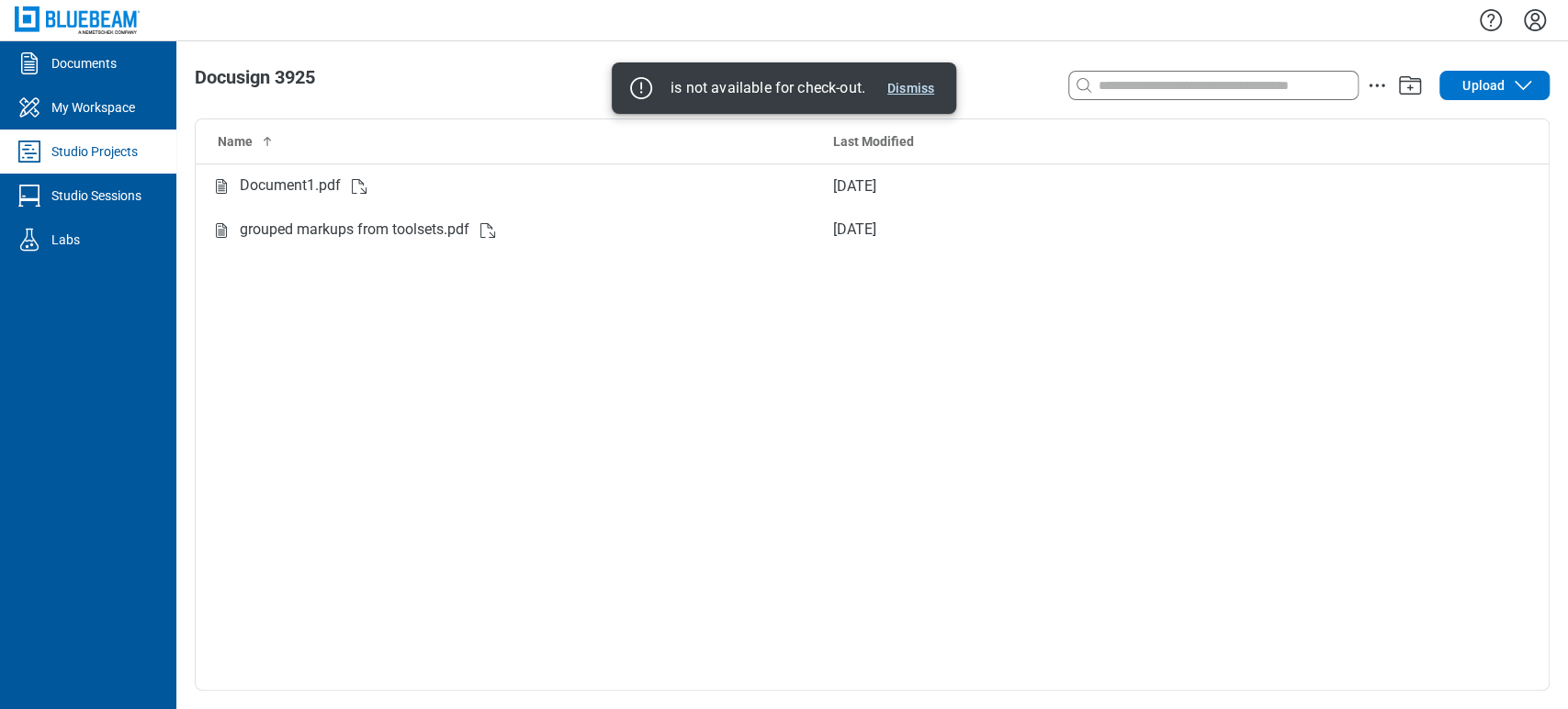
click at [888, 94] on button "Dismiss" at bounding box center [910, 87] width 62 height 22
